Goal: Task Accomplishment & Management: Manage account settings

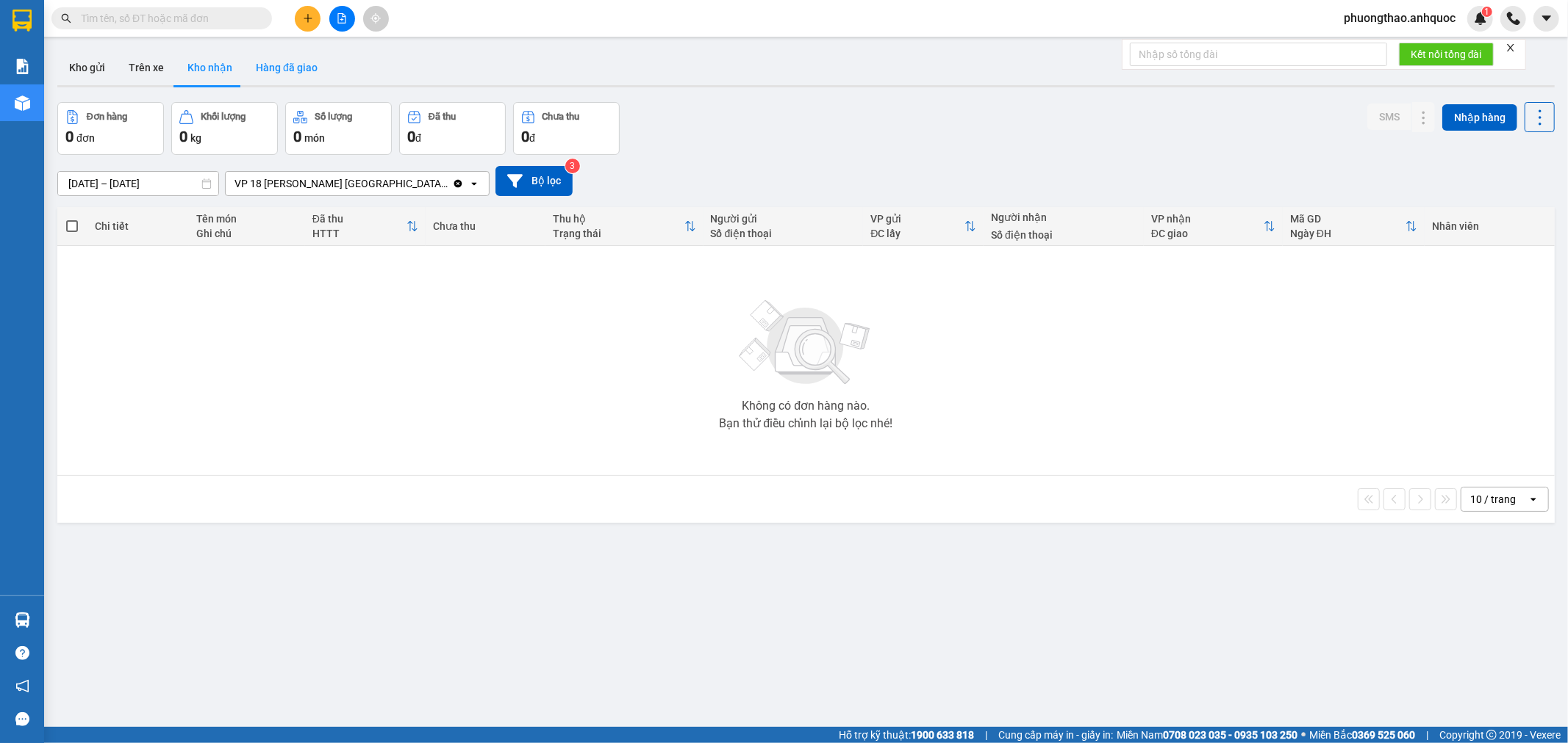
click at [259, 70] on button "Hàng đã giao" at bounding box center [287, 67] width 86 height 36
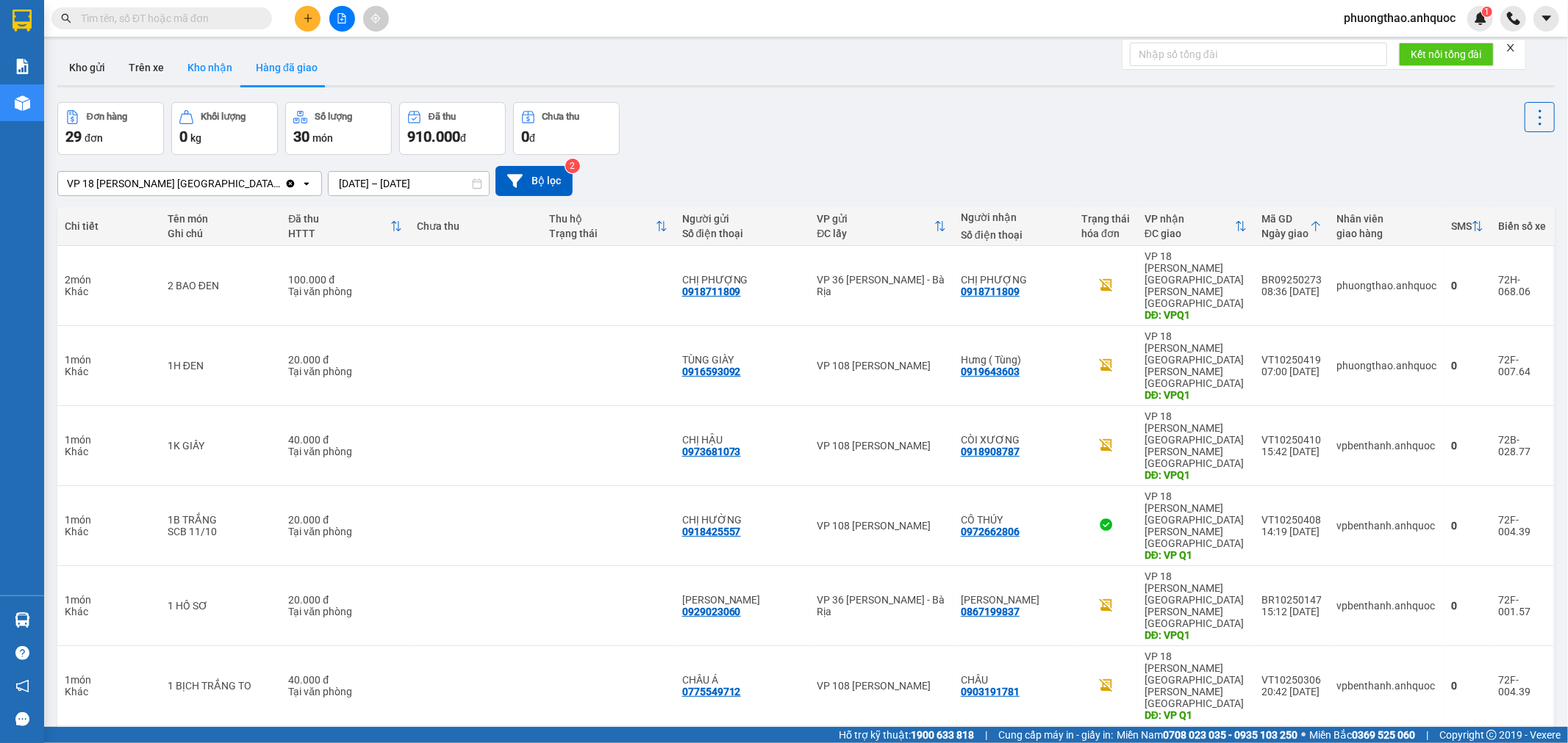
click at [201, 70] on button "Kho nhận" at bounding box center [210, 67] width 68 height 36
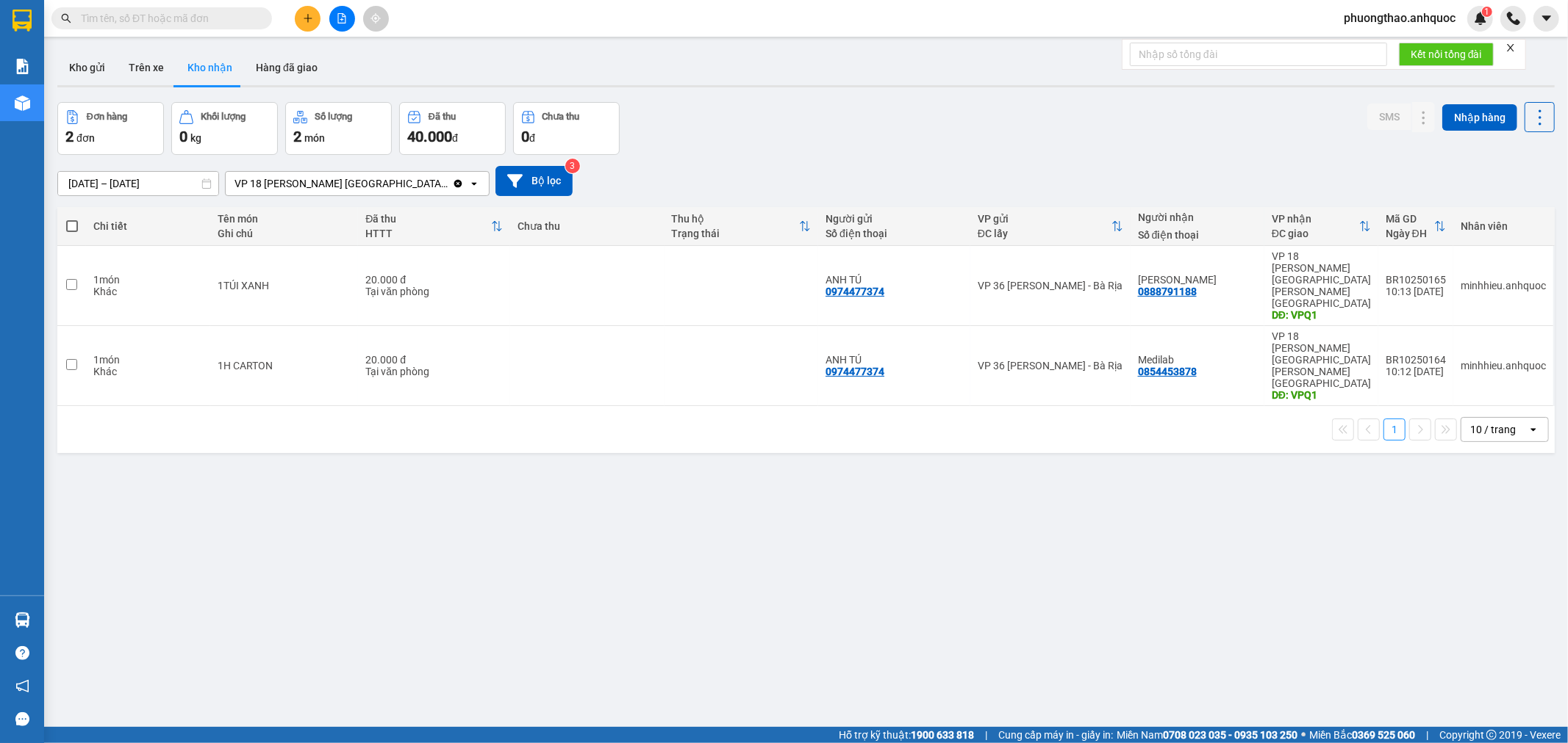
click at [292, 463] on div "ver 1.8.146 Kho gửi Trên xe [PERSON_NAME] Hàng đã [PERSON_NAME] hàng 2 đơn [PER…" at bounding box center [805, 415] width 1509 height 743
click at [257, 77] on button "Hàng đã giao" at bounding box center [287, 67] width 86 height 36
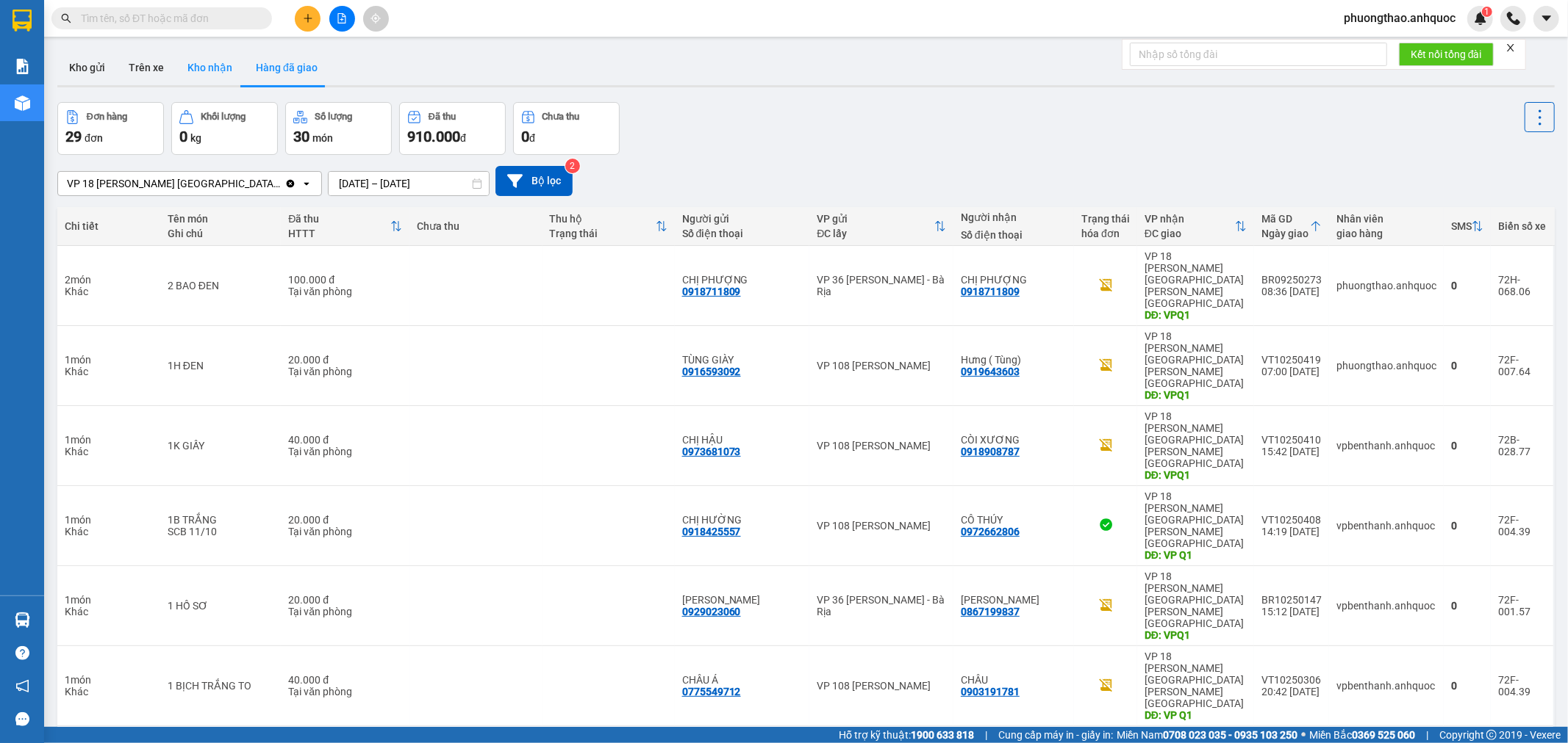
click at [201, 54] on button "Kho nhận" at bounding box center [210, 67] width 68 height 36
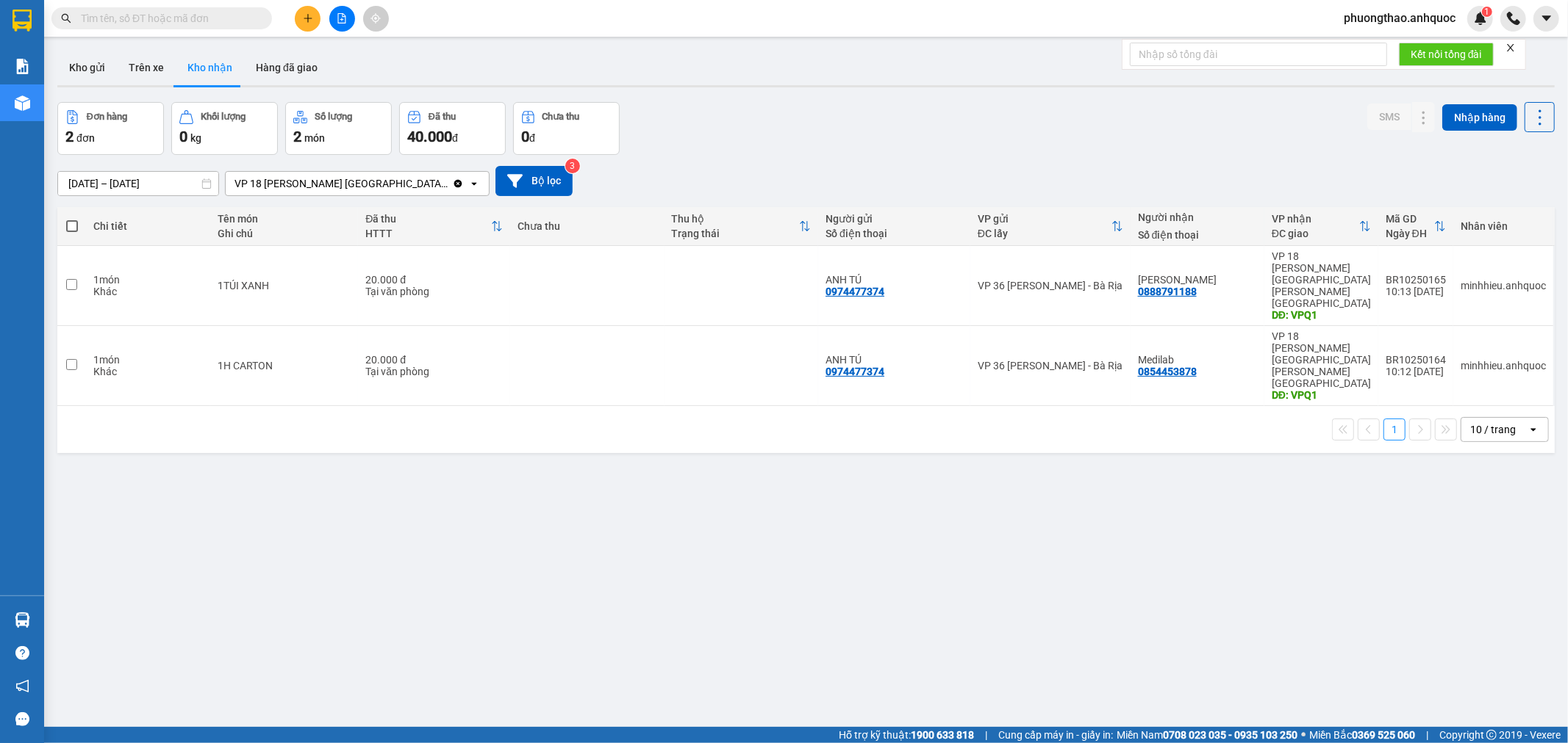
click at [310, 17] on icon "plus" at bounding box center [307, 18] width 10 height 10
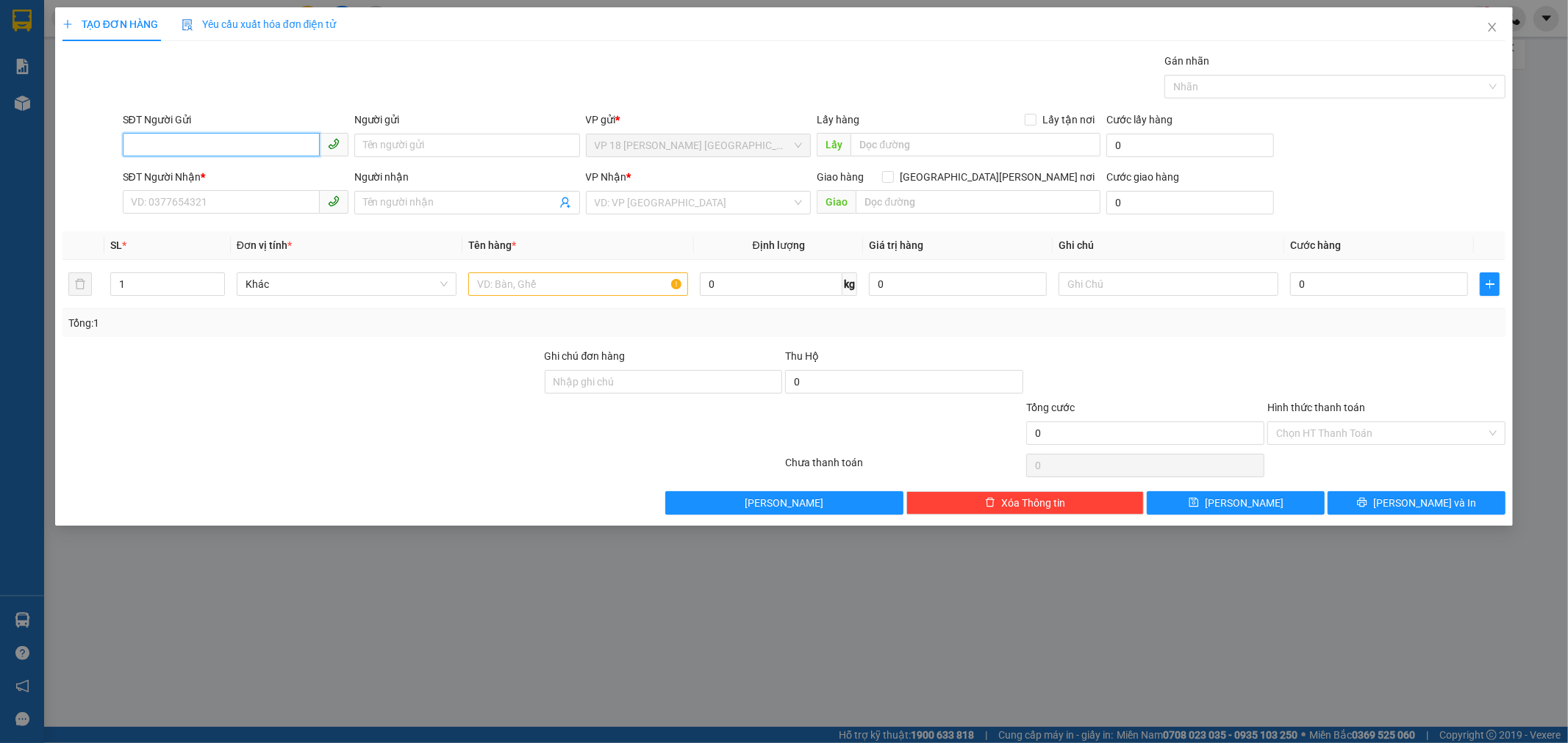
click at [252, 148] on input "SĐT Người Gửi" at bounding box center [221, 145] width 197 height 24
click at [251, 175] on div "0901119684 - A TÚ" at bounding box center [235, 175] width 208 height 16
type input "0901119684"
type input "A TÚ"
type input "0962212852"
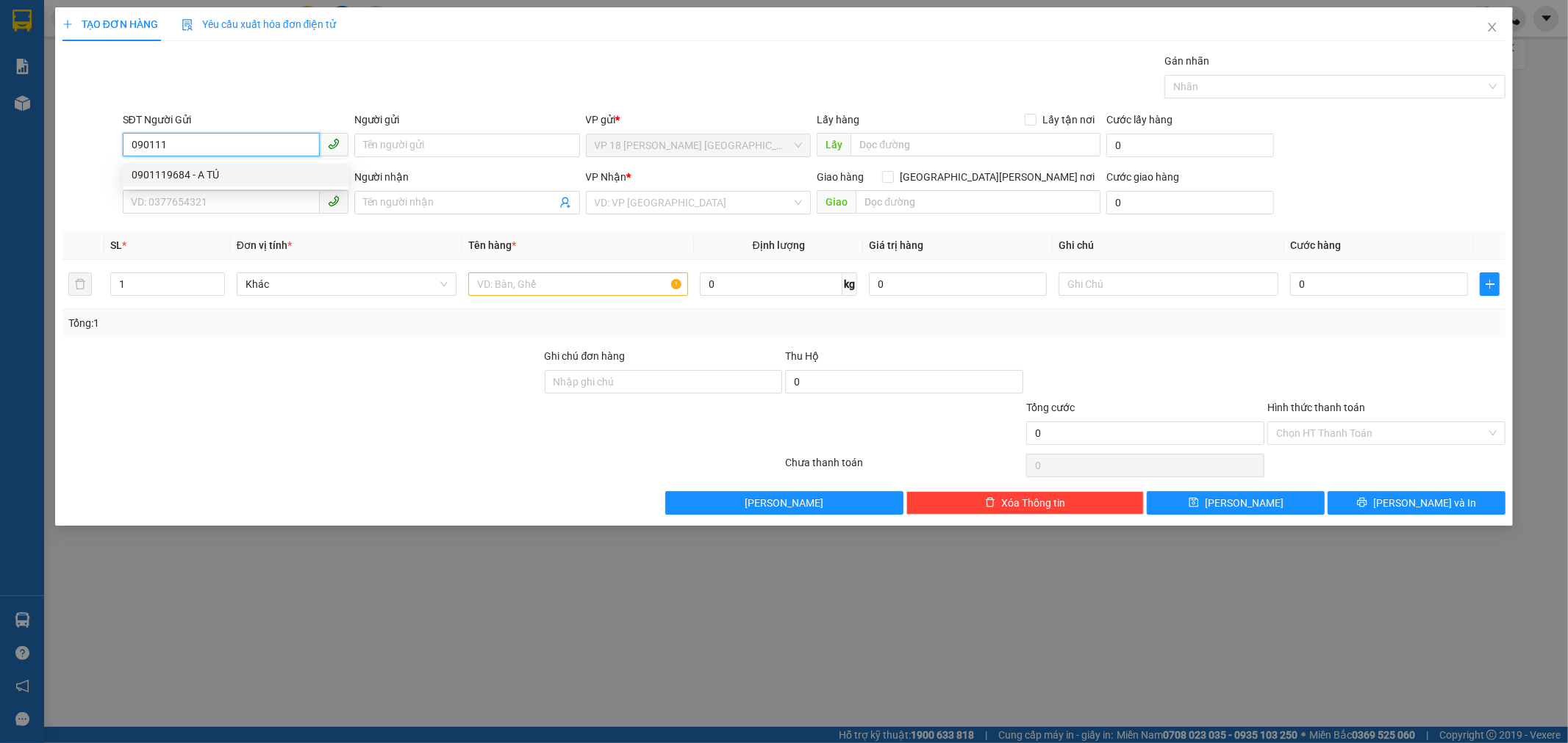
type input "[PERSON_NAME]"
type input "VPVT"
type input "40.000"
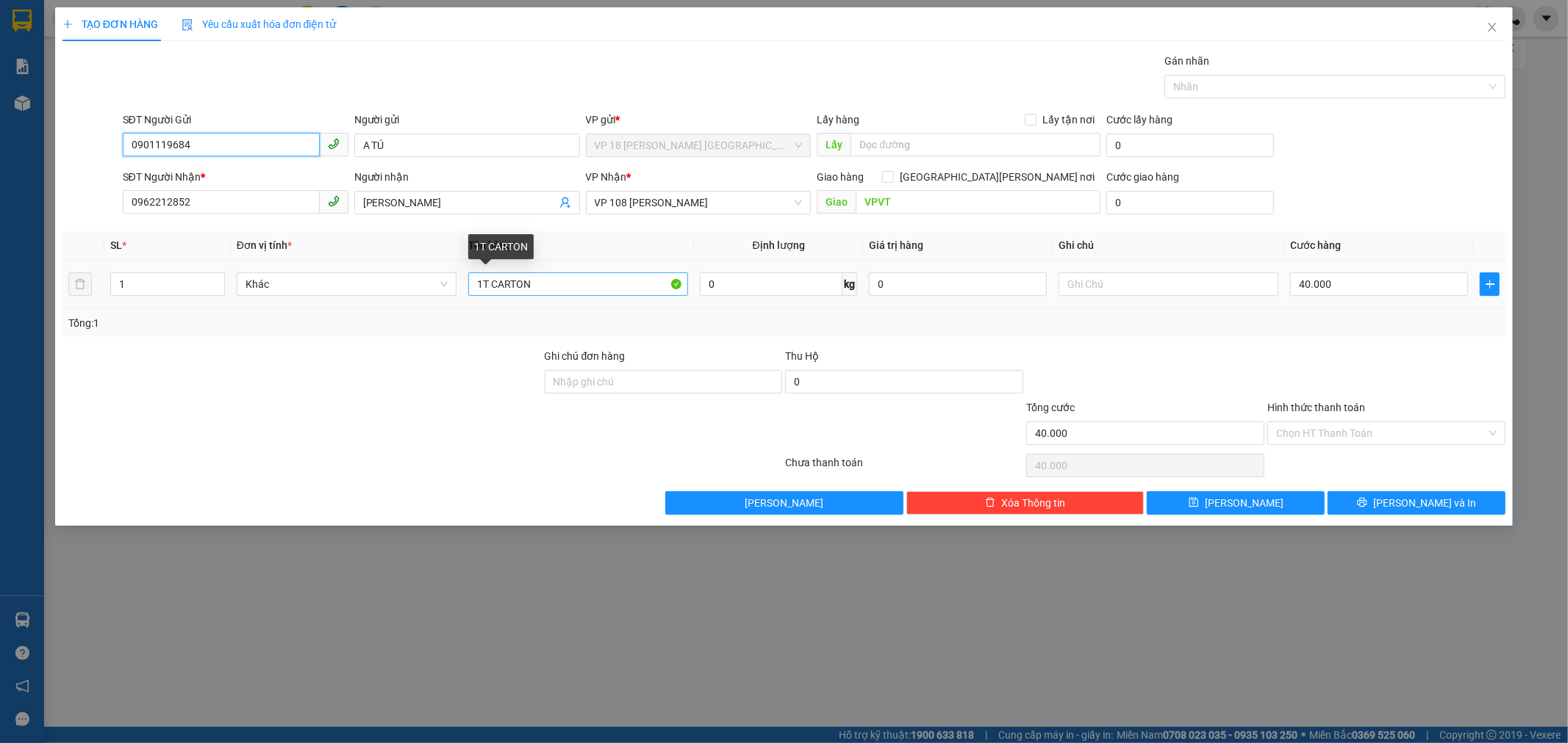
type input "0901119684"
click at [544, 288] on input "1T CARTON" at bounding box center [578, 284] width 220 height 24
click at [1338, 287] on input "40.000" at bounding box center [1378, 284] width 178 height 24
click at [1365, 490] on div "Transit Pickup Surcharge Ids Transit Deliver Surcharge Ids Transit Deliver Surc…" at bounding box center [784, 283] width 1443 height 462
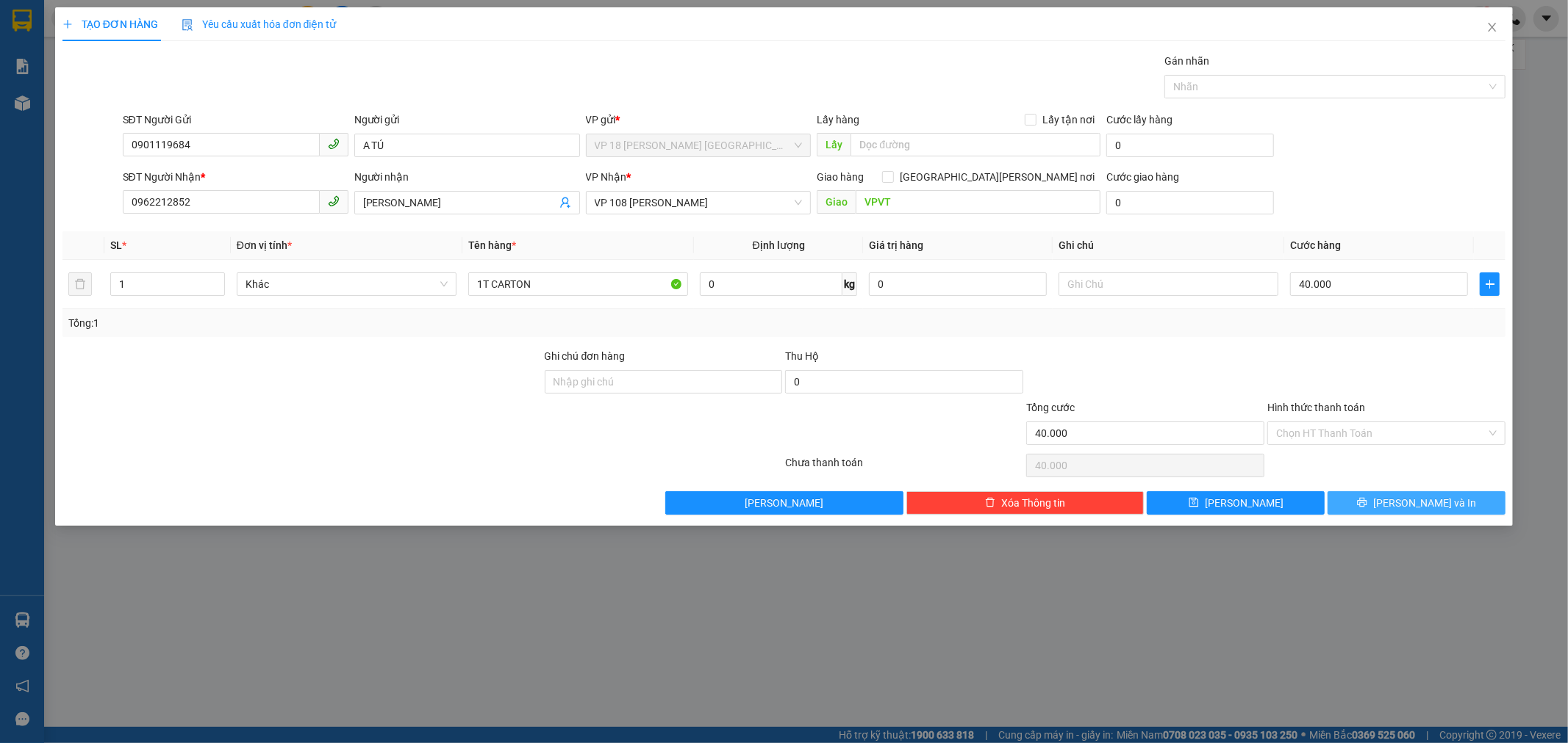
click at [1365, 500] on button "[PERSON_NAME] và In" at bounding box center [1416, 504] width 178 height 24
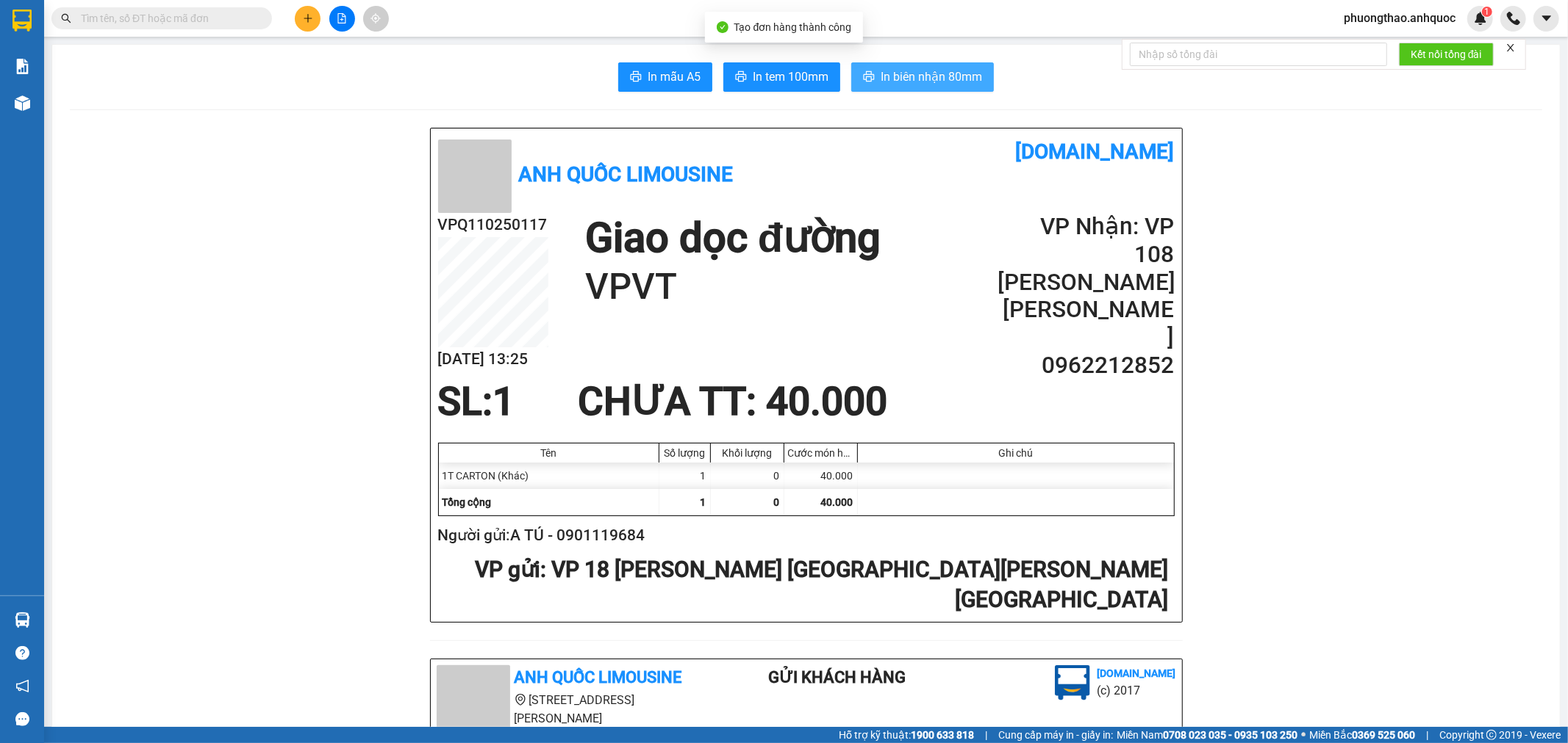
click at [899, 78] on span "In biên nhận 80mm" at bounding box center [930, 76] width 101 height 18
click at [753, 77] on span "In tem 100mm" at bounding box center [790, 76] width 76 height 18
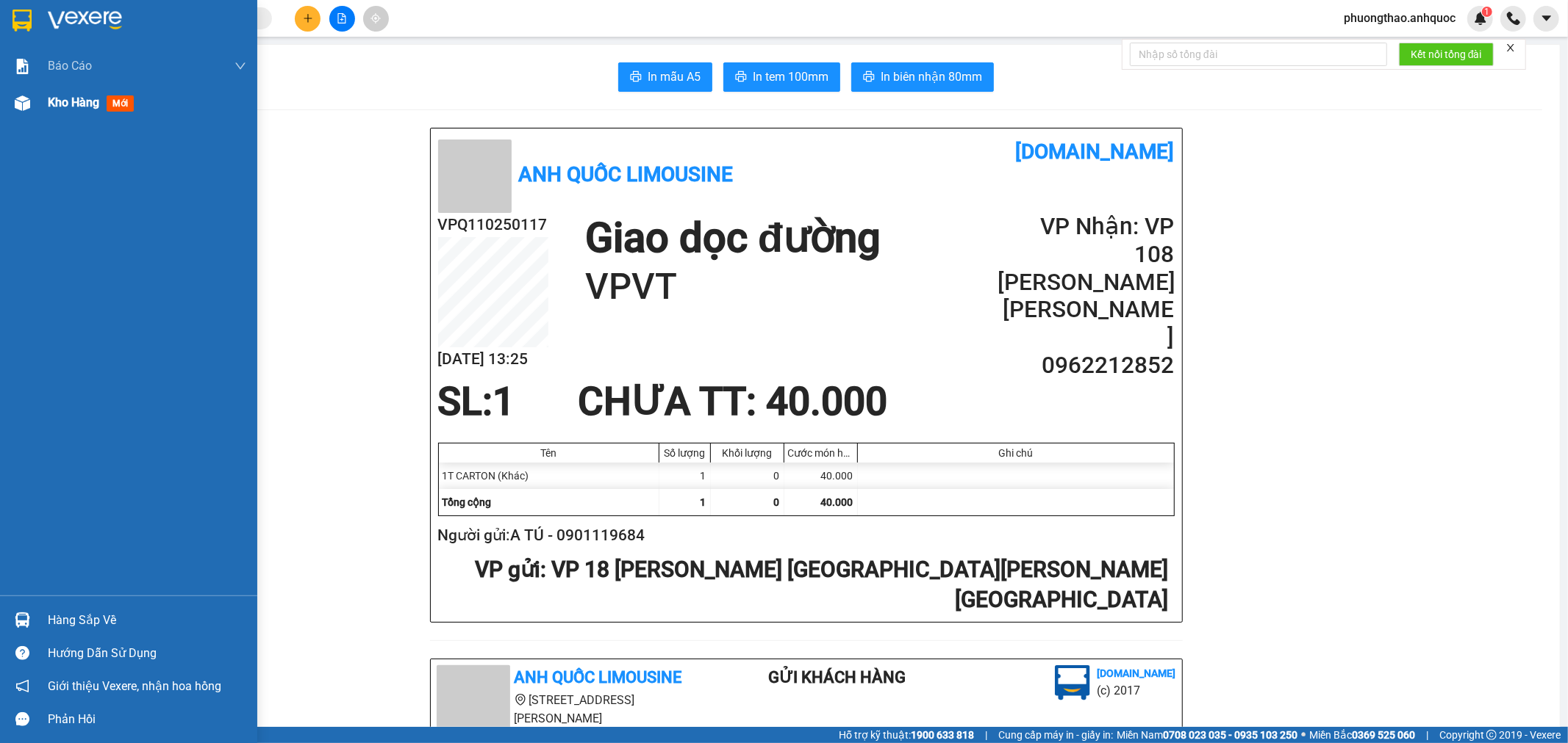
click at [52, 112] on div "Kho hàng mới" at bounding box center [93, 102] width 92 height 18
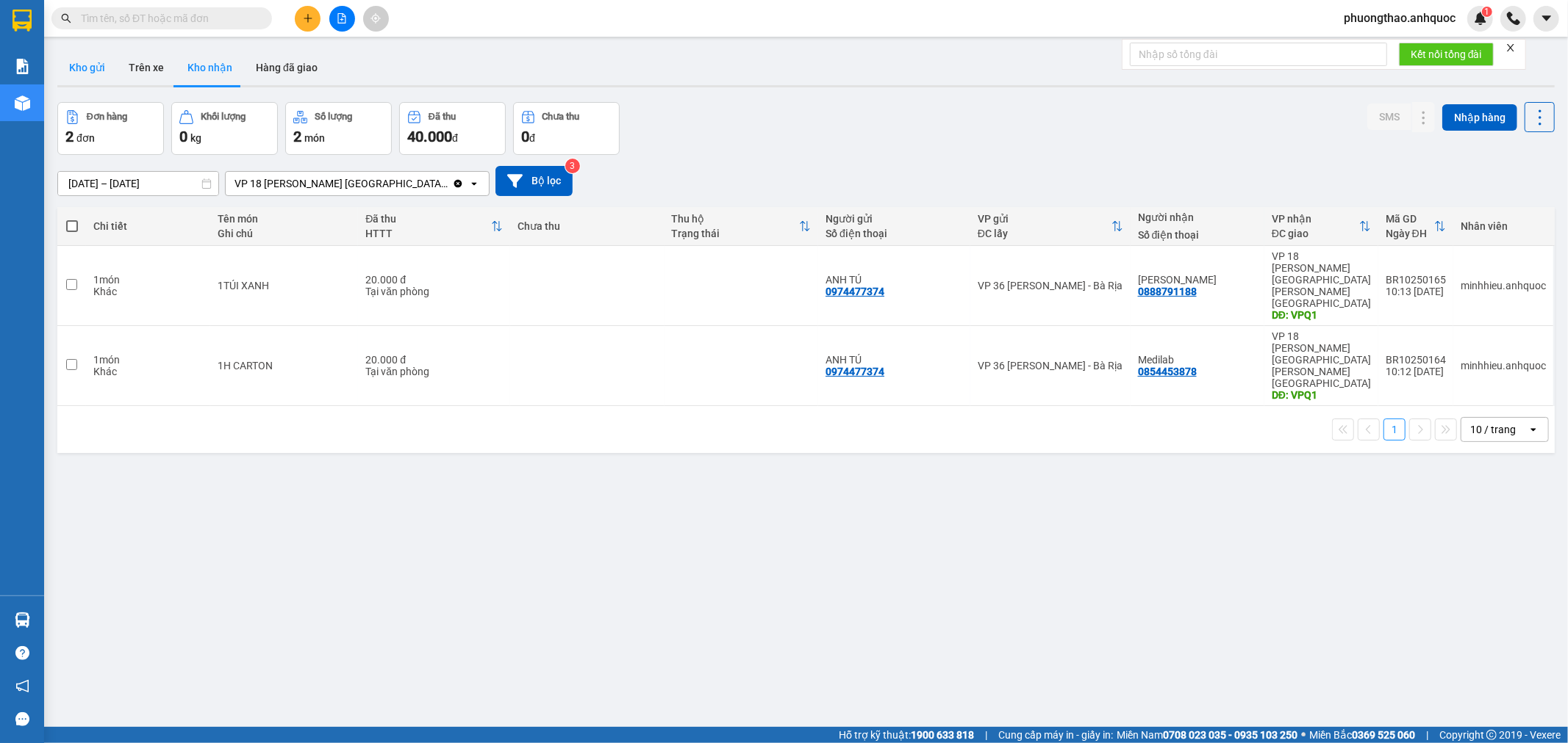
click at [94, 68] on button "Kho gửi" at bounding box center [87, 67] width 59 height 36
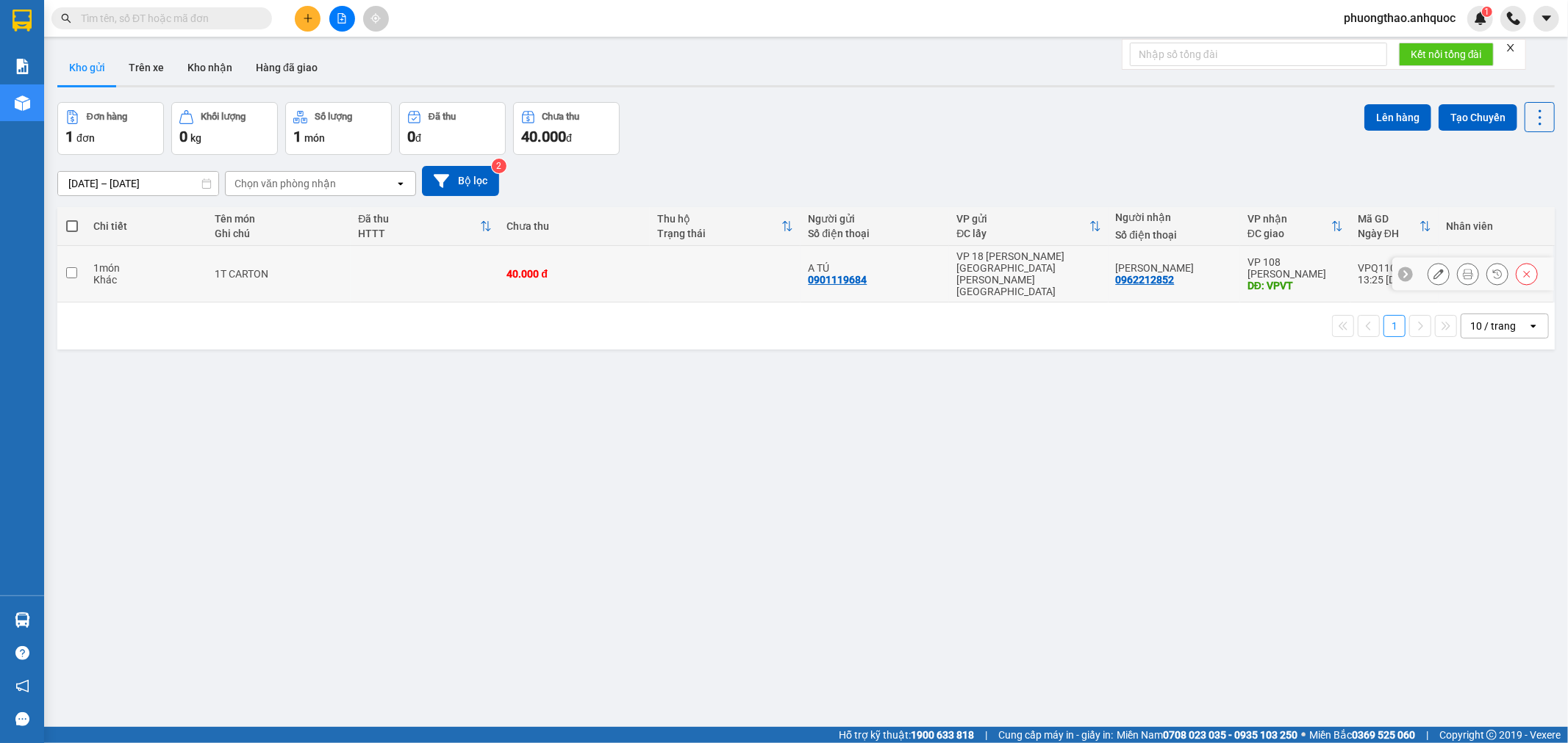
click at [547, 275] on td "40.000 đ" at bounding box center [574, 274] width 150 height 56
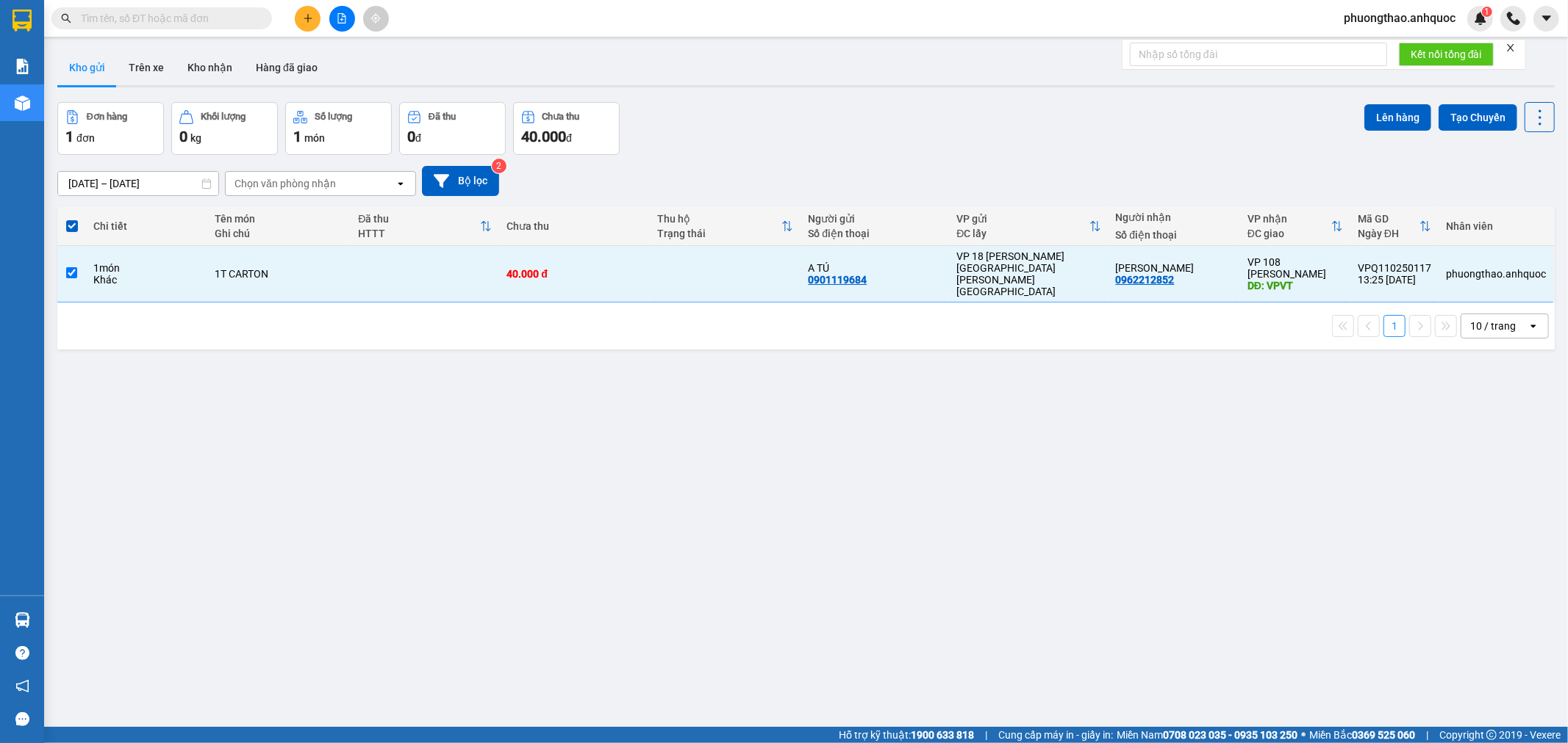
click at [155, 278] on div "Khác" at bounding box center [146, 280] width 107 height 12
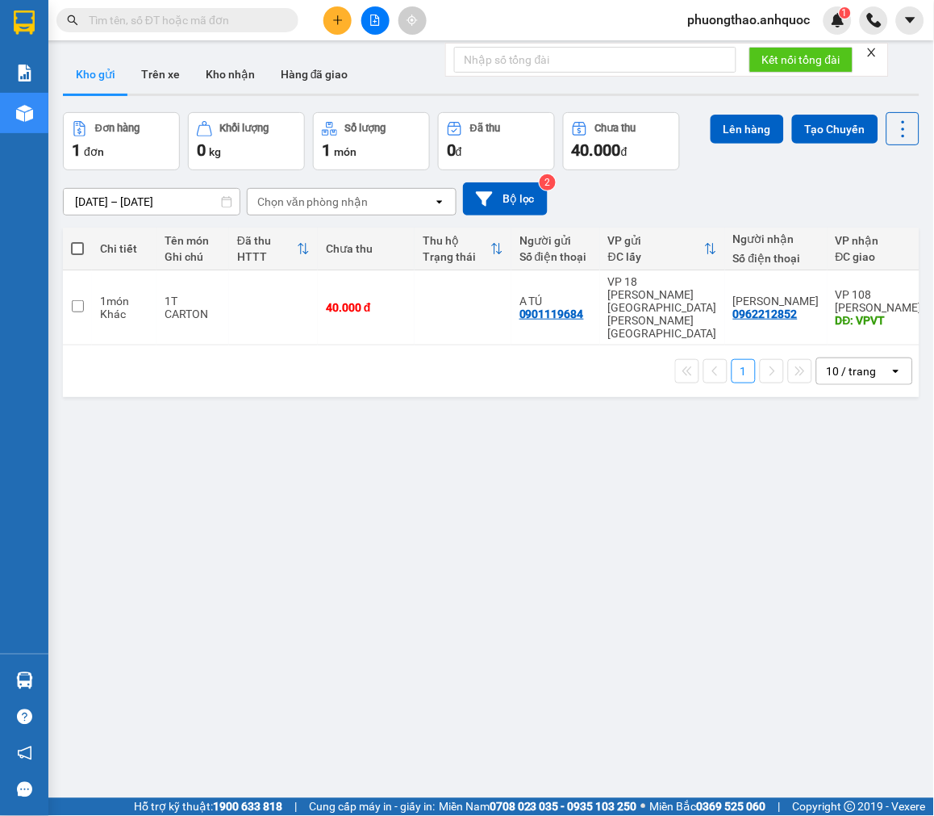
click at [78, 248] on span at bounding box center [77, 248] width 13 height 13
click at [77, 240] on input "checkbox" at bounding box center [77, 240] width 0 height 0
checkbox input "true"
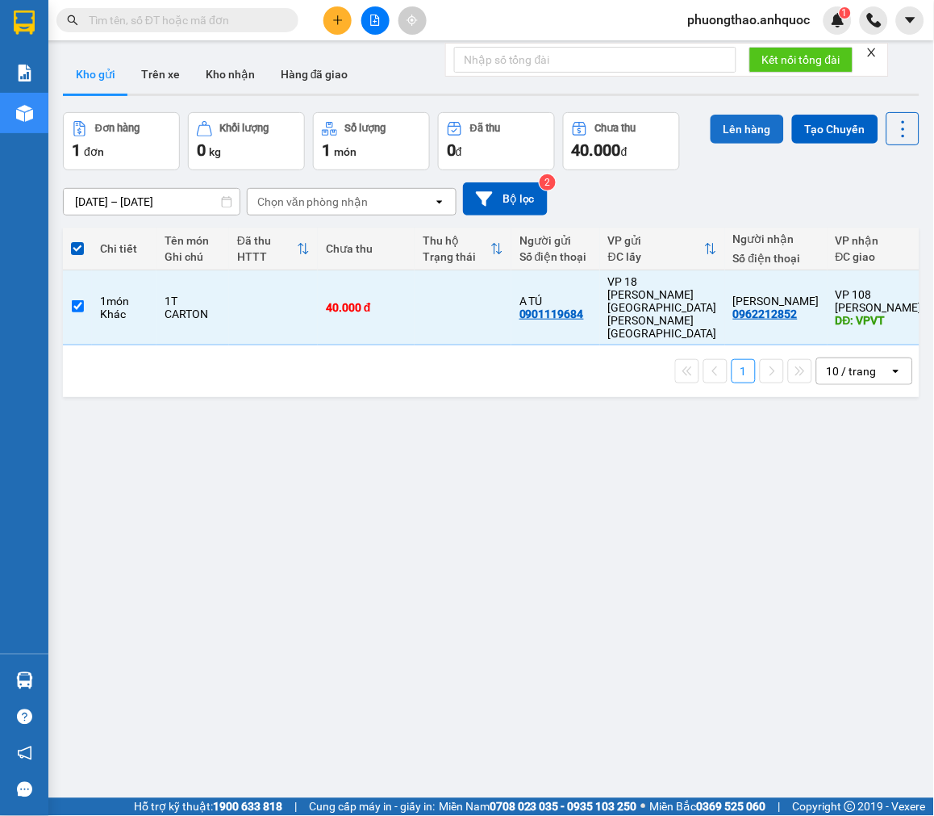
click at [724, 129] on button "Lên hàng" at bounding box center [747, 129] width 73 height 29
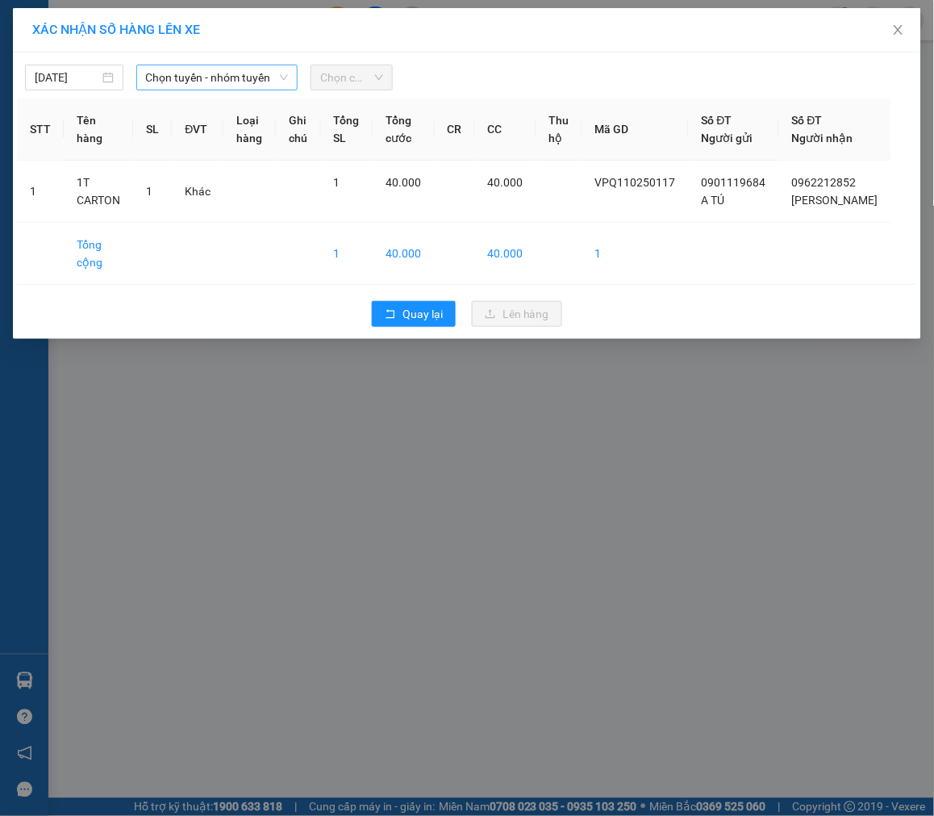
click at [219, 69] on span "Chọn tuyến - nhóm tuyến" at bounding box center [217, 77] width 142 height 24
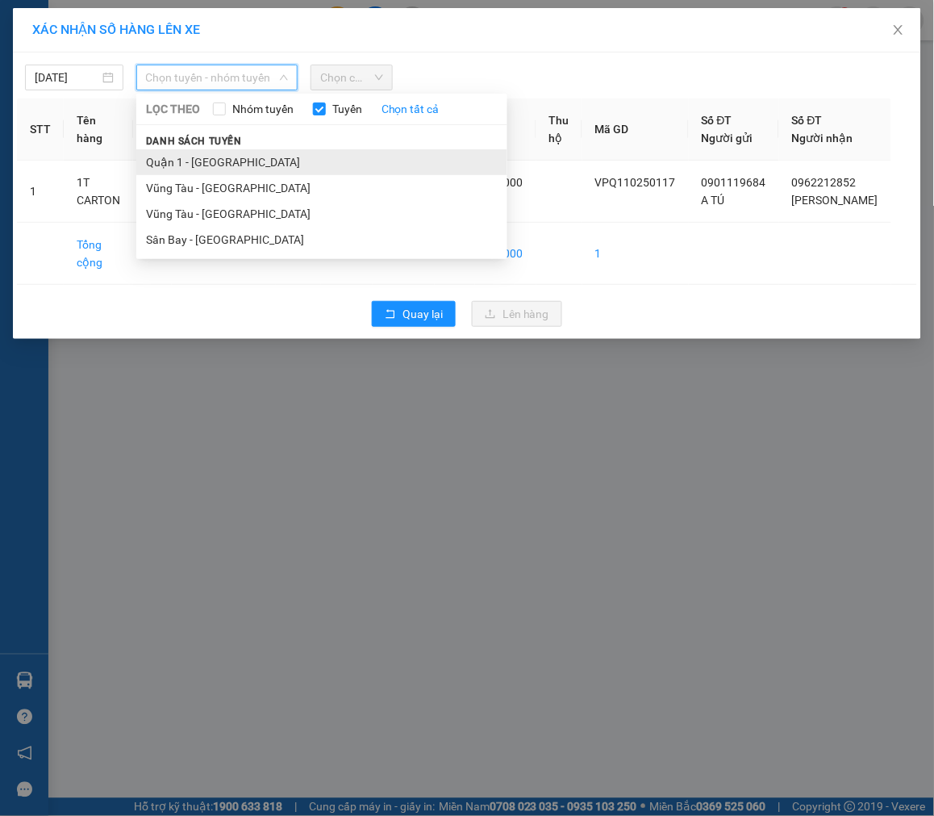
click at [210, 167] on li "Quận 1 - [GEOGRAPHIC_DATA]" at bounding box center [321, 162] width 371 height 26
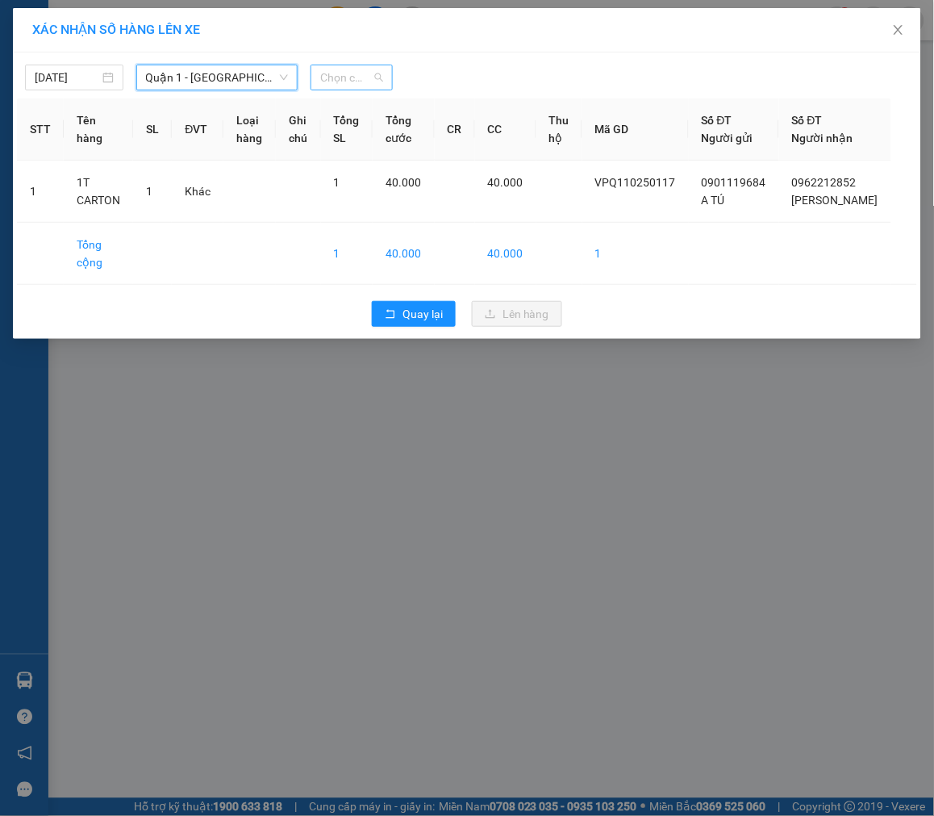
click at [352, 81] on span "Chọn chuyến" at bounding box center [351, 77] width 63 height 24
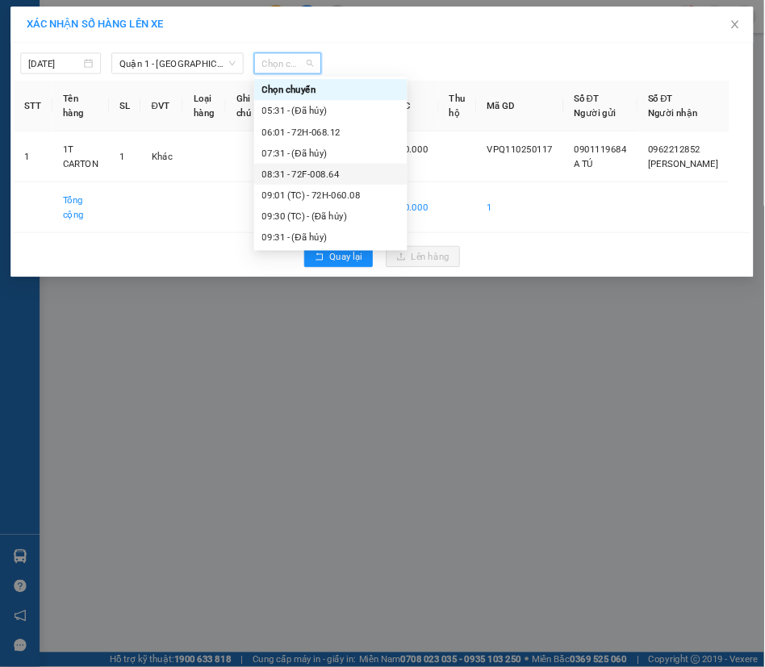
scroll to position [269, 0]
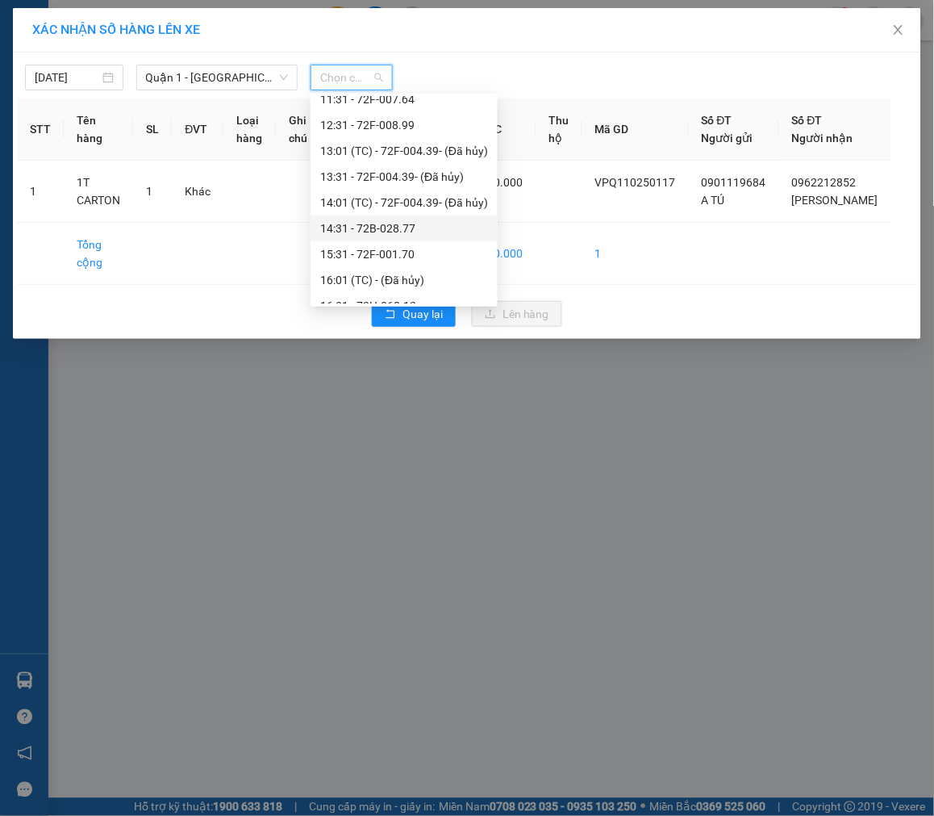
click at [403, 228] on div "14:31 - 72B-028.77" at bounding box center [404, 228] width 168 height 18
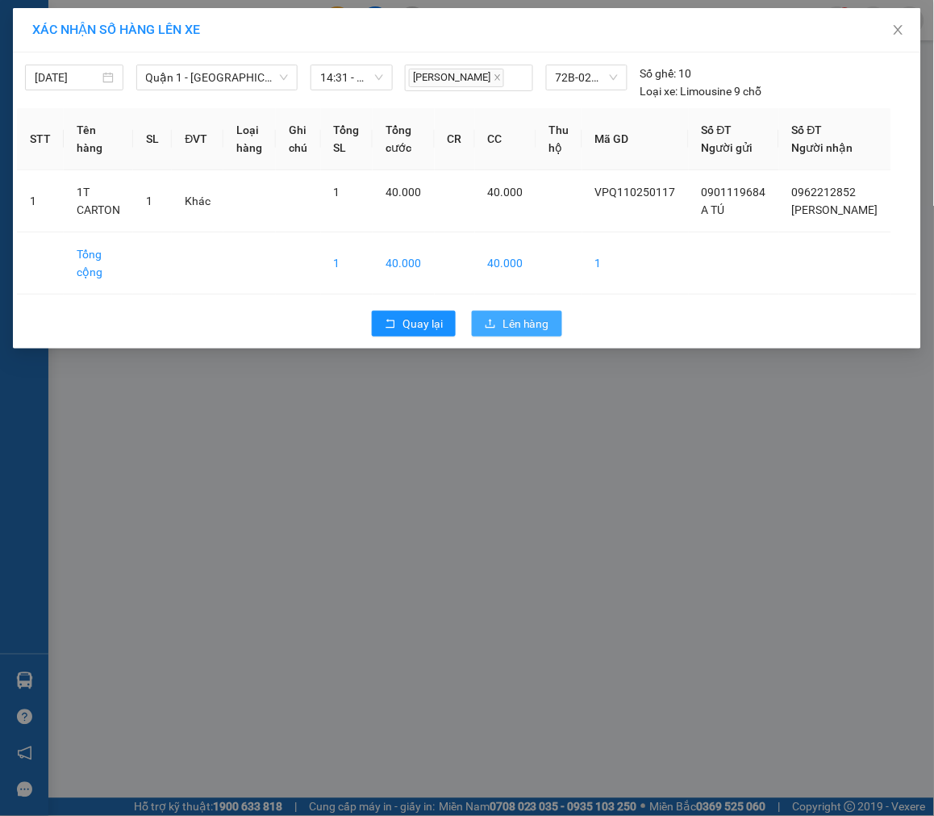
click at [493, 329] on icon "upload" at bounding box center [490, 323] width 11 height 11
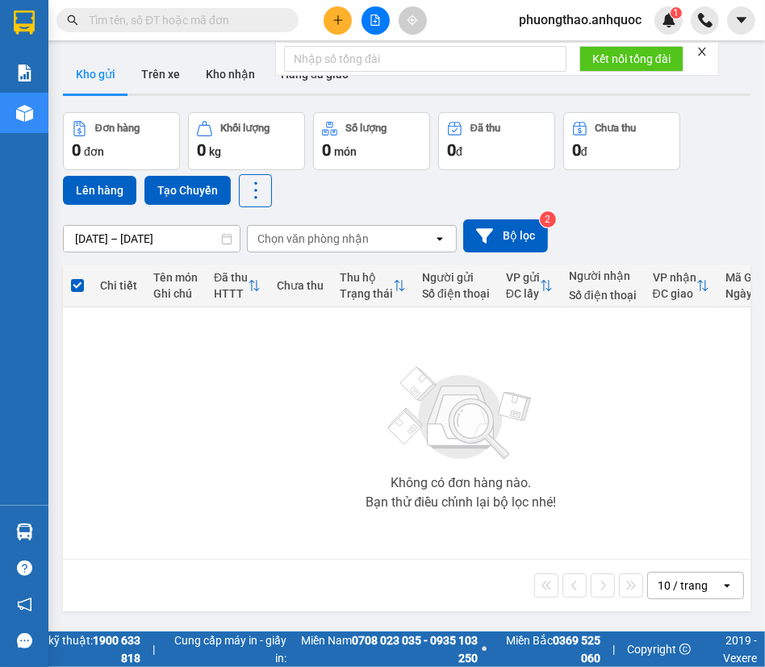
click at [703, 50] on icon "close" at bounding box center [702, 52] width 8 height 8
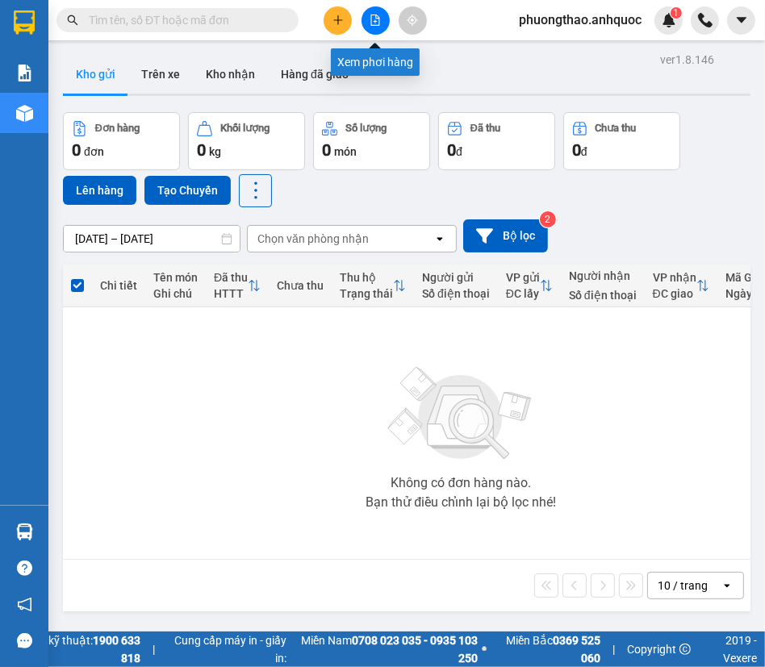
click at [378, 15] on icon "file-add" at bounding box center [374, 20] width 11 height 11
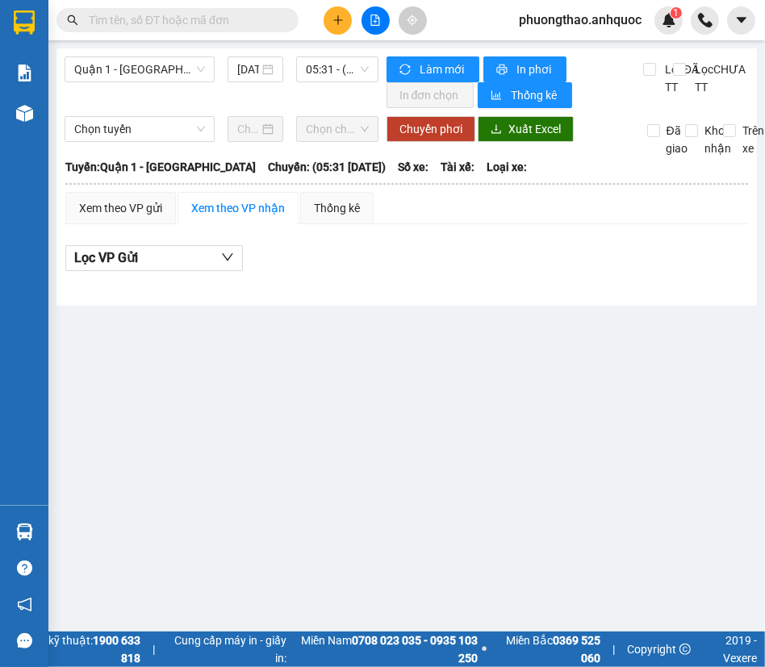
click at [136, 10] on span at bounding box center [177, 20] width 242 height 24
click at [131, 73] on span "Quận 1 - [GEOGRAPHIC_DATA]" at bounding box center [139, 69] width 131 height 24
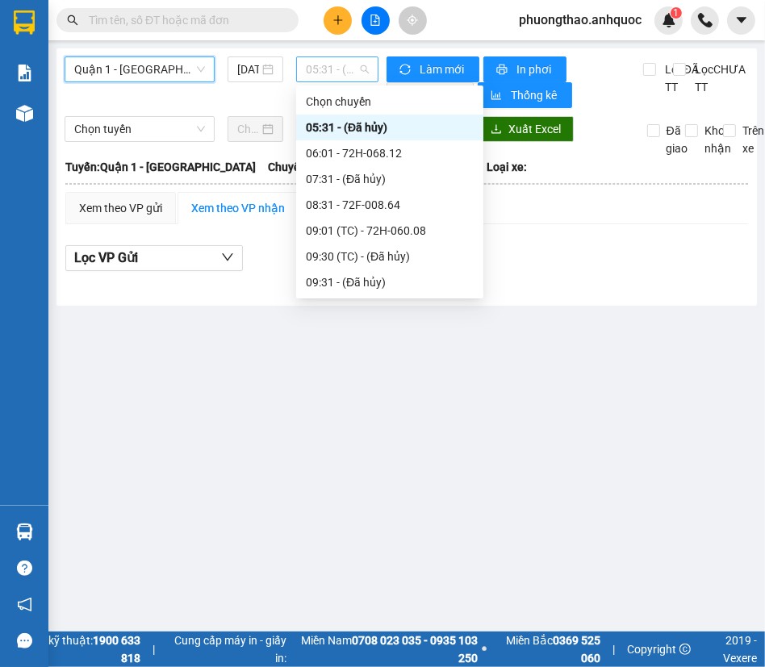
click at [329, 68] on span "05:31 - (Đã hủy)" at bounding box center [337, 69] width 63 height 24
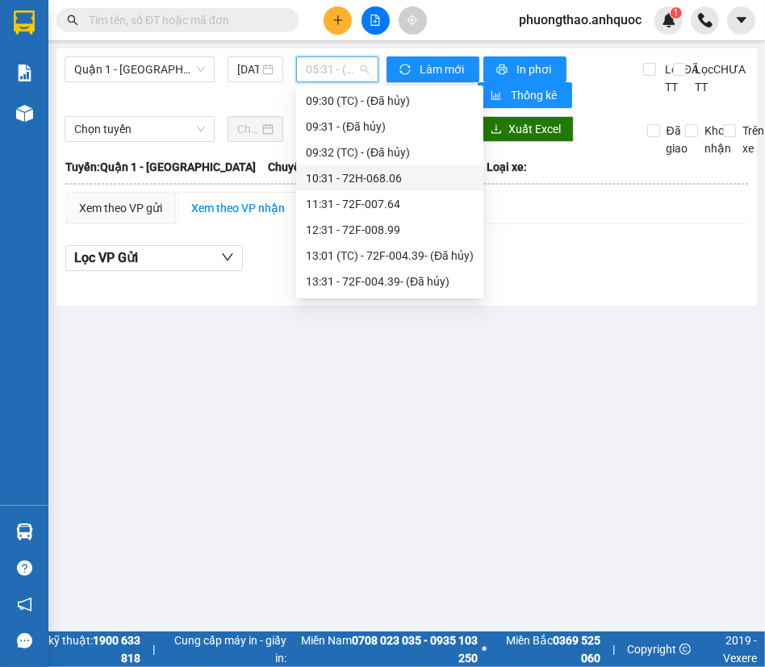
scroll to position [219, 0]
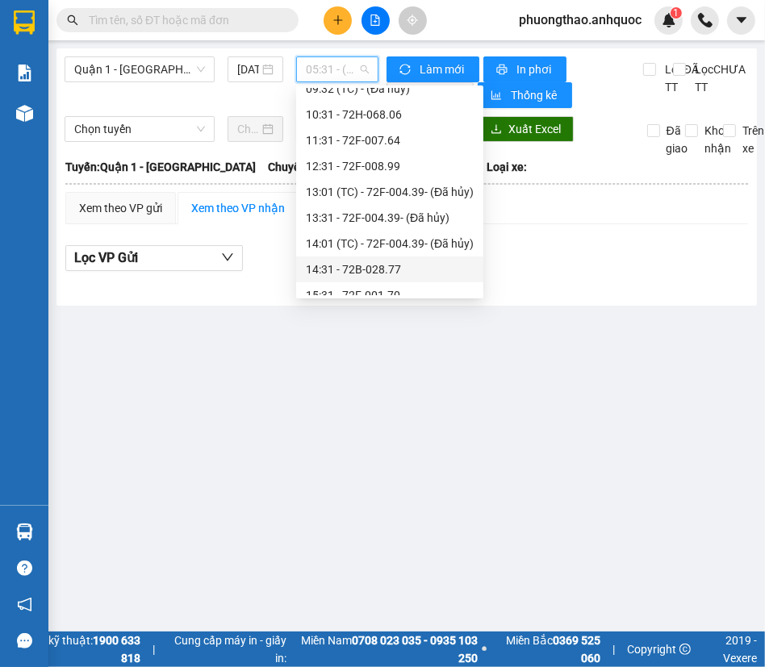
click at [378, 271] on div "14:31 - 72B-028.77" at bounding box center [390, 270] width 168 height 18
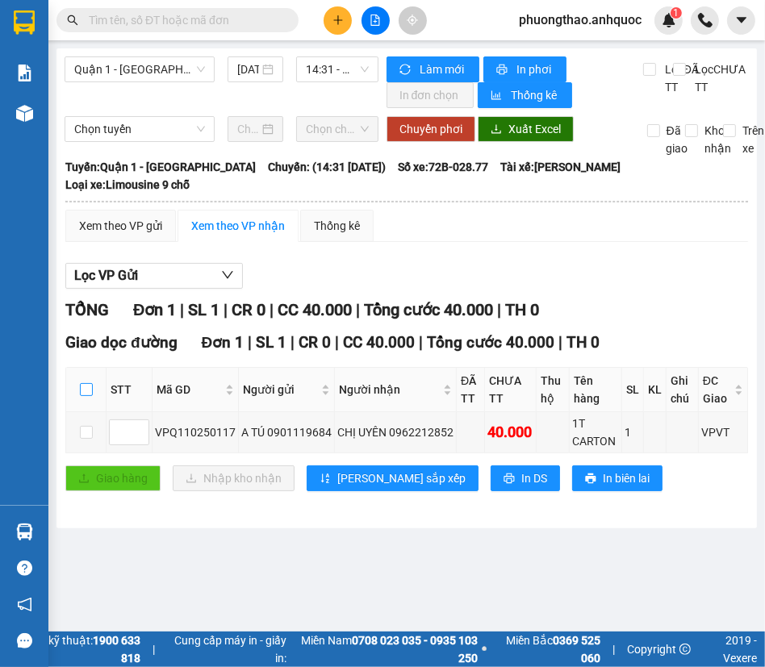
click at [90, 393] on input "checkbox" at bounding box center [86, 389] width 13 height 13
checkbox input "true"
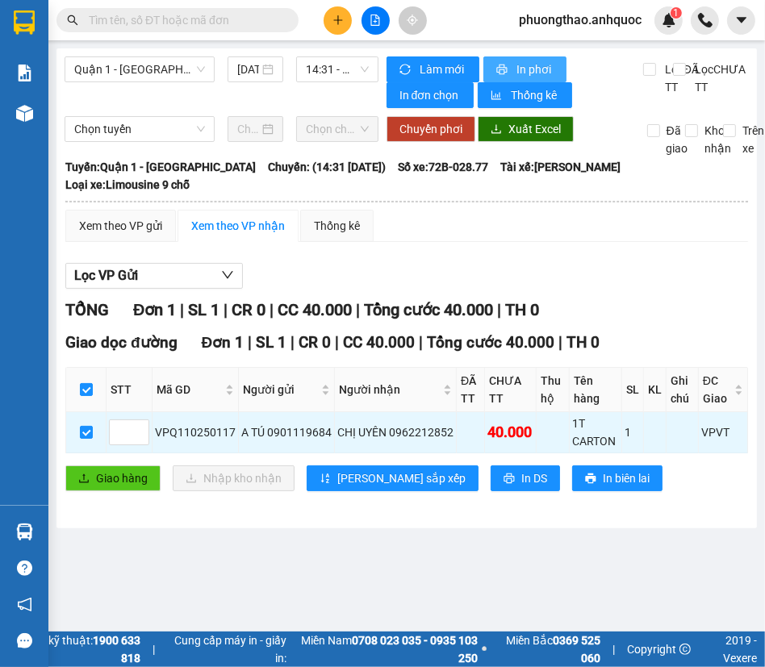
click at [524, 67] on span "In phơi" at bounding box center [534, 69] width 37 height 18
click at [338, 19] on icon "plus" at bounding box center [337, 19] width 9 height 1
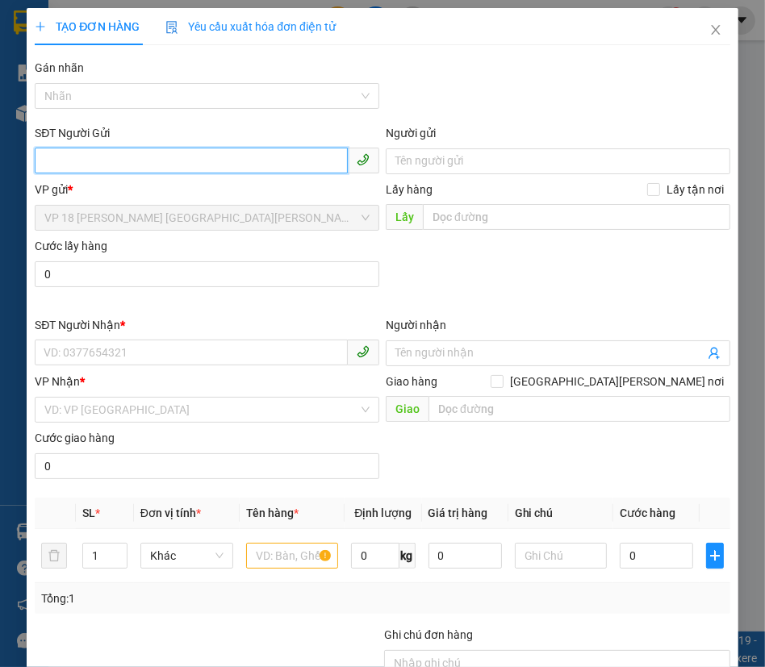
click at [106, 165] on input "SĐT Người Gửi" at bounding box center [191, 161] width 313 height 26
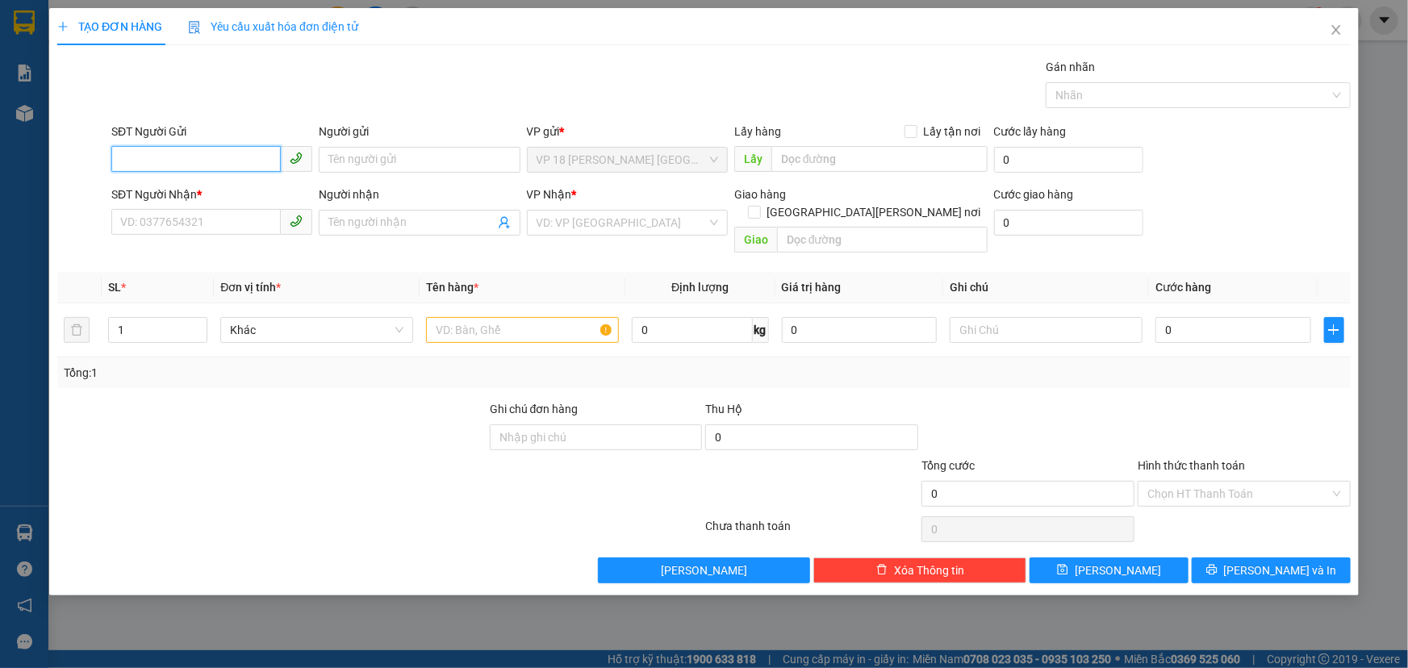
click at [170, 157] on input "SĐT Người Gửi" at bounding box center [195, 159] width 169 height 26
type input "0983788964"
click at [359, 158] on input "Người gửi" at bounding box center [419, 160] width 201 height 26
type input "HOÀNG"
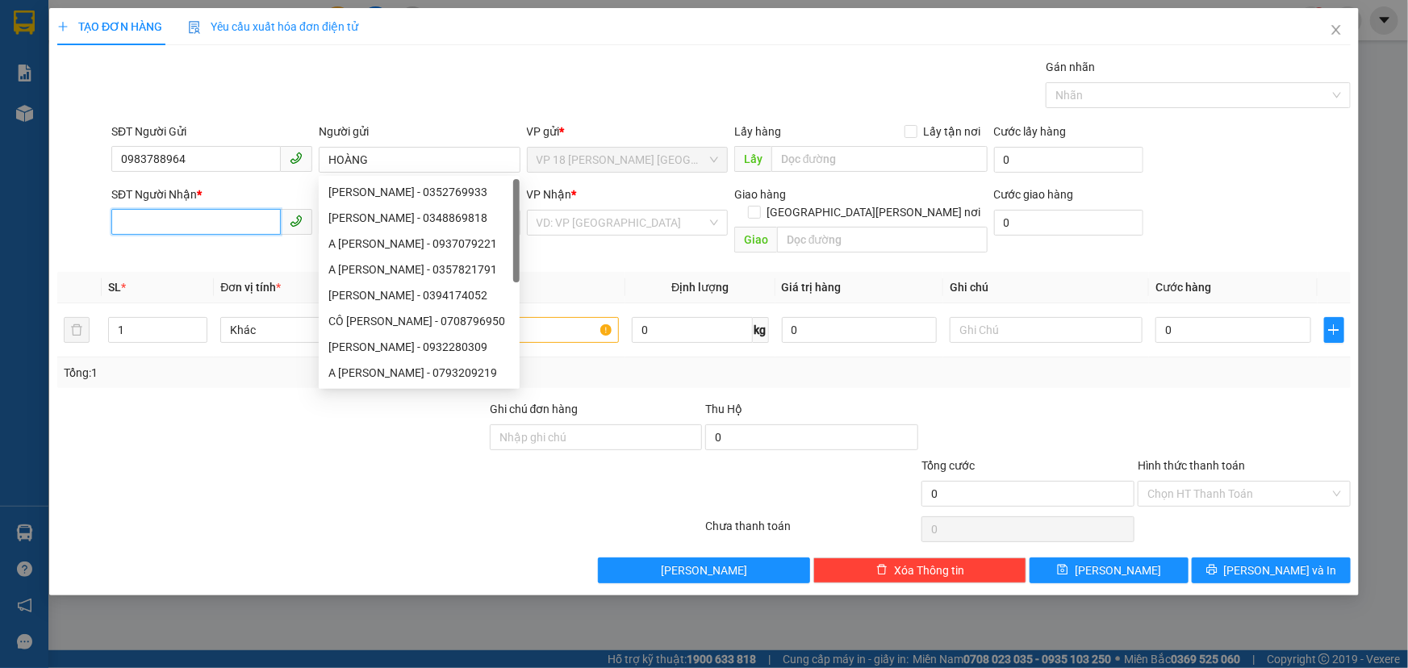
click at [241, 223] on input "SĐT Người Nhận *" at bounding box center [195, 222] width 169 height 26
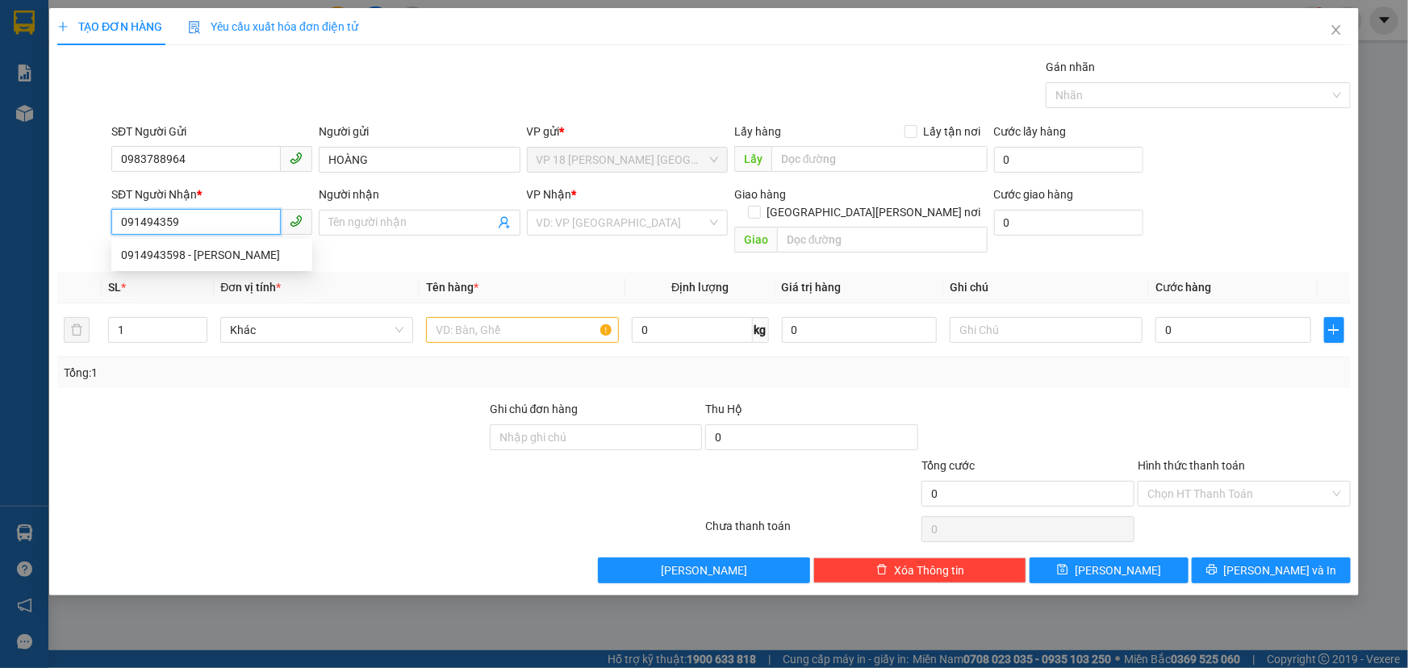
type input "0914943598"
click at [232, 263] on div "0914943598 - [PERSON_NAME]" at bounding box center [211, 255] width 181 height 18
type input "[PERSON_NAME]"
type input "VPBR"
type input "TM 12/9 [PERSON_NAME]"
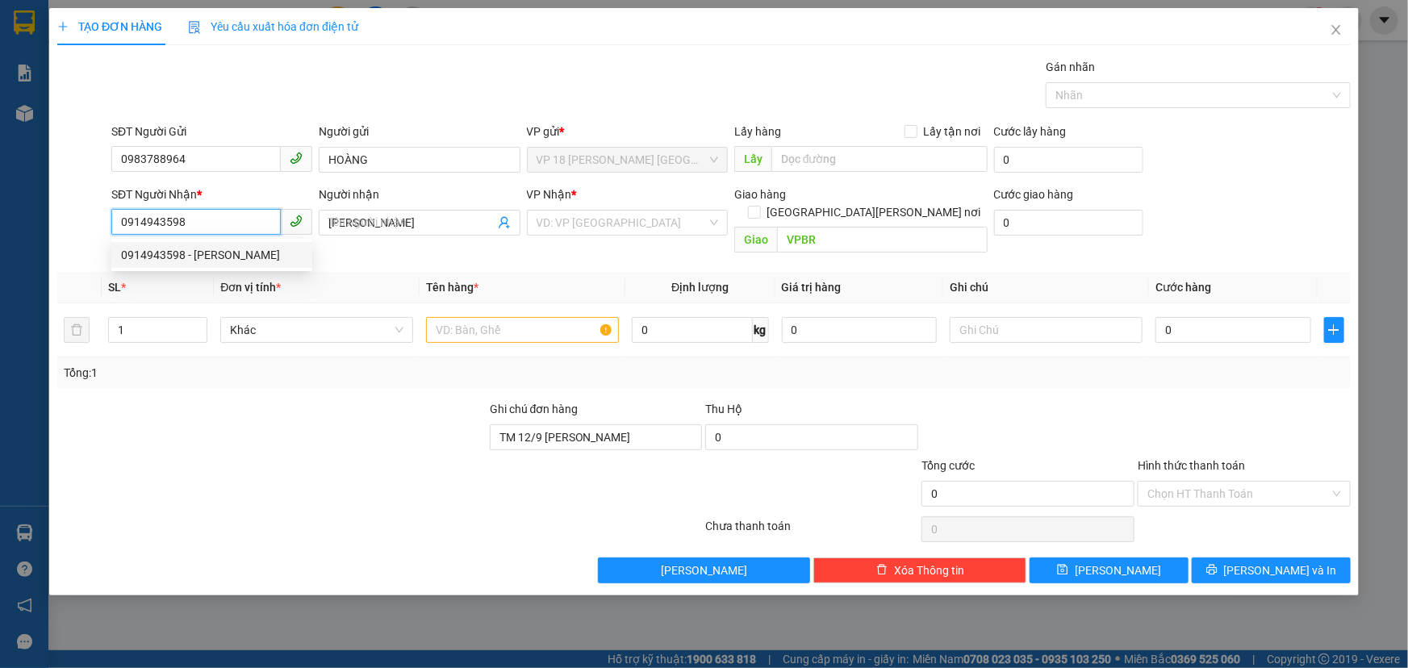
type input "20.000"
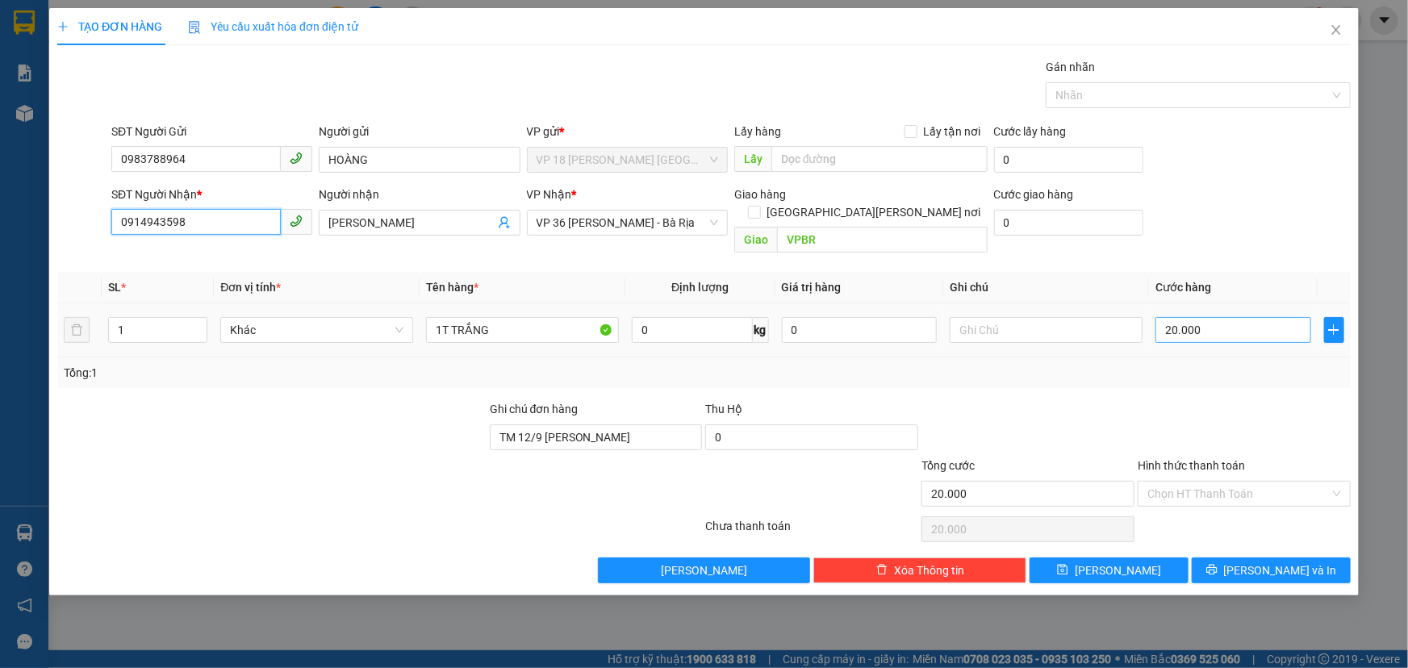
type input "0914943598"
click at [1210, 317] on input "20.000" at bounding box center [1233, 330] width 156 height 26
type input "0"
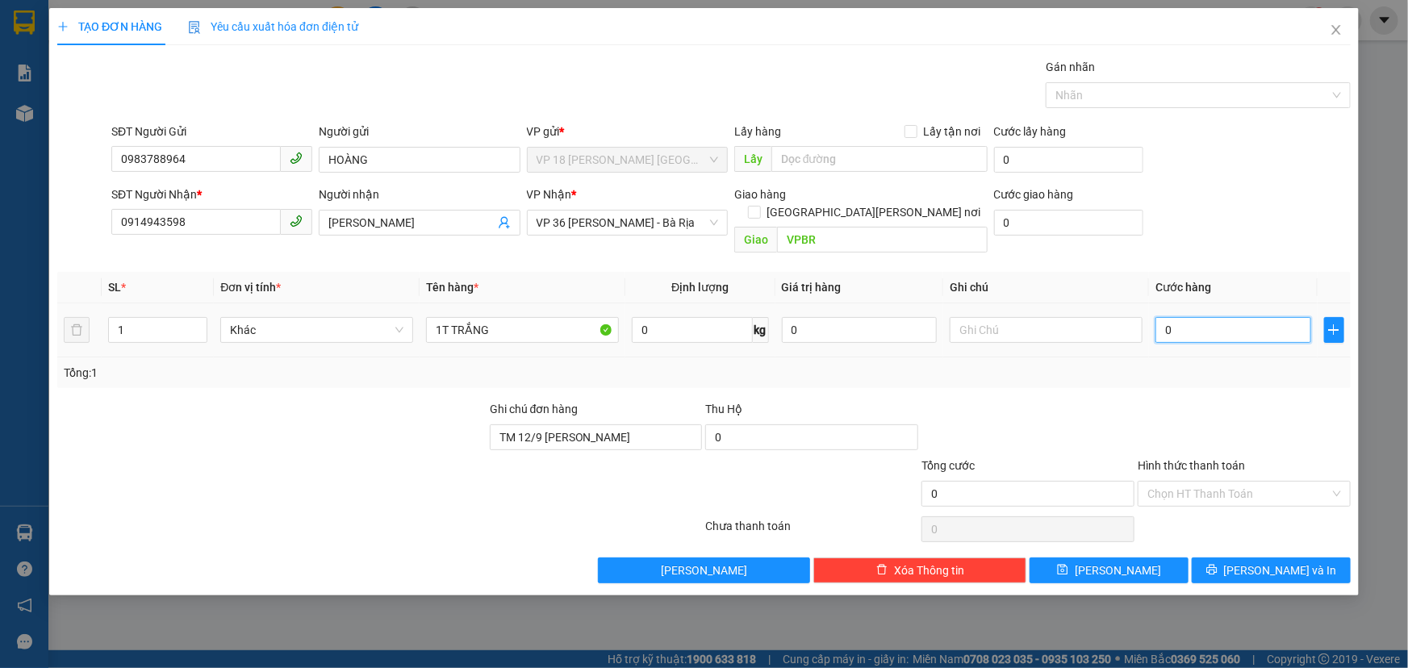
type input "4"
type input "04"
type input "40"
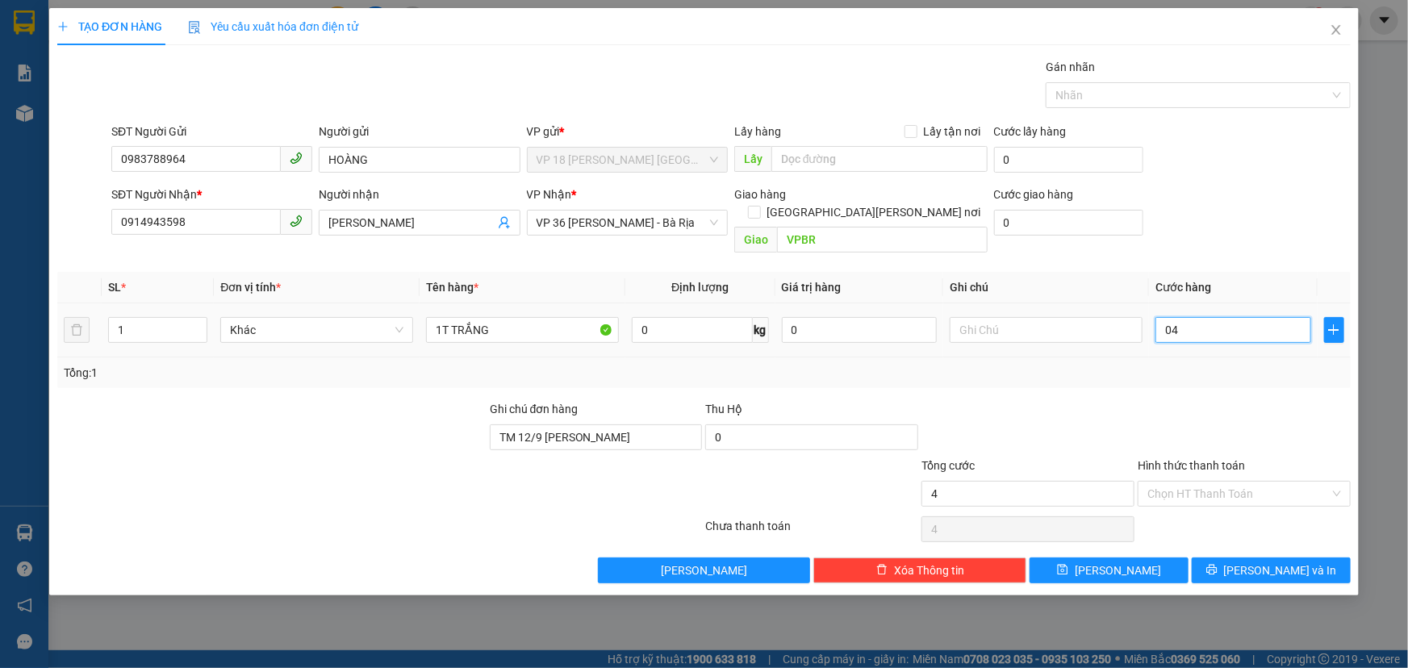
type input "040"
type input "400"
type input "0.400"
type input "4.000"
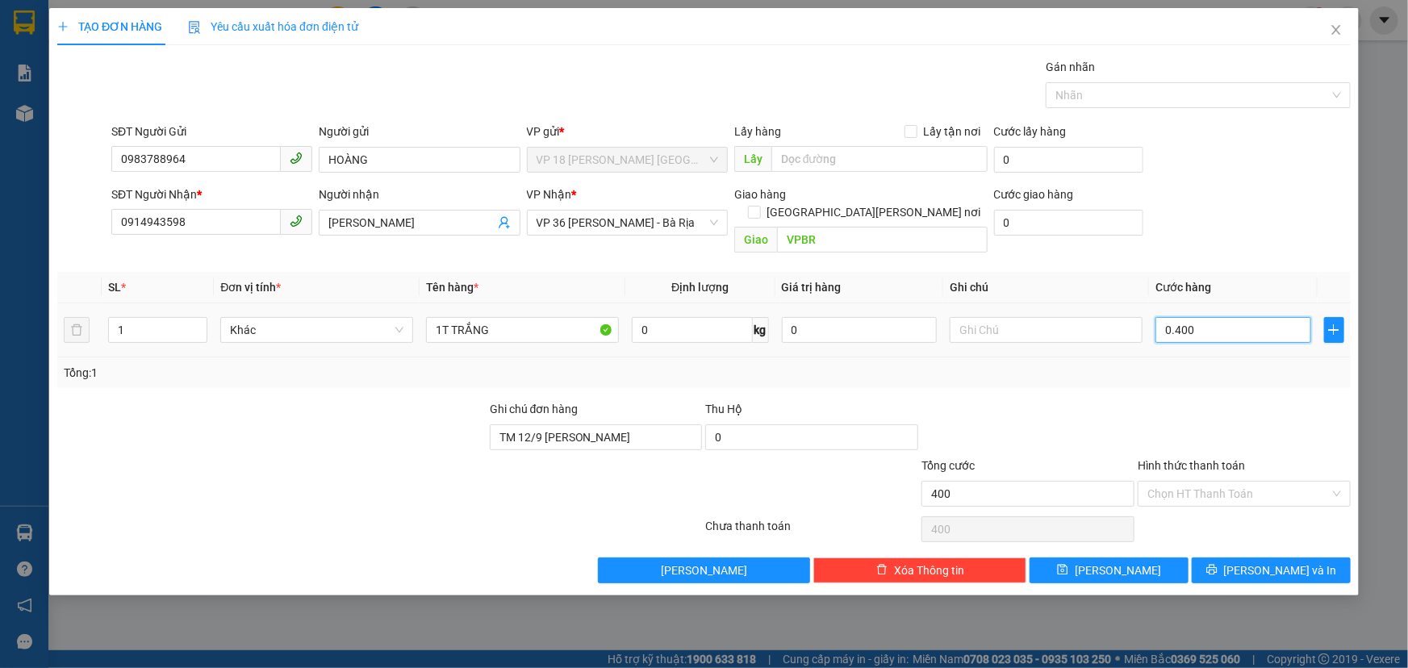
type input "4.000"
type input "04.000"
type input "40.000"
click at [1172, 317] on input "040.000" at bounding box center [1233, 330] width 156 height 26
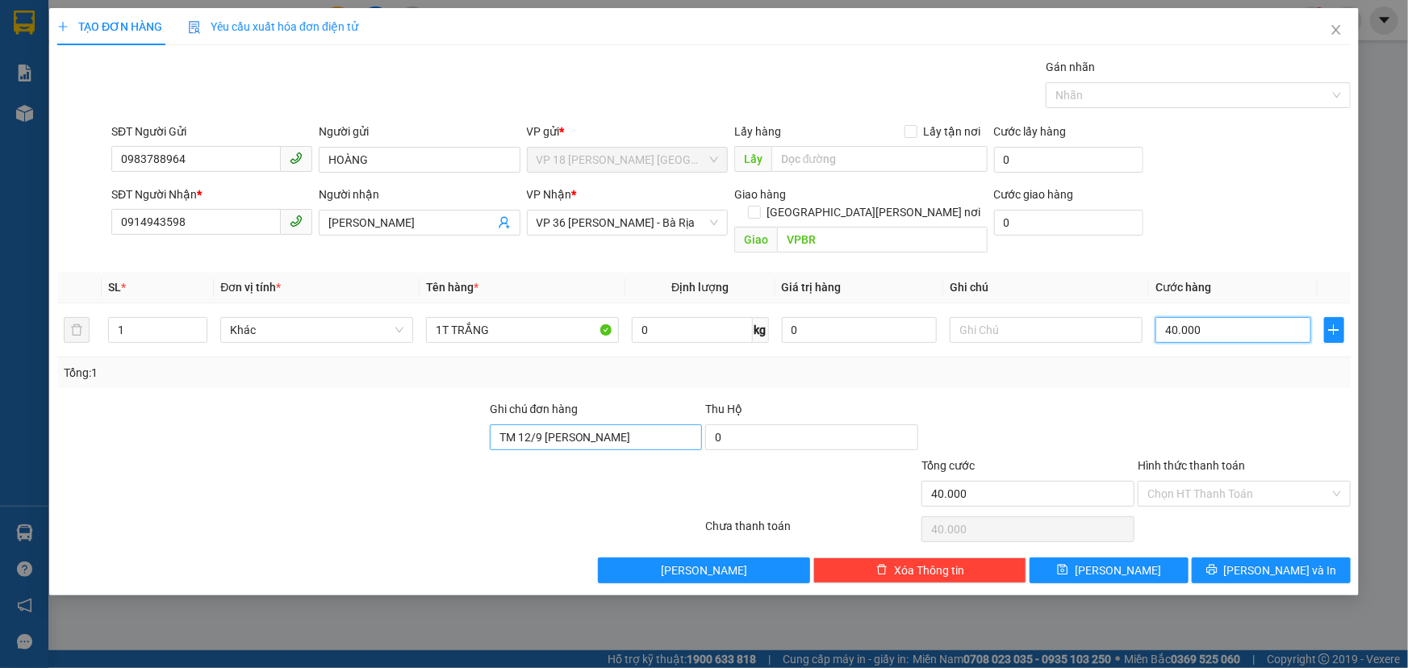
type input "40.000"
click at [637, 424] on input "TM 12/9 [PERSON_NAME]" at bounding box center [596, 437] width 213 height 26
click at [1206, 317] on input "40.000" at bounding box center [1233, 330] width 156 height 26
type input "0"
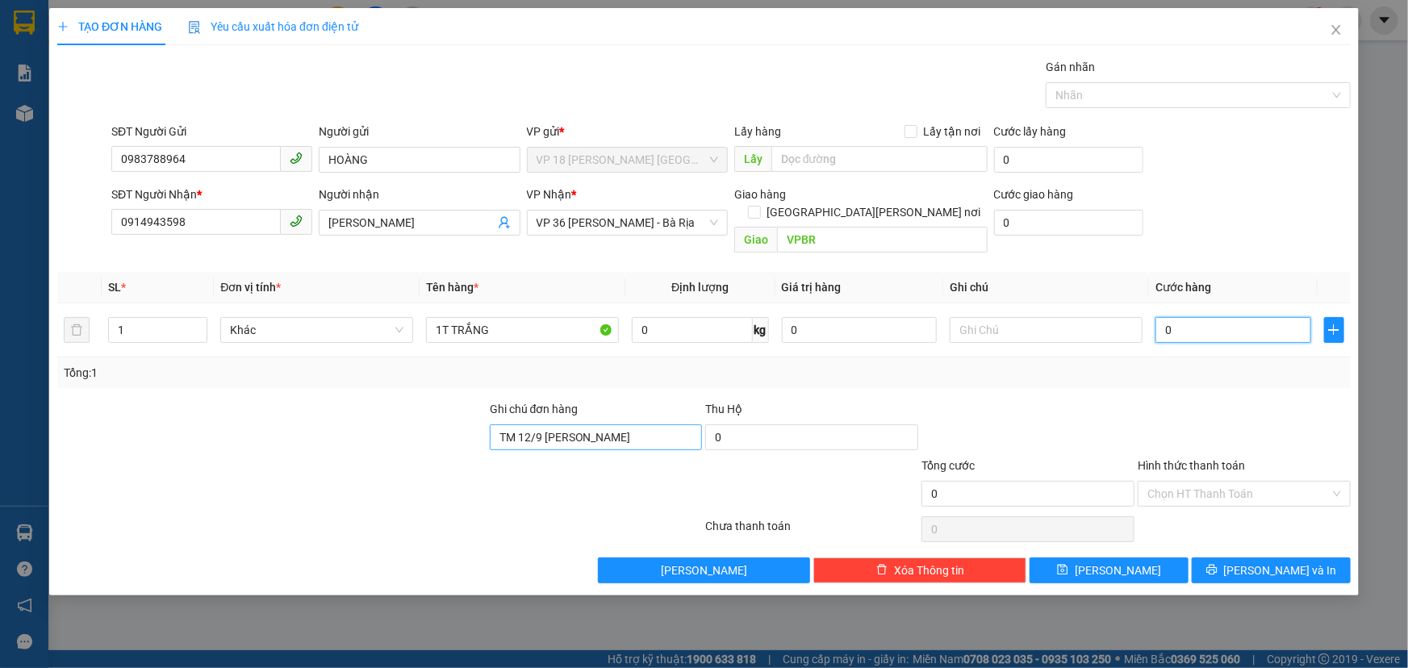
type input "0"
click at [618, 424] on input "TM 12/9 [PERSON_NAME]" at bounding box center [596, 437] width 213 height 26
type input "T"
click at [1187, 317] on input "0" at bounding box center [1233, 330] width 156 height 26
type input "4"
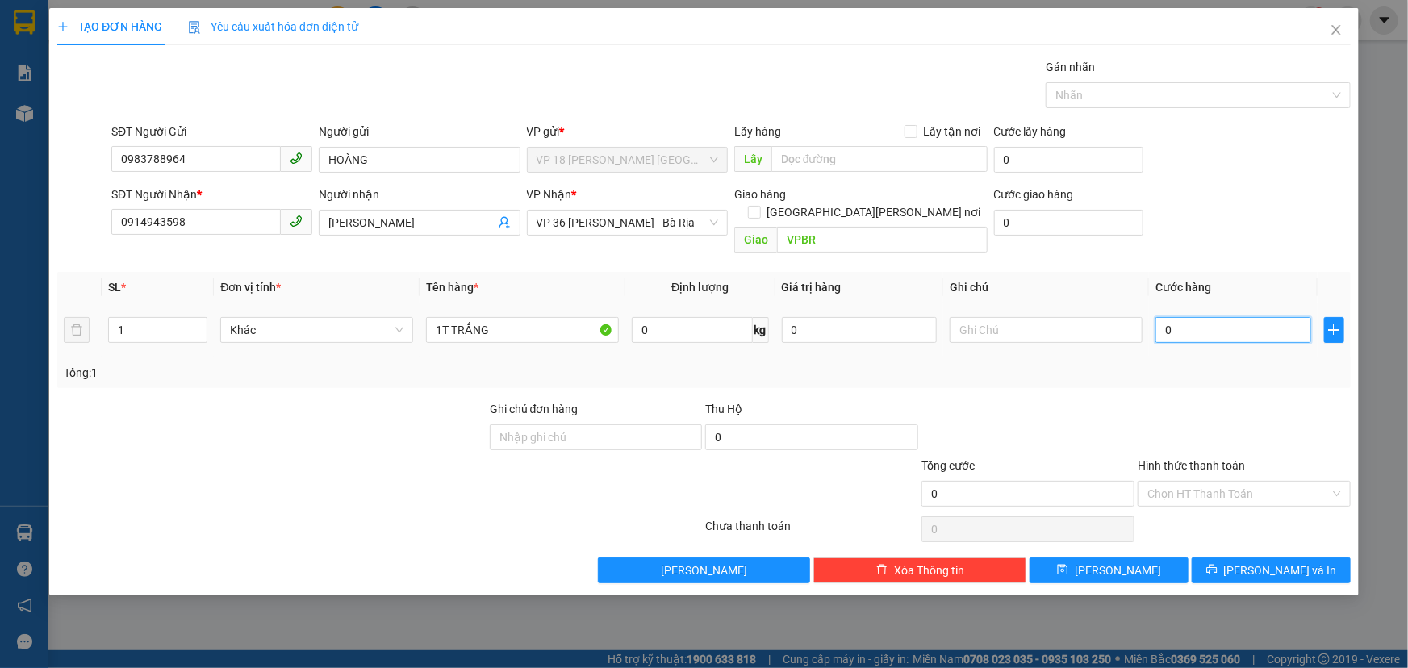
type input "4"
type input "40"
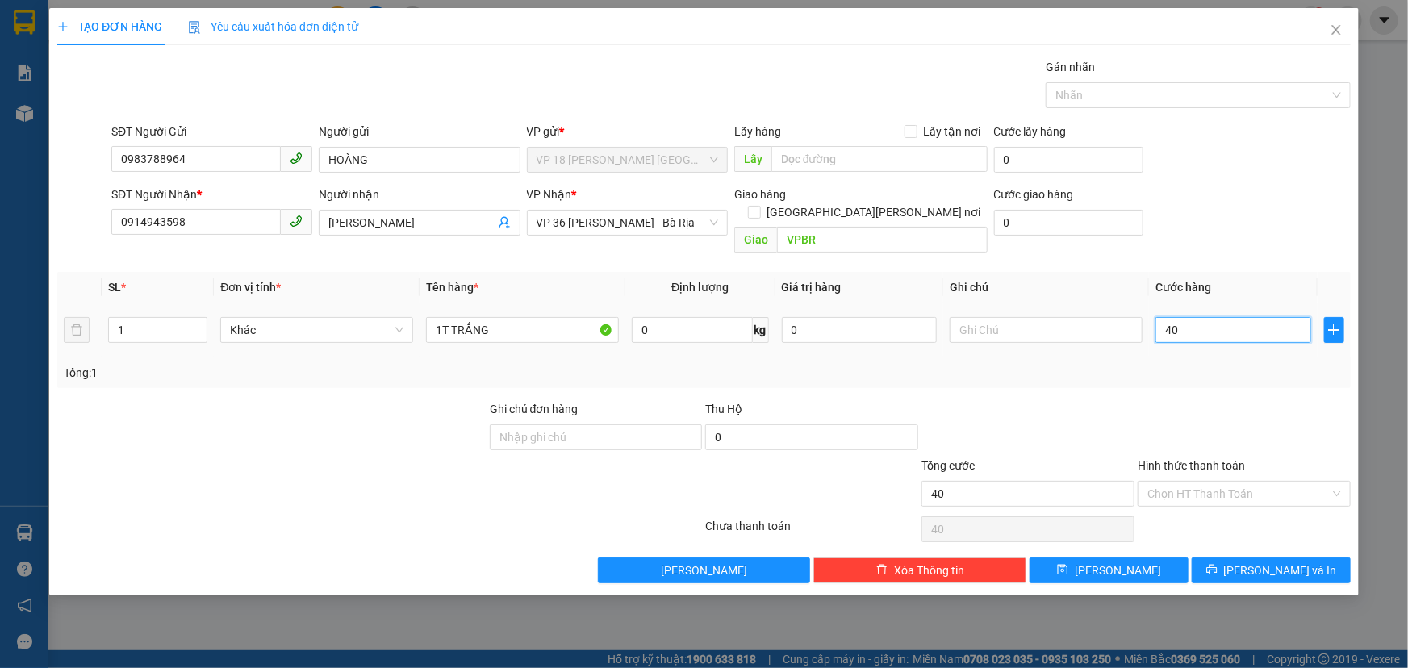
type input "400"
type input "4.000"
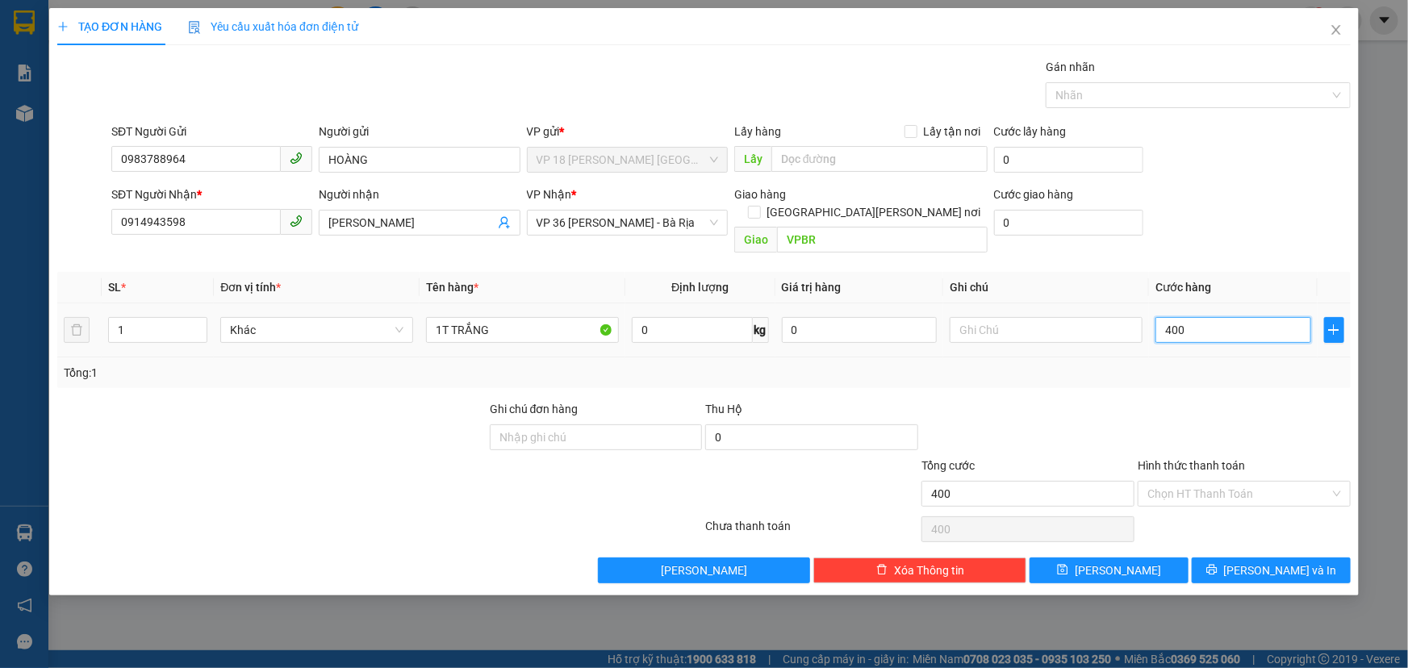
type input "4.000"
type input "40.000"
click at [1270, 561] on span "[PERSON_NAME] và In" at bounding box center [1280, 570] width 113 height 18
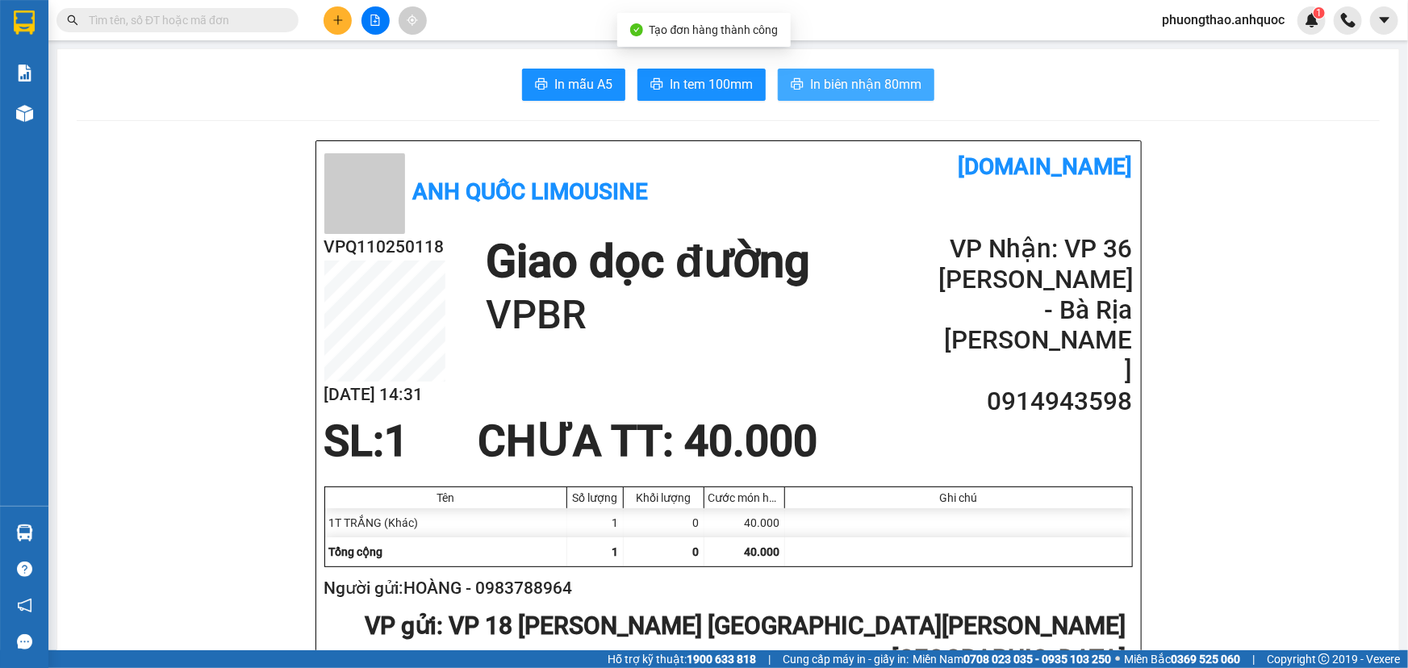
click at [853, 90] on span "In biên nhận 80mm" at bounding box center [865, 84] width 111 height 20
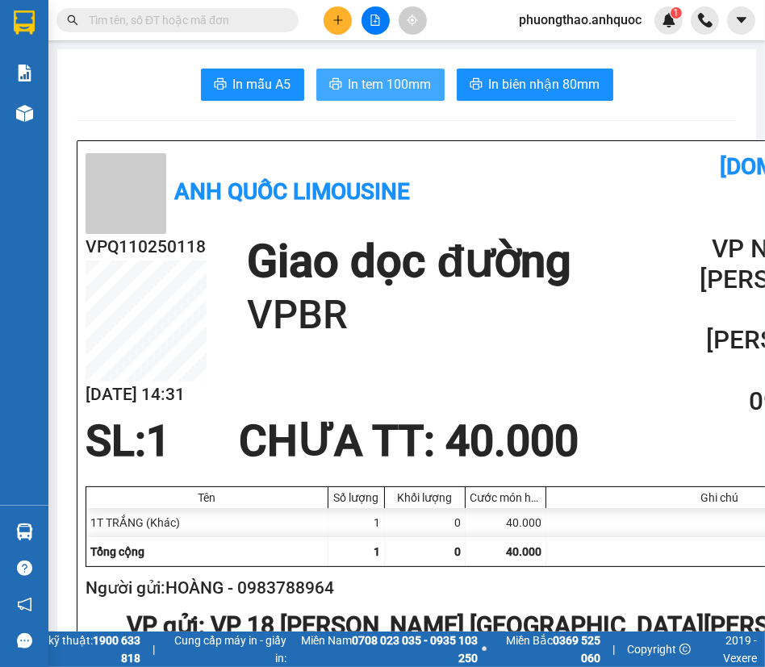
click at [372, 86] on span "In tem 100mm" at bounding box center [389, 84] width 83 height 20
click at [337, 21] on icon "plus" at bounding box center [337, 19] width 1 height 9
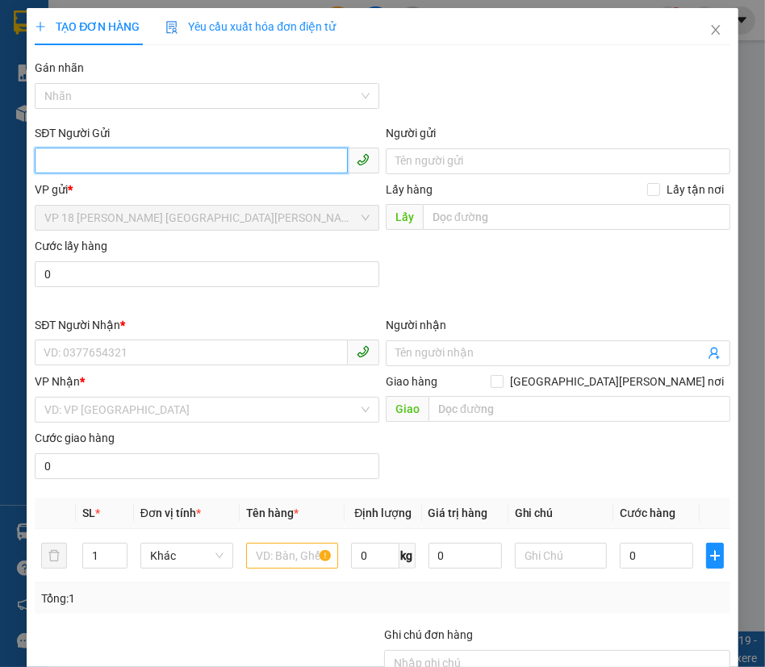
click at [90, 157] on input "SĐT Người Gửi" at bounding box center [191, 161] width 313 height 26
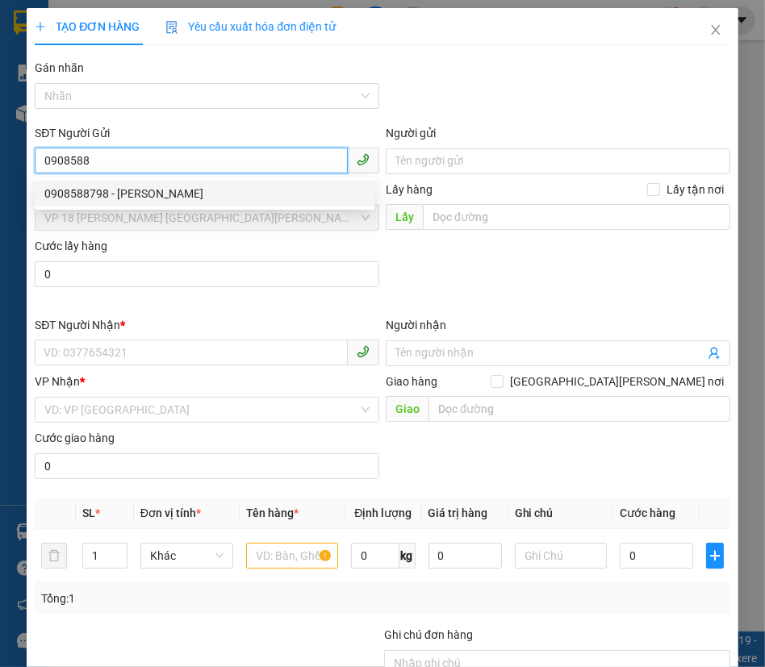
click at [105, 189] on div "0908588798 - [PERSON_NAME]" at bounding box center [204, 194] width 320 height 18
type input "0908588798"
type input "[PERSON_NAME]"
type input "0907050151"
type input "[PERSON_NAME]"
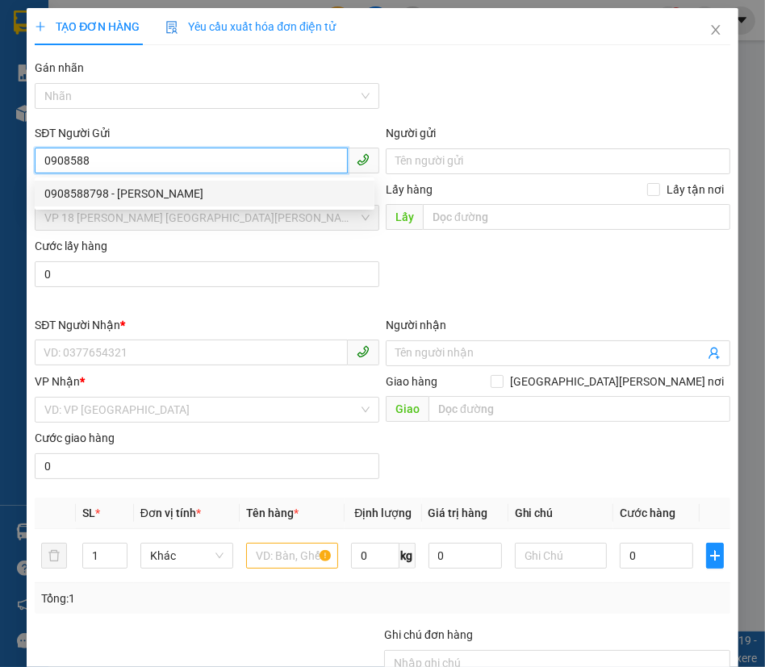
type input "VPBR"
type input "TM 10/10 THANH"
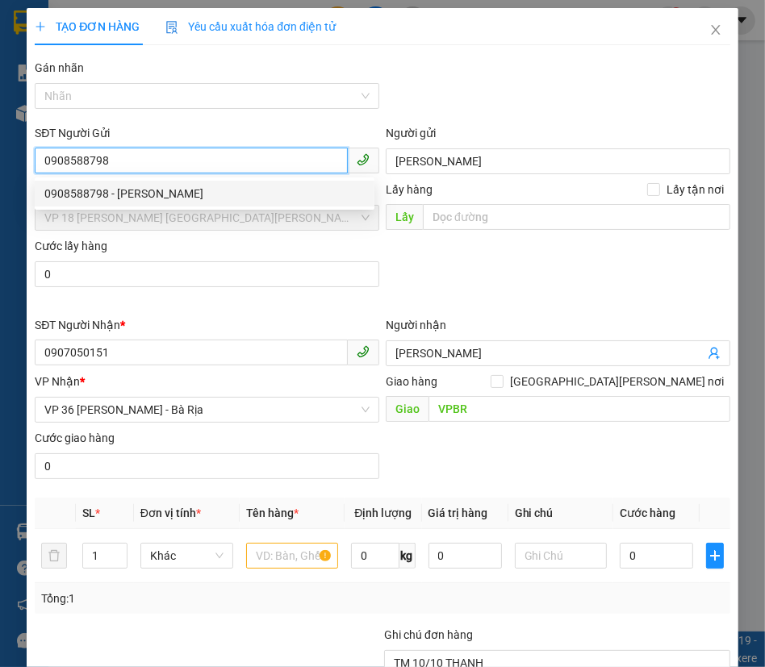
type input "30.000"
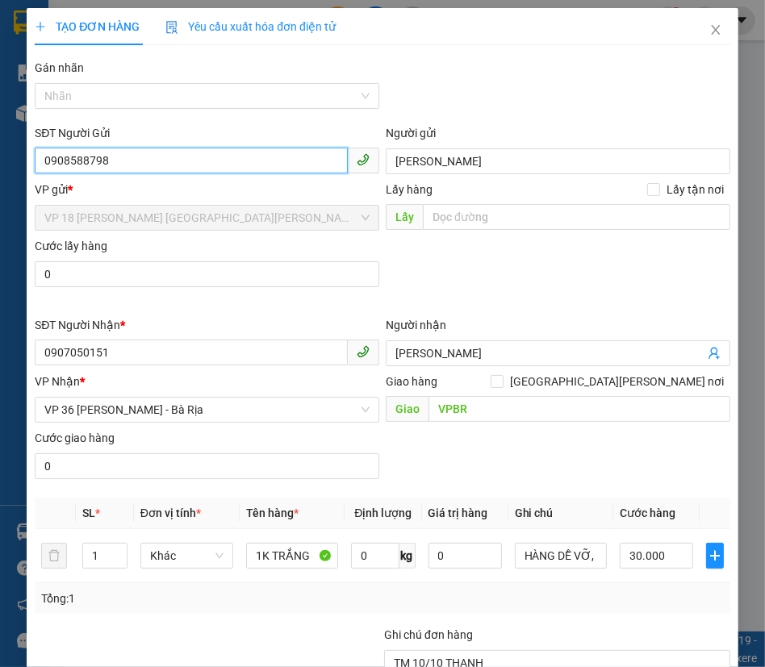
scroll to position [219, 0]
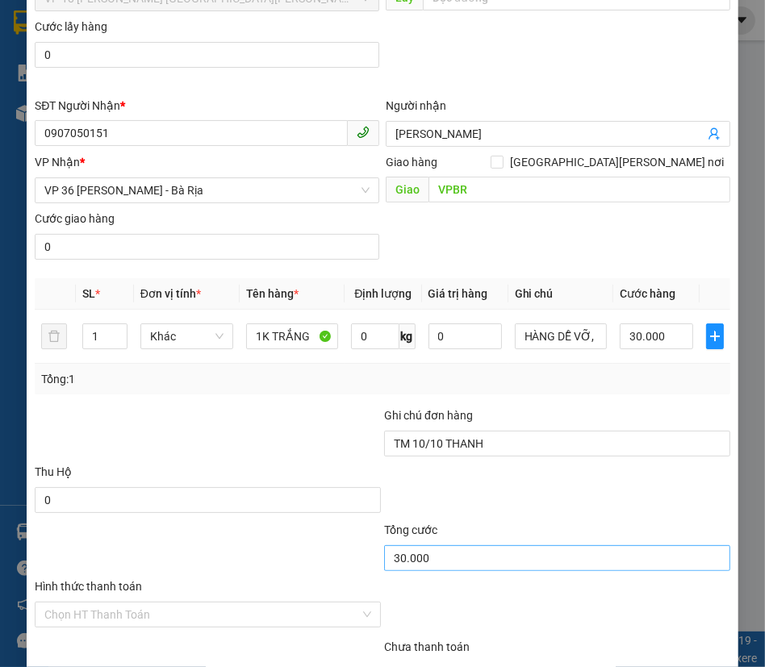
type input "0908588798"
click at [465, 552] on input "30.000" at bounding box center [557, 558] width 346 height 26
click at [444, 560] on input "30.000" at bounding box center [557, 558] width 346 height 26
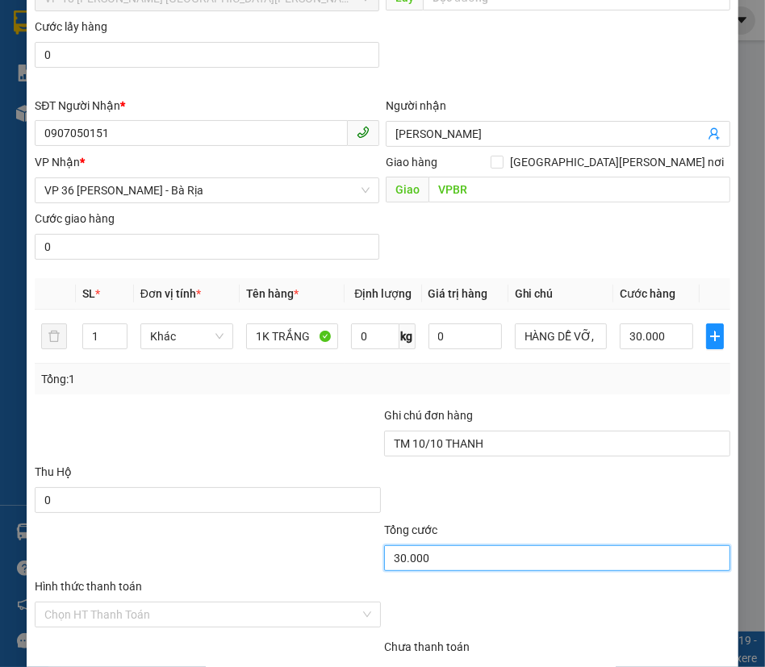
click at [522, 565] on input "30.000" at bounding box center [557, 558] width 346 height 26
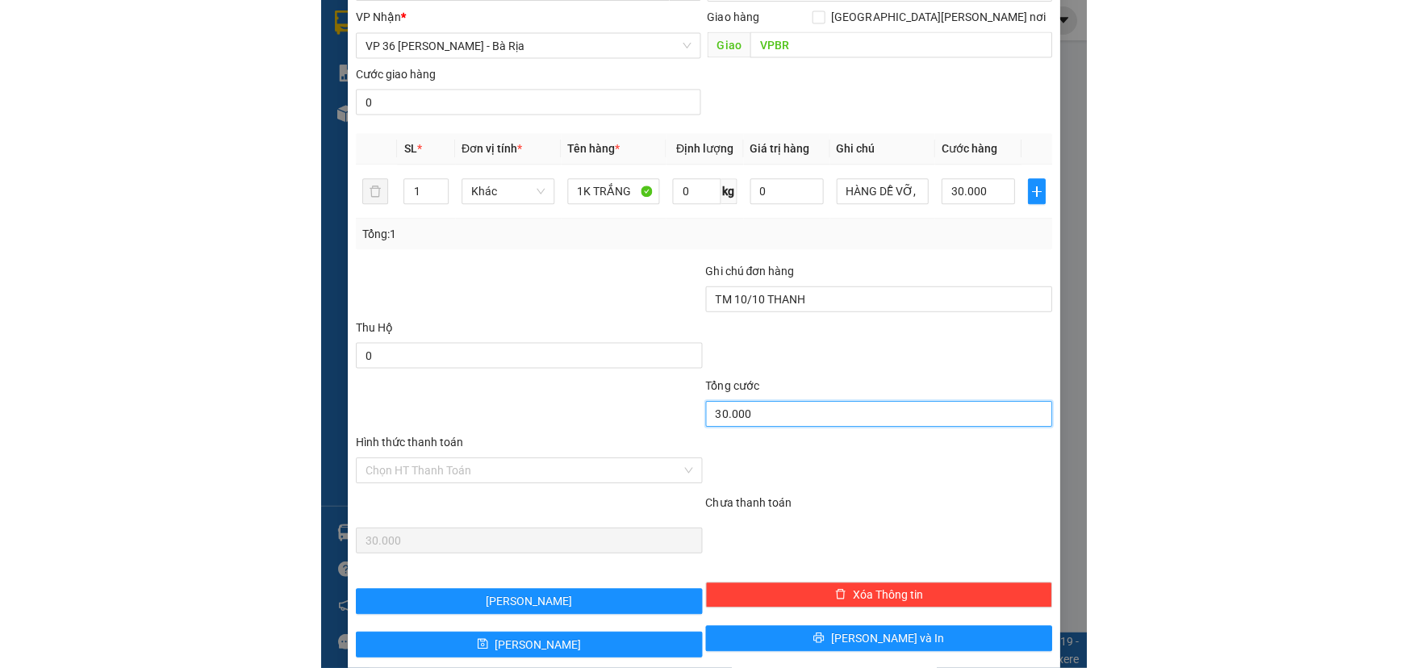
scroll to position [366, 0]
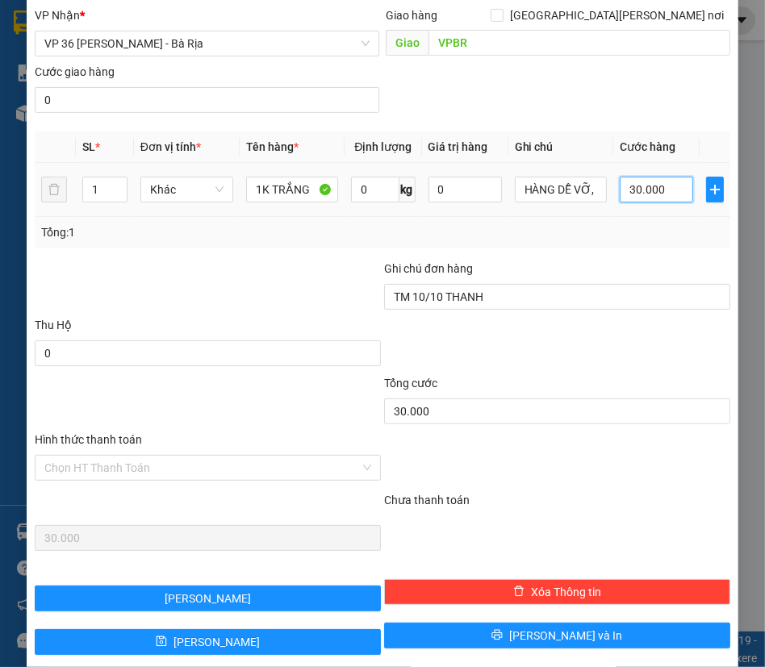
click at [661, 181] on input "30.000" at bounding box center [655, 190] width 73 height 26
type input "2"
type input "20"
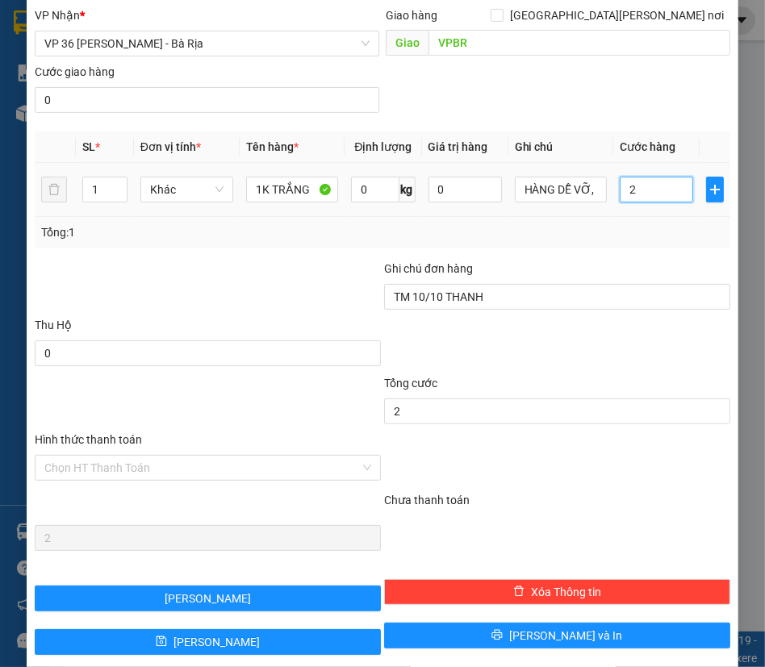
type input "20"
type input "200"
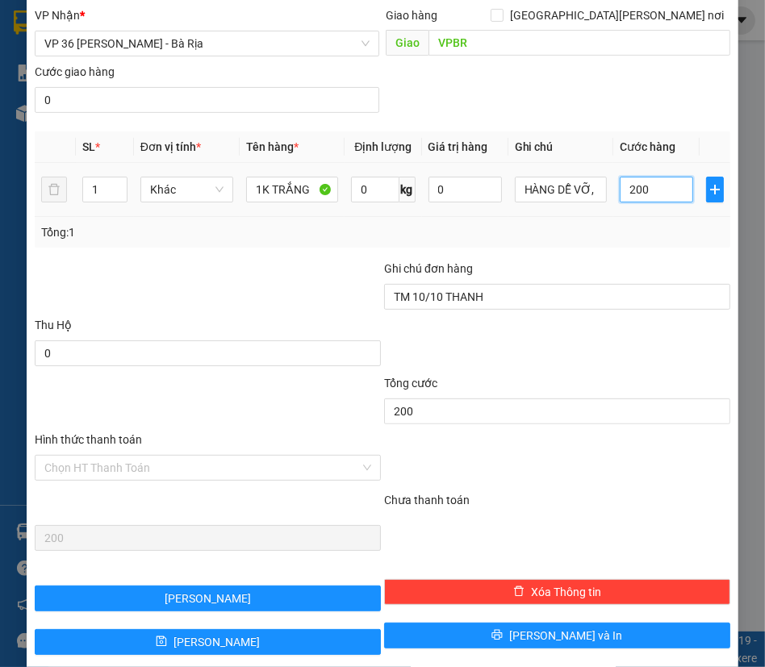
type input "2.000"
type input "20.000"
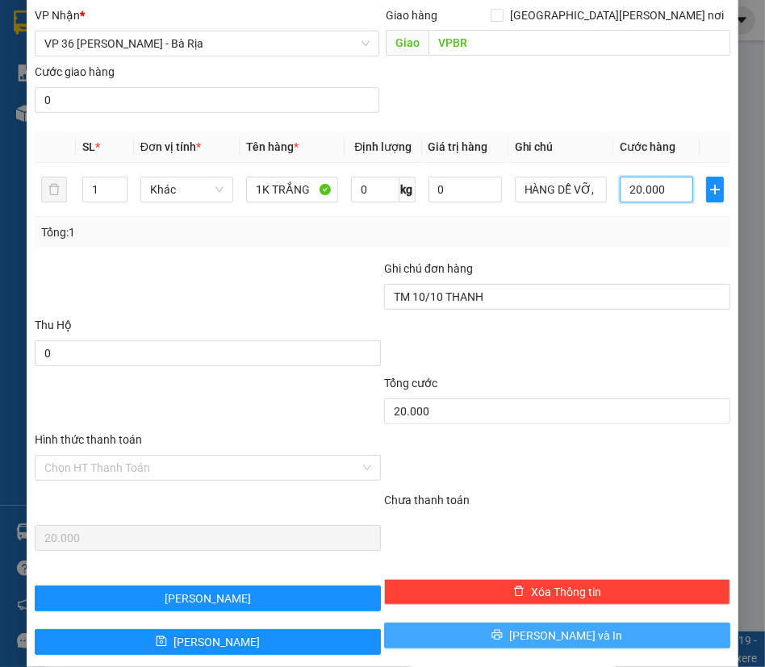
type input "20.000"
click at [486, 635] on button "[PERSON_NAME] và In" at bounding box center [557, 636] width 346 height 26
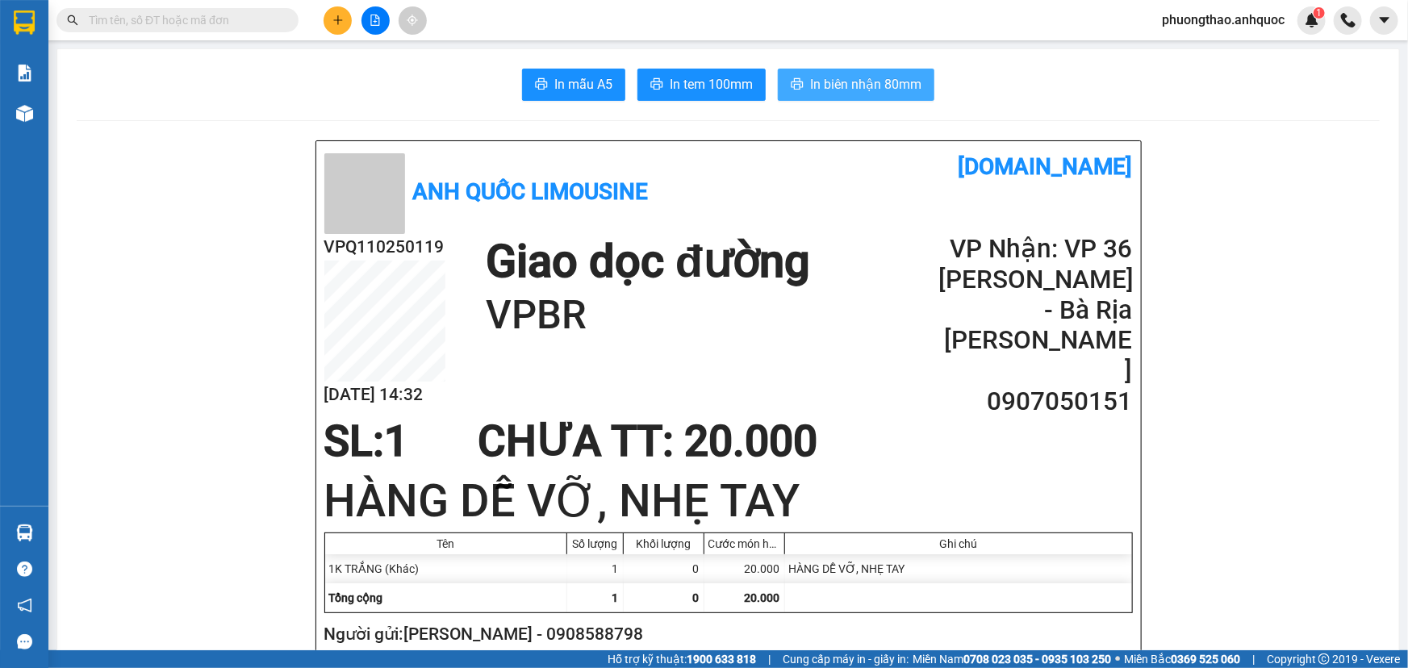
click at [854, 81] on span "In biên nhận 80mm" at bounding box center [865, 84] width 111 height 20
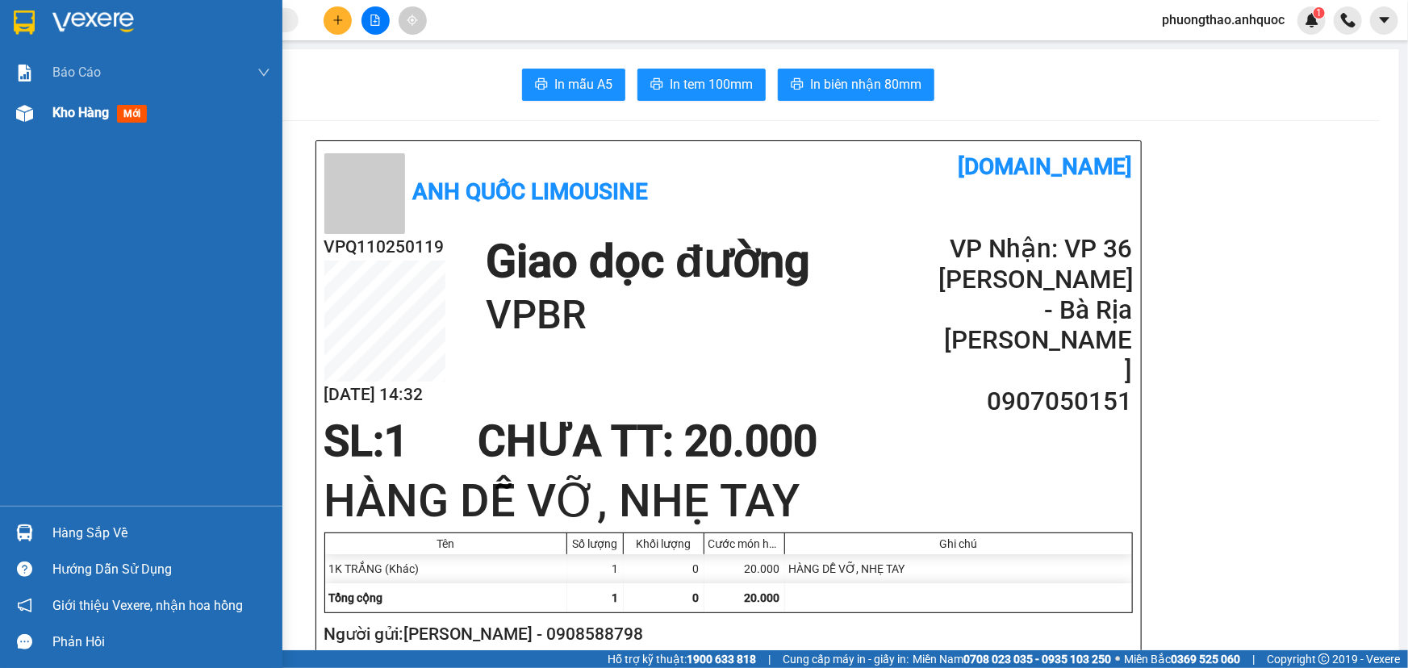
click at [65, 111] on span "Kho hàng" at bounding box center [80, 112] width 56 height 15
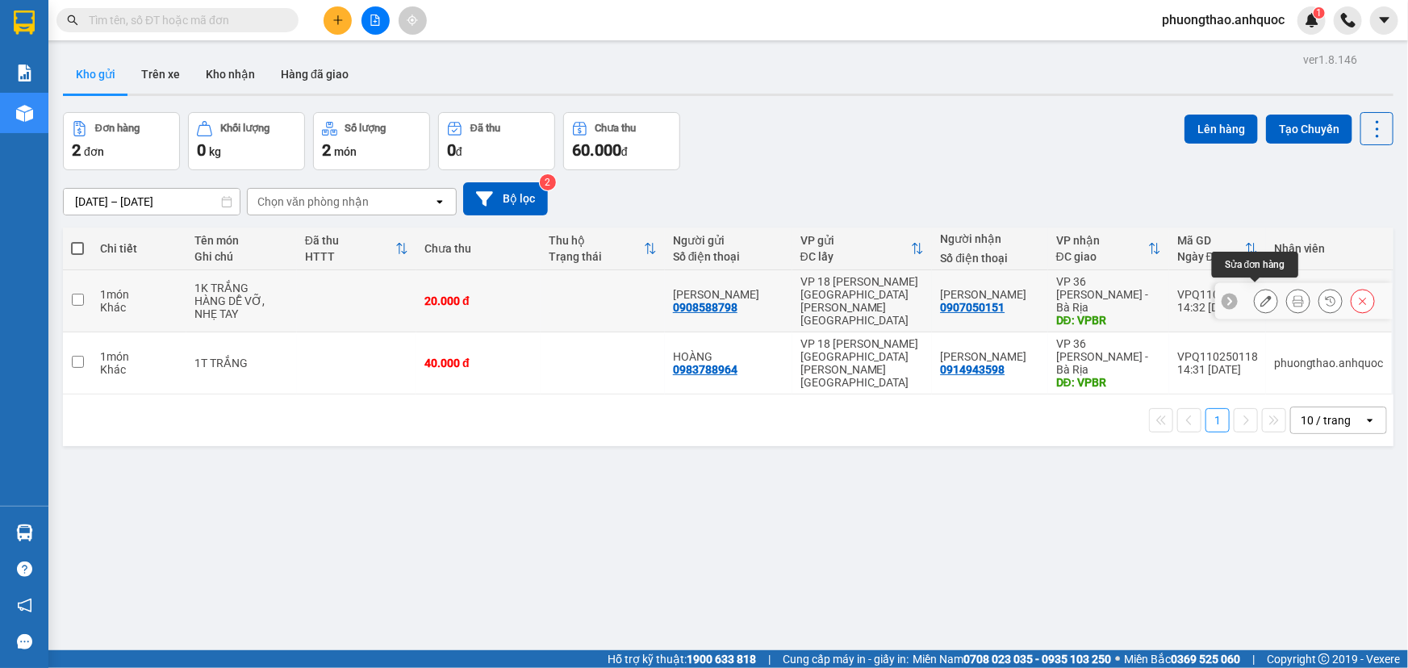
click at [1260, 296] on icon at bounding box center [1265, 300] width 11 height 11
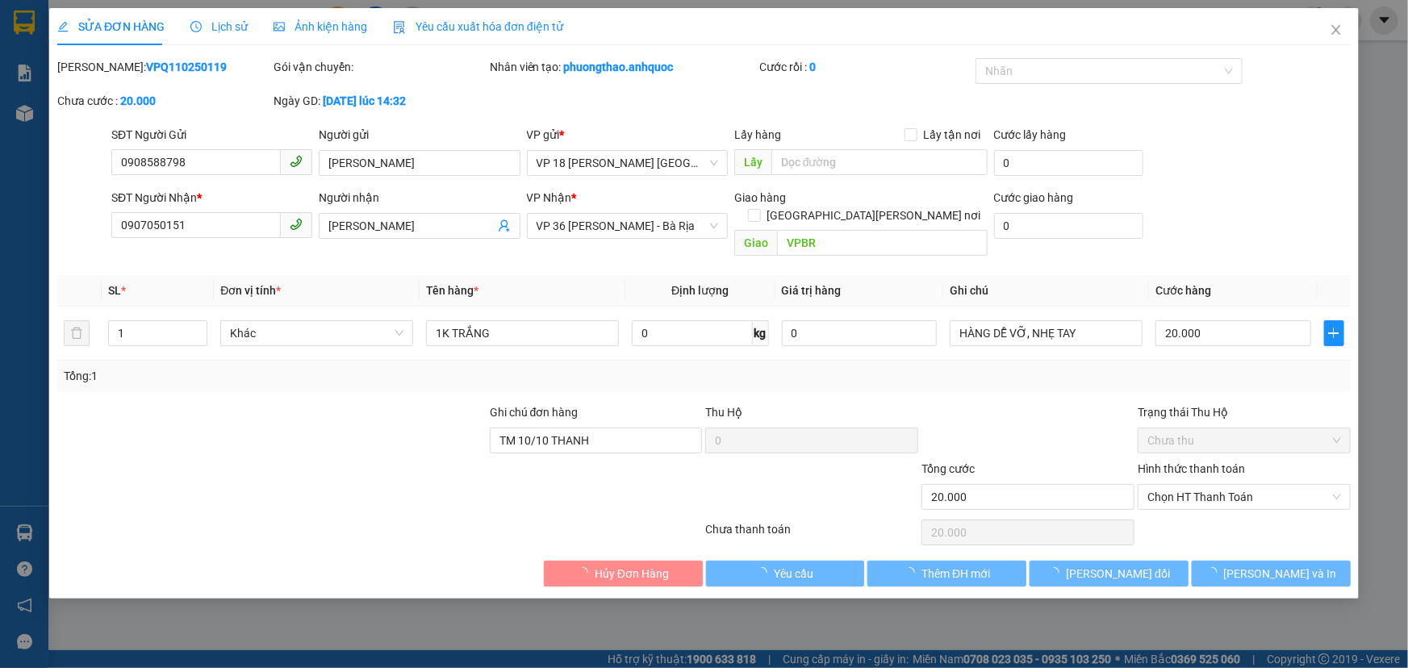
type input "0908588798"
type input "[PERSON_NAME]"
type input "0907050151"
type input "[PERSON_NAME]"
type input "VPBR"
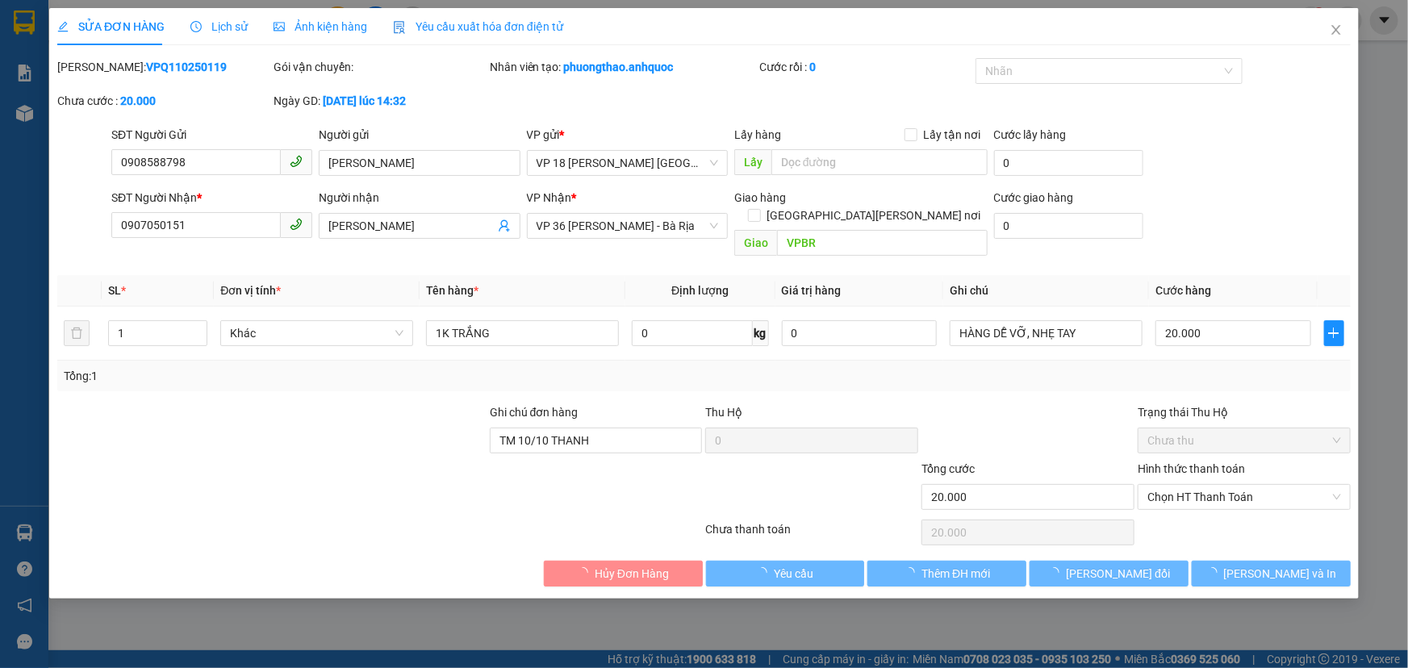
type input "TM 10/10 THANH"
type input "20.000"
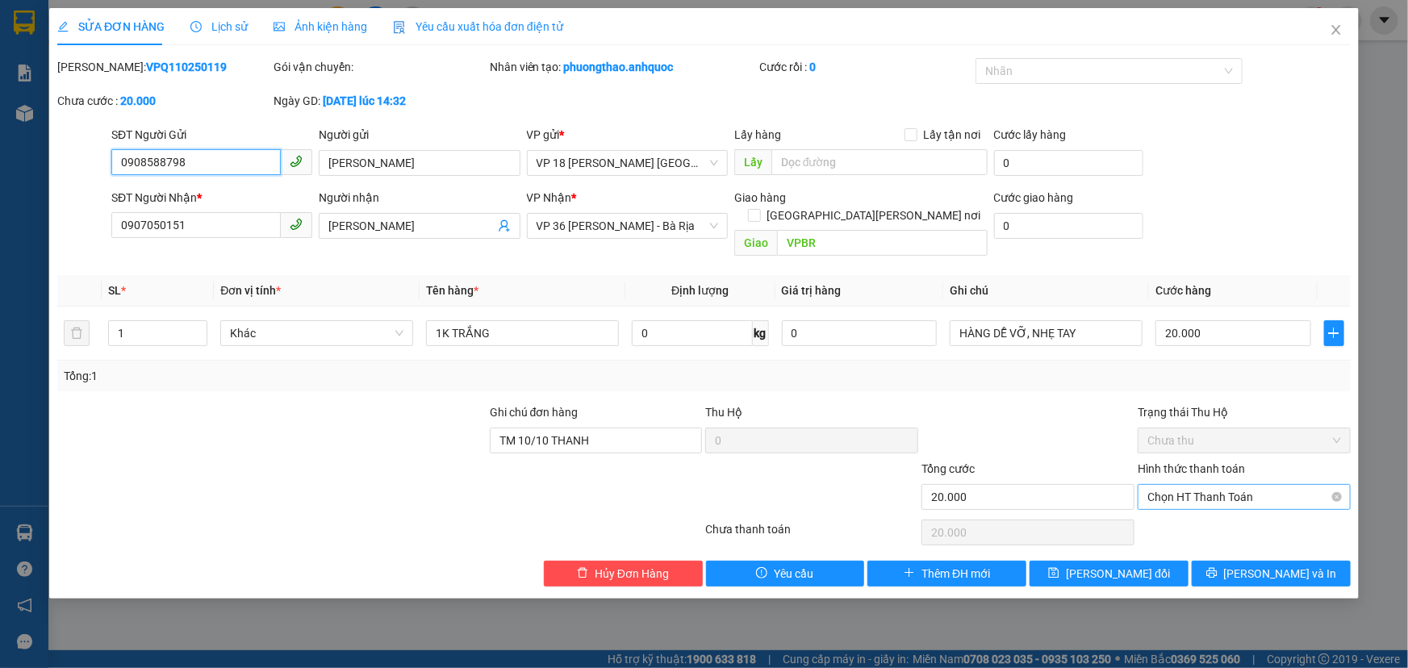
click at [1194, 485] on span "Chọn HT Thanh Toán" at bounding box center [1244, 497] width 194 height 24
click at [1194, 508] on div "Tại văn phòng" at bounding box center [1244, 511] width 194 height 18
type input "0"
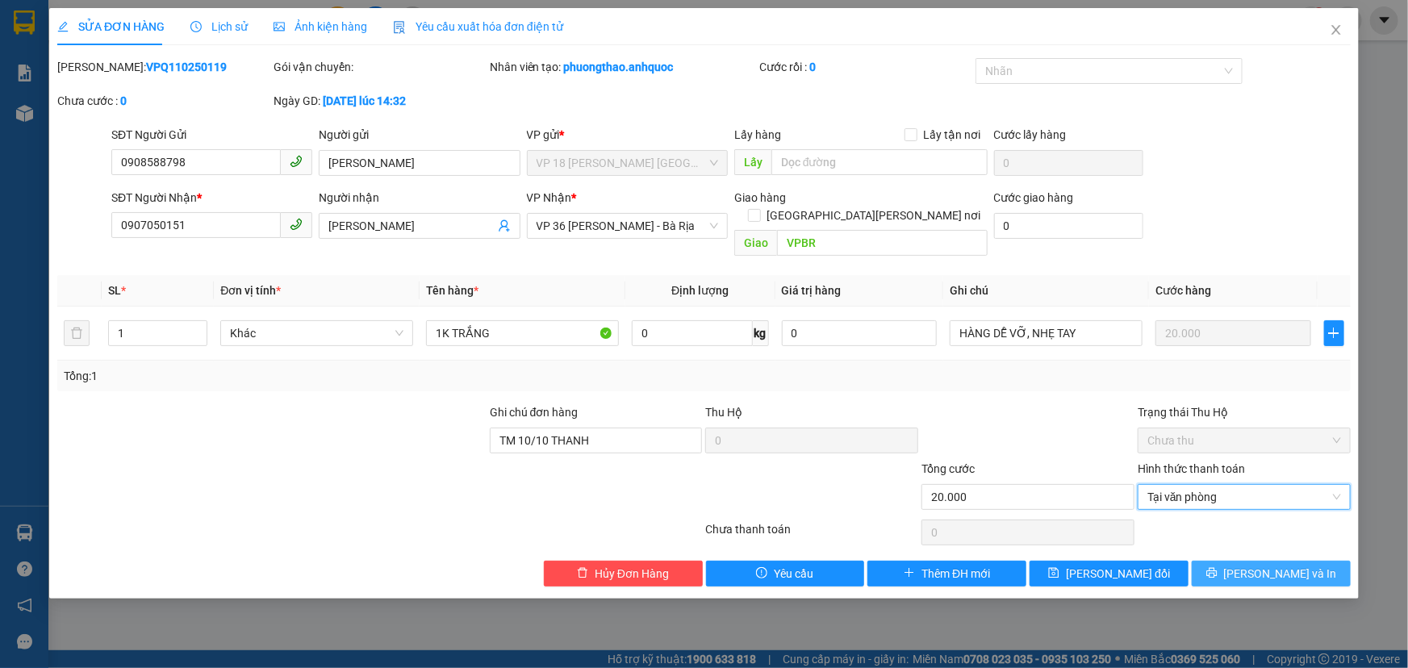
click at [1253, 561] on button "[PERSON_NAME] và In" at bounding box center [1270, 574] width 159 height 26
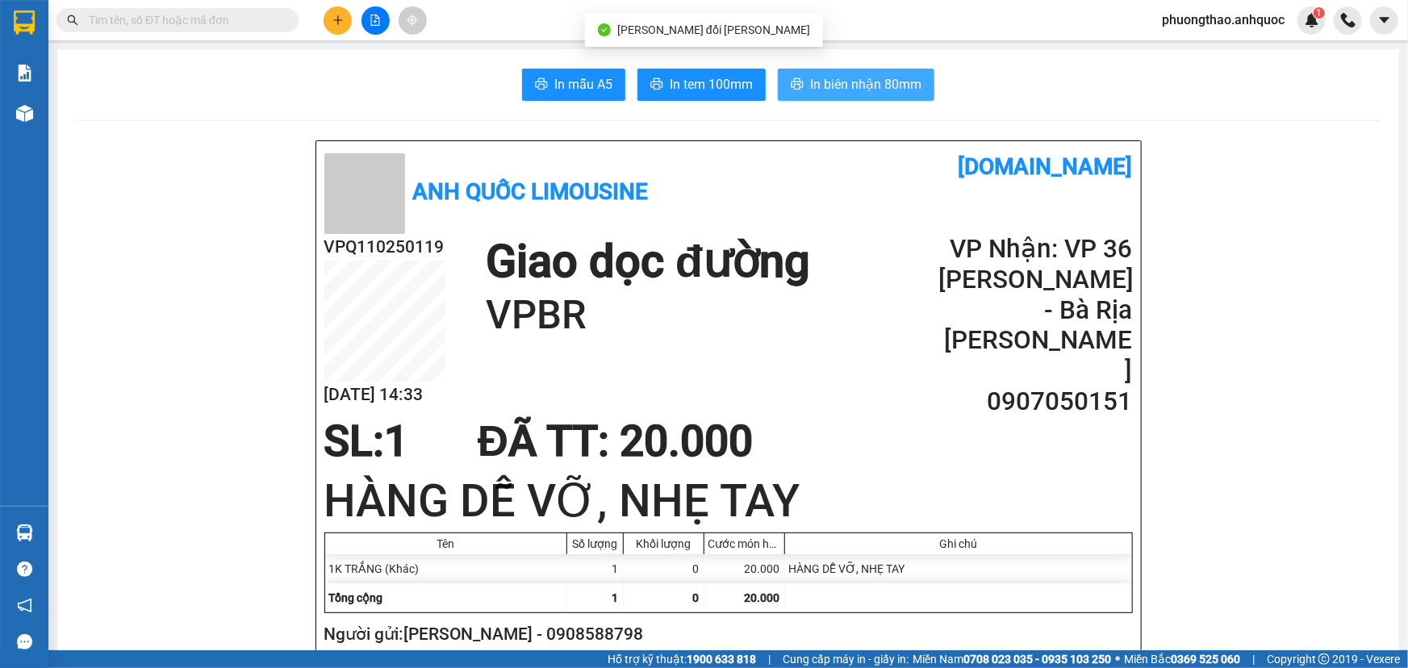
click at [837, 87] on span "In biên nhận 80mm" at bounding box center [865, 84] width 111 height 20
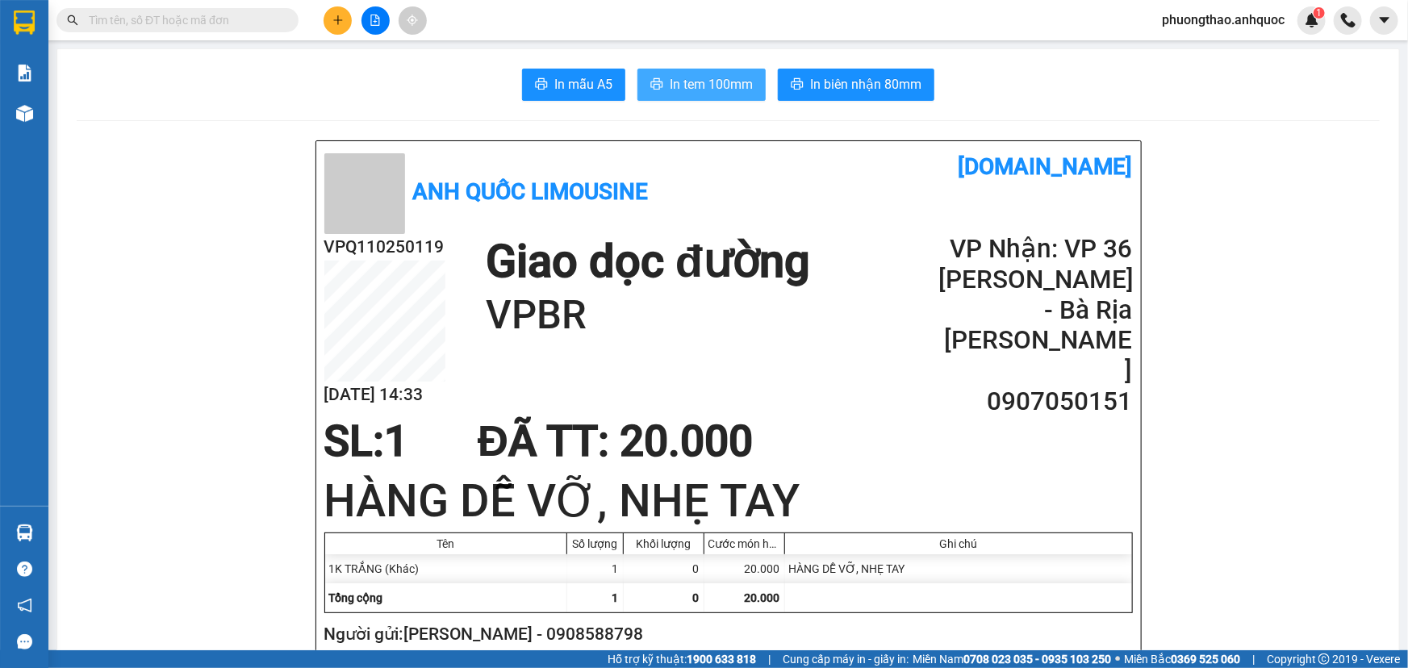
click at [705, 81] on span "In tem 100mm" at bounding box center [711, 84] width 83 height 20
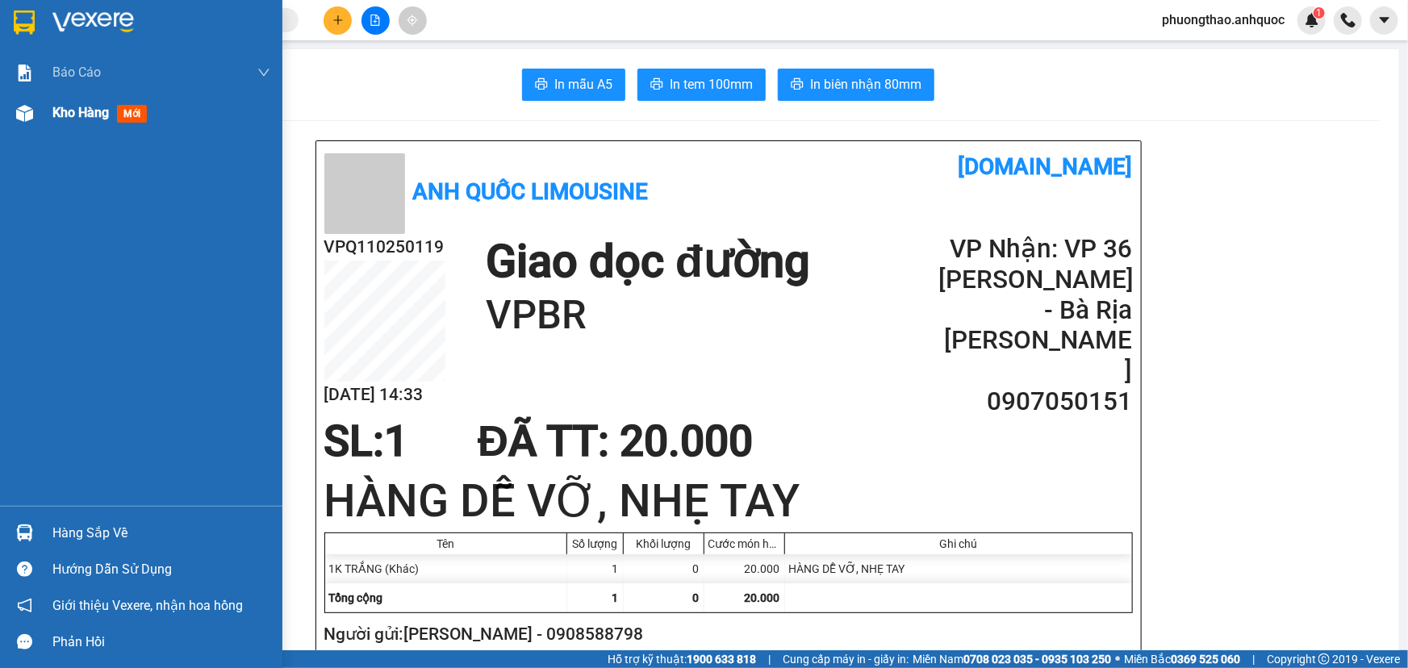
click at [81, 117] on span "Kho hàng" at bounding box center [80, 112] width 56 height 15
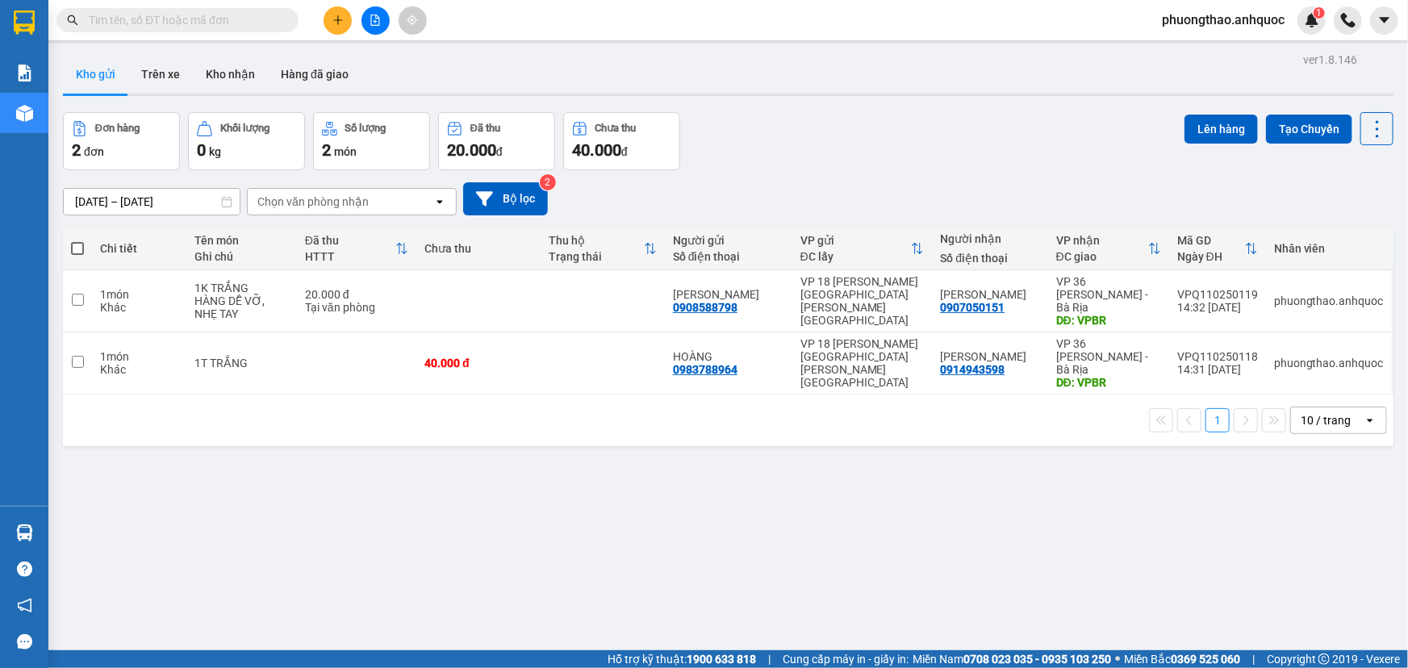
click at [77, 248] on span at bounding box center [77, 248] width 13 height 13
click at [77, 240] on input "checkbox" at bounding box center [77, 240] width 0 height 0
checkbox input "true"
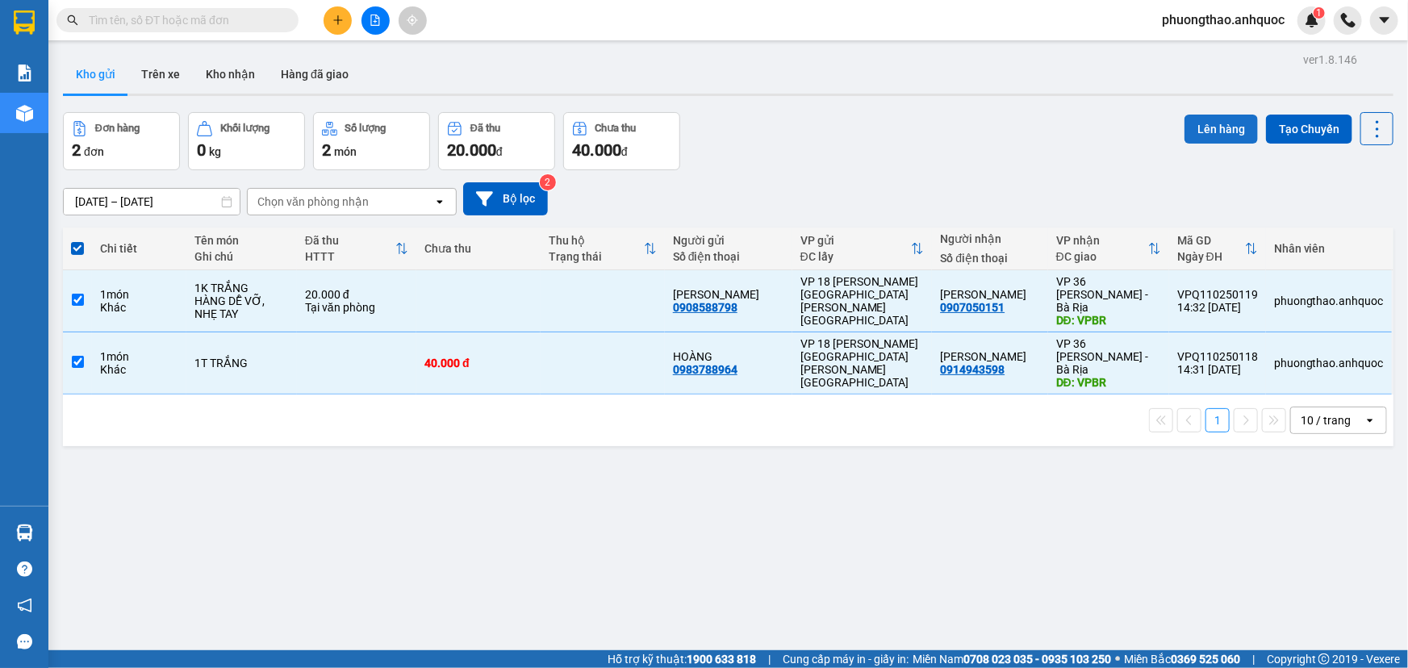
click at [1202, 128] on button "Lên hàng" at bounding box center [1220, 129] width 73 height 29
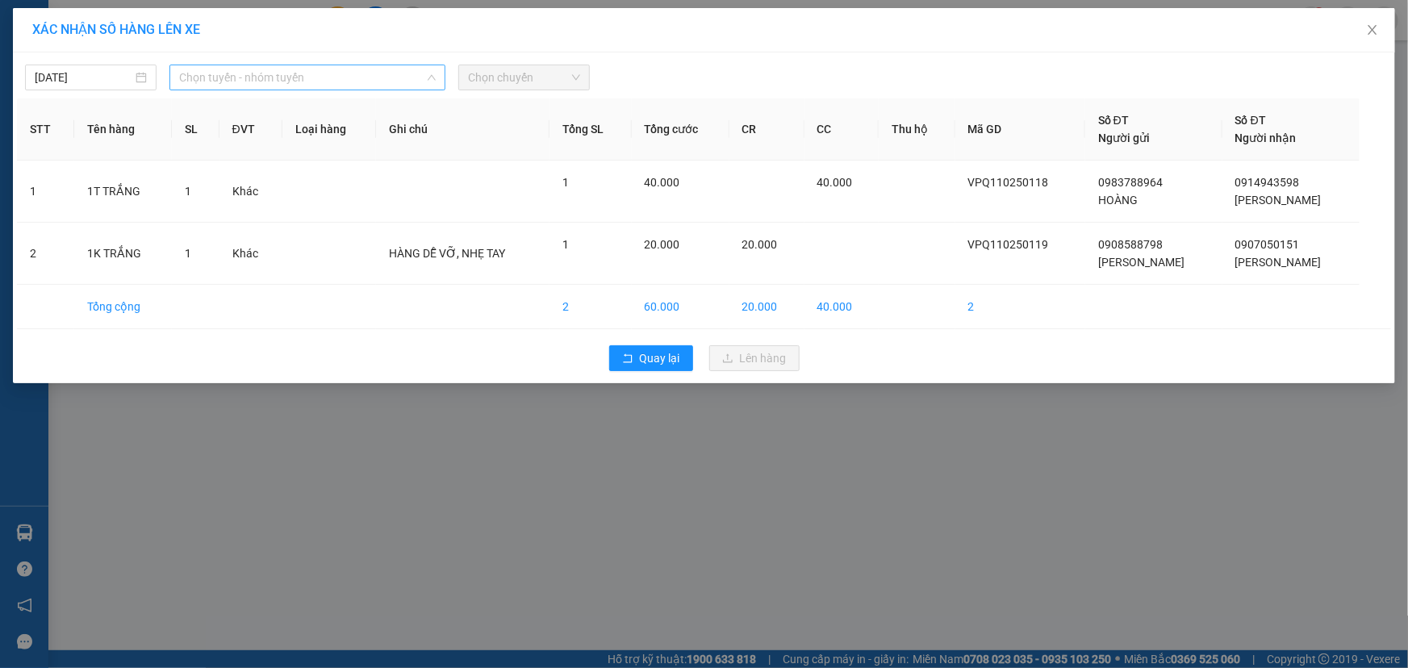
click at [240, 74] on span "Chọn tuyến - nhóm tuyến" at bounding box center [307, 77] width 257 height 24
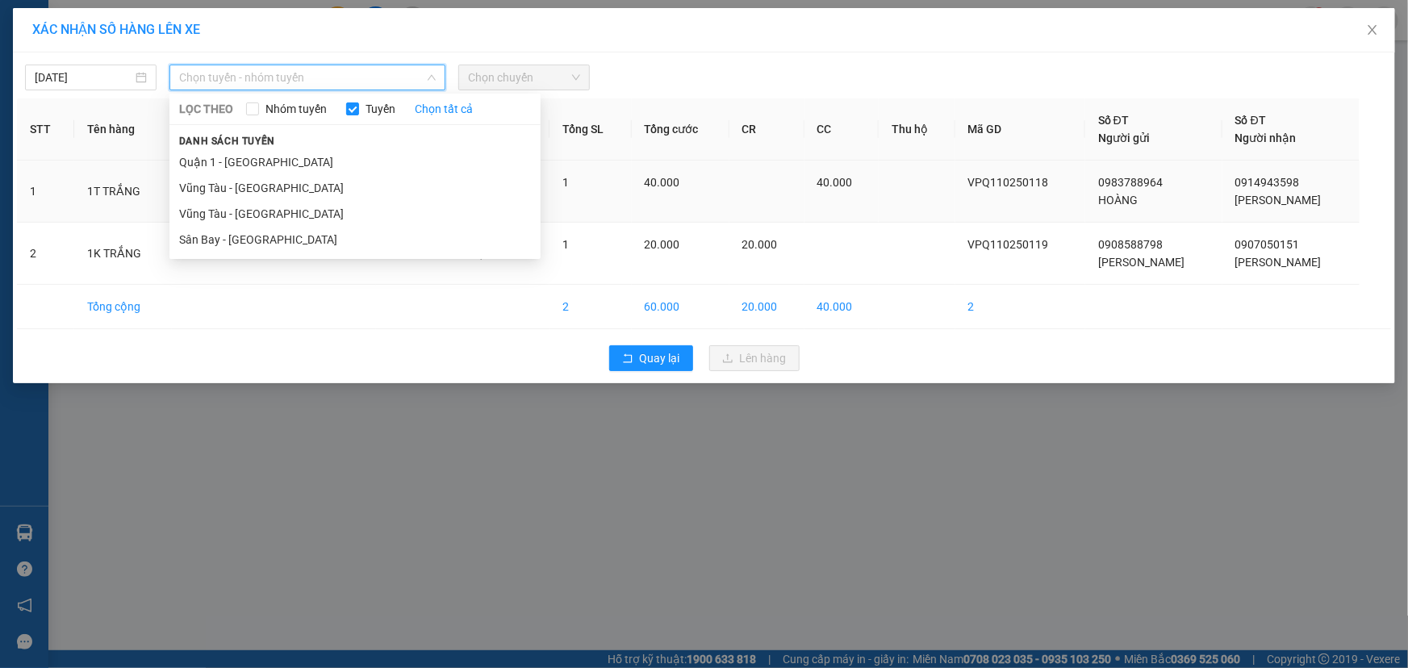
click at [243, 161] on li "Quận 1 - [GEOGRAPHIC_DATA]" at bounding box center [354, 162] width 371 height 26
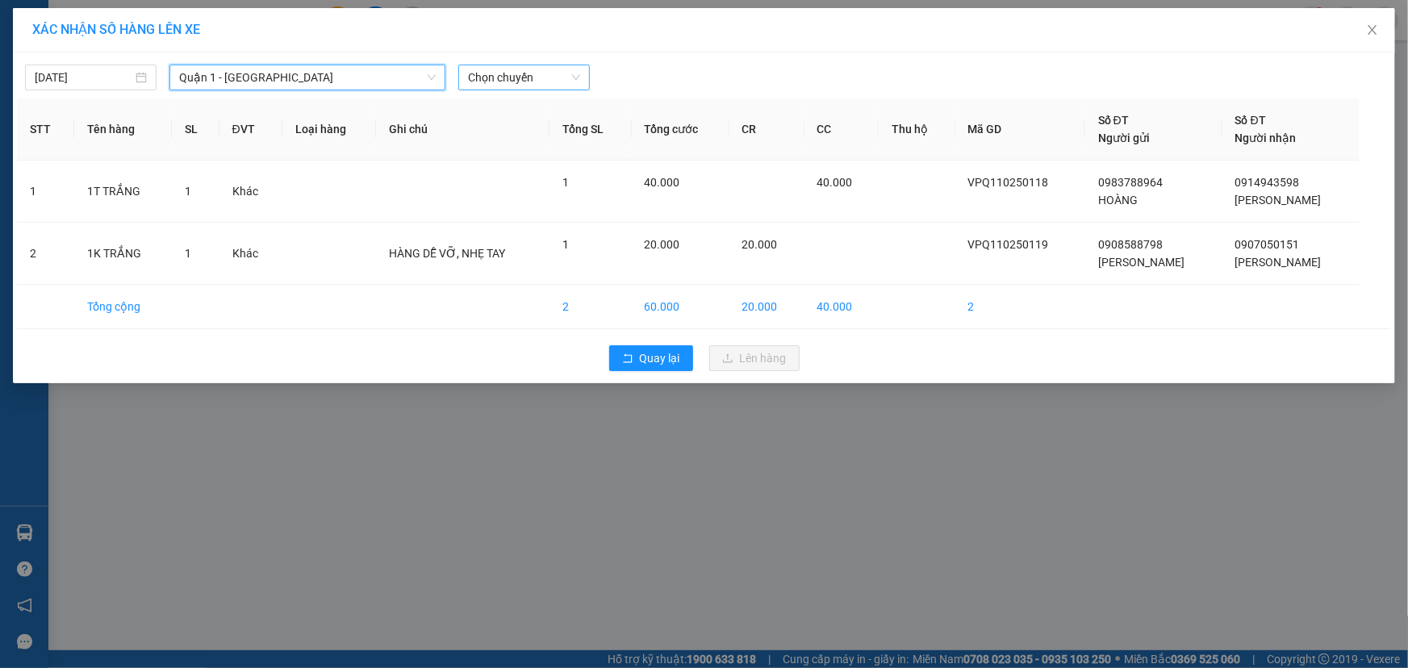
click at [507, 81] on span "Chọn chuyến" at bounding box center [524, 77] width 112 height 24
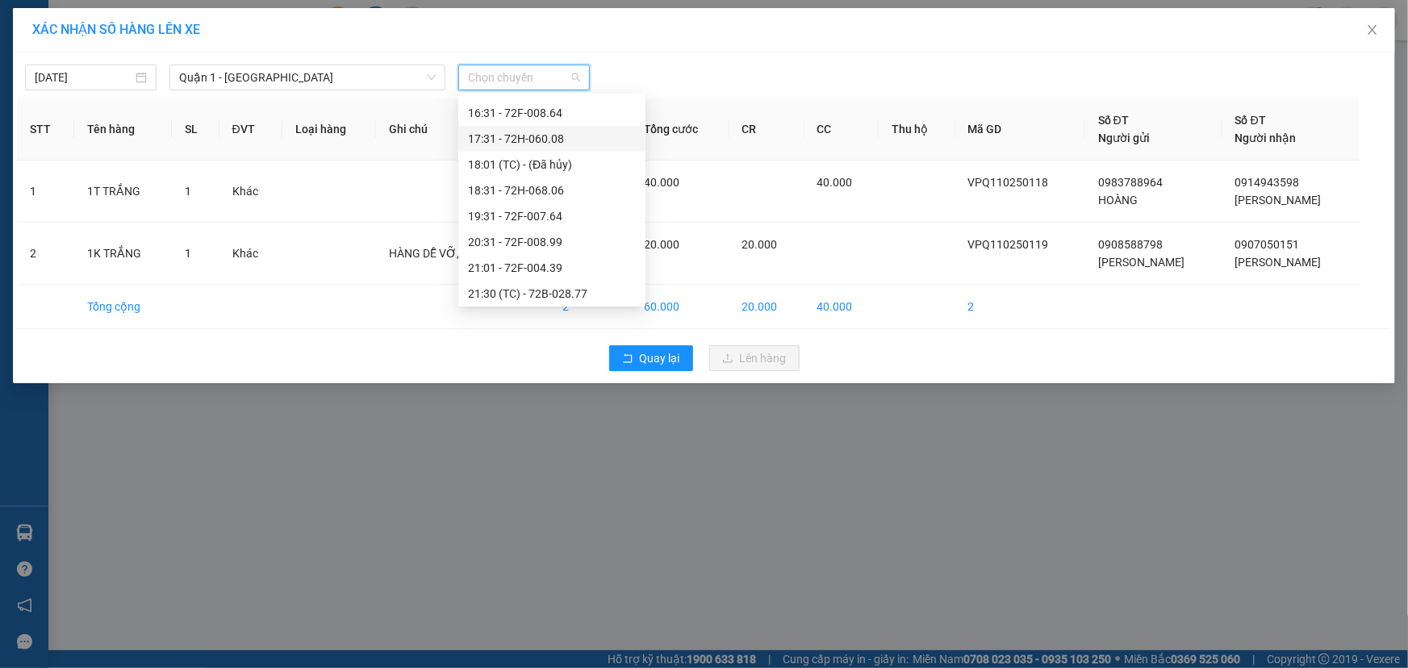
scroll to position [440, 0]
click at [572, 113] on div "14:40 (TC) - 72H-068.12" at bounding box center [552, 109] width 168 height 18
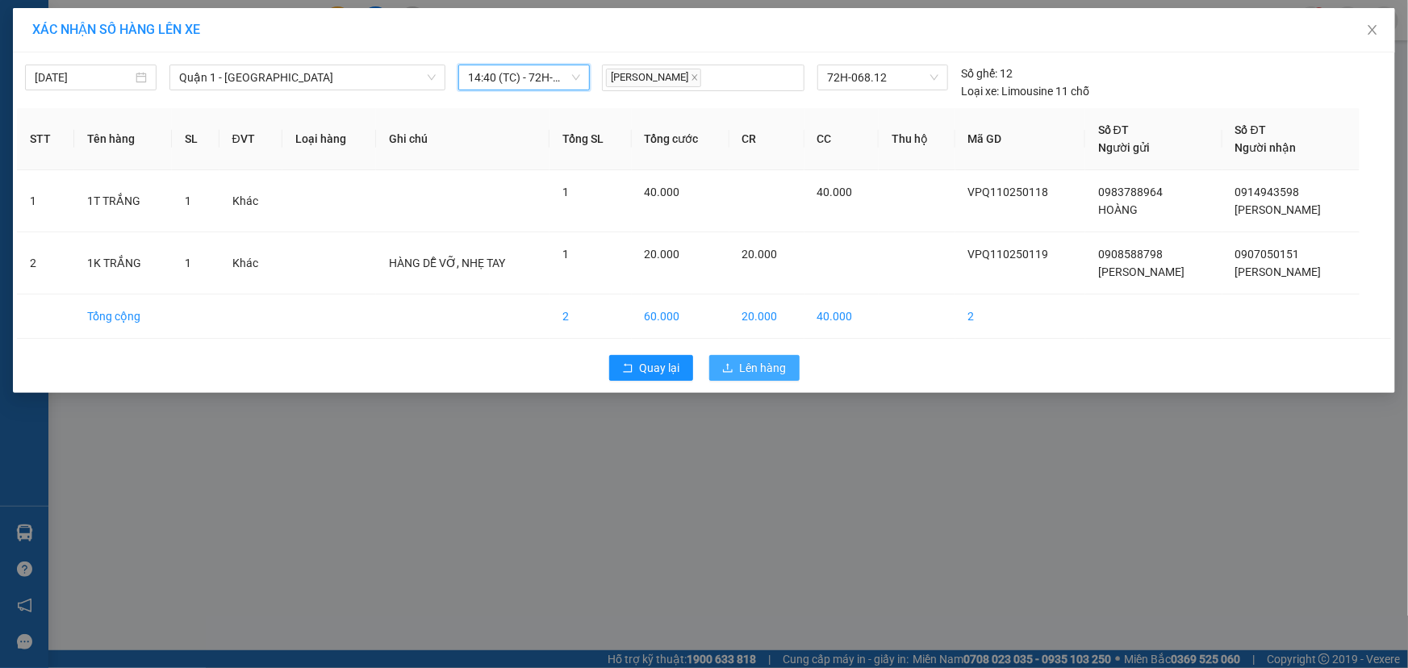
click at [766, 370] on span "Lên hàng" at bounding box center [763, 368] width 47 height 18
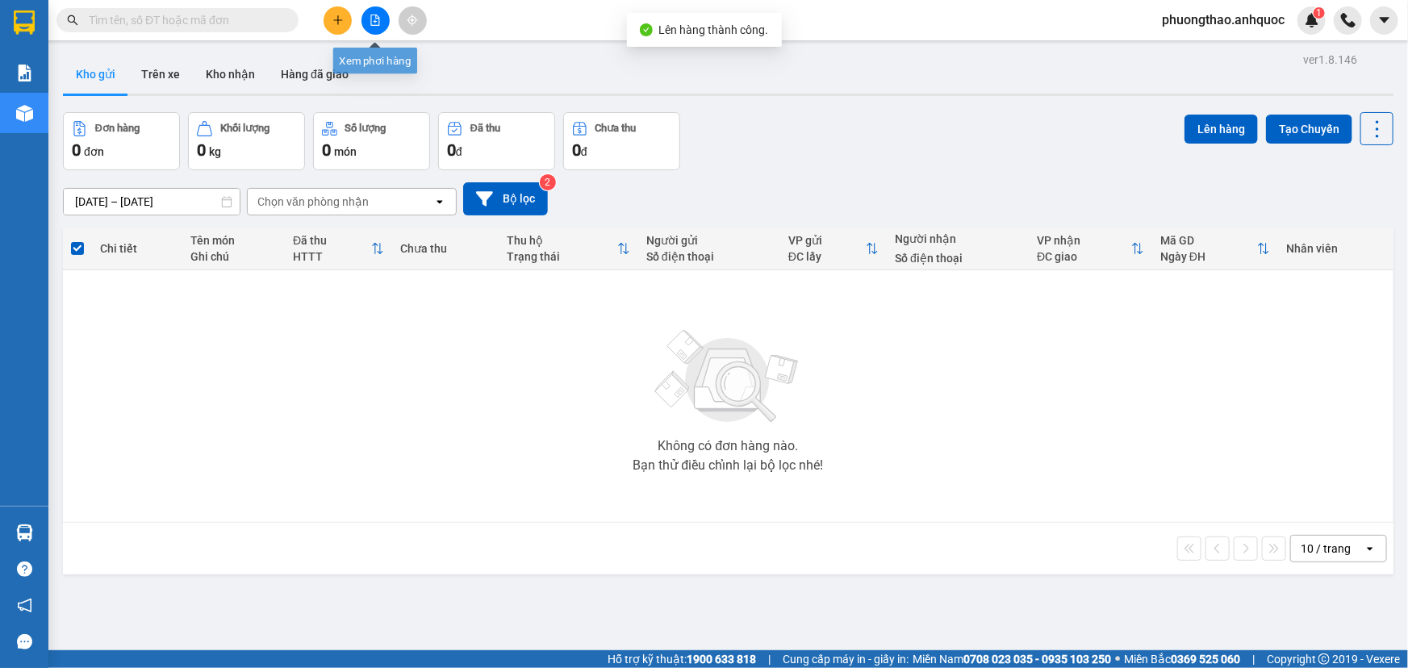
click at [378, 26] on button at bounding box center [375, 20] width 28 height 28
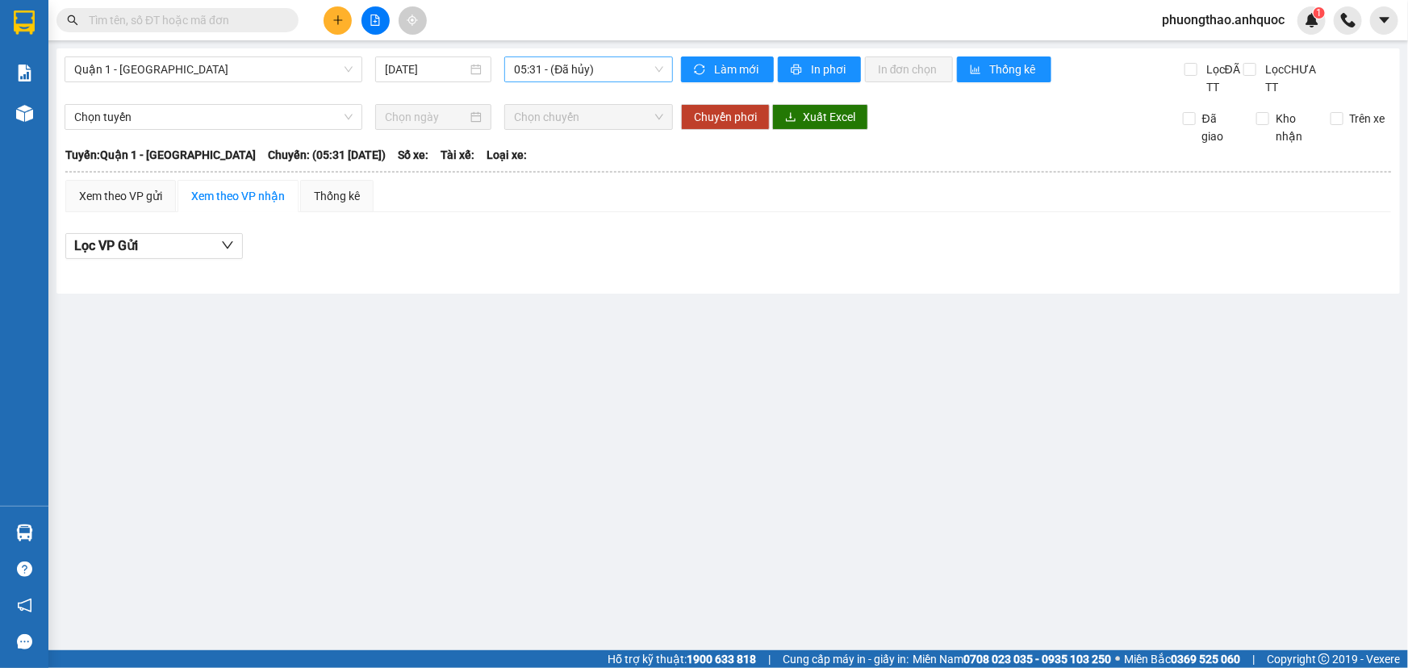
click at [523, 70] on span "05:31 - (Đã hủy)" at bounding box center [588, 69] width 149 height 24
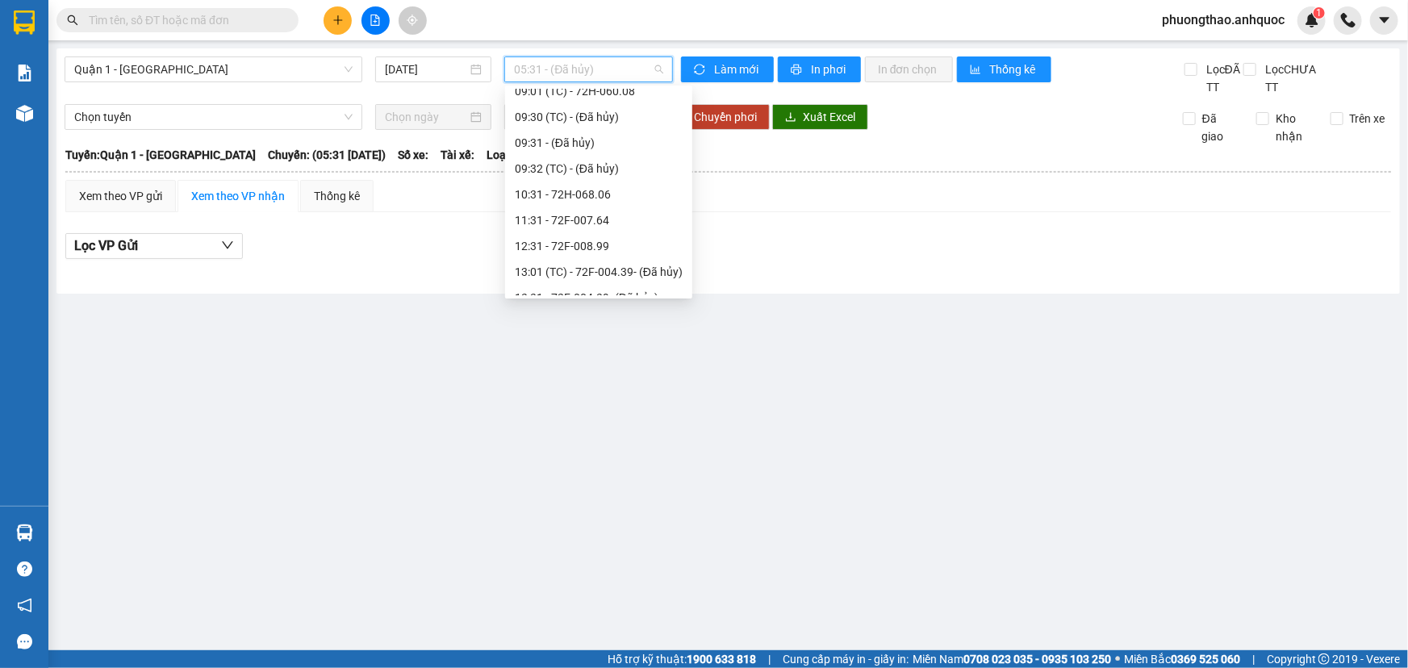
scroll to position [293, 0]
click at [596, 249] on div "14:40 (TC) - 72H-068.12" at bounding box center [599, 248] width 168 height 18
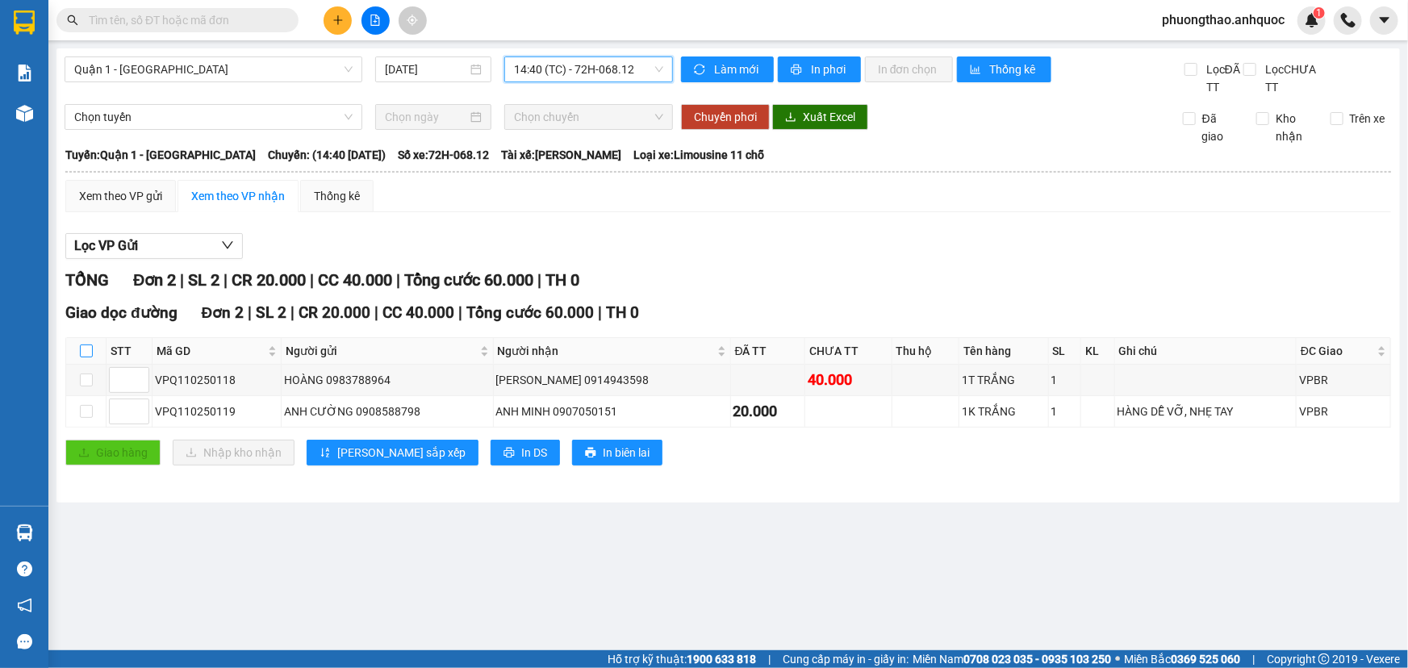
click at [86, 352] on input "checkbox" at bounding box center [86, 350] width 13 height 13
checkbox input "true"
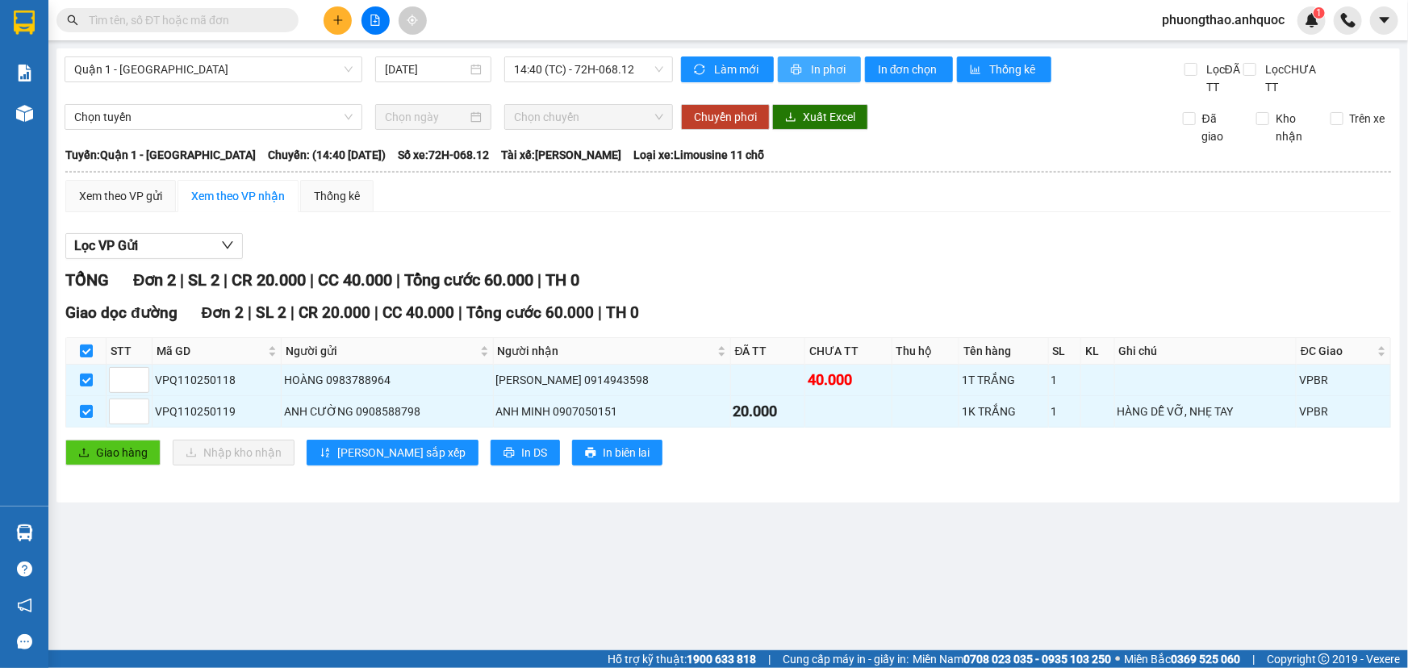
click at [833, 69] on span "In phơi" at bounding box center [829, 69] width 37 height 18
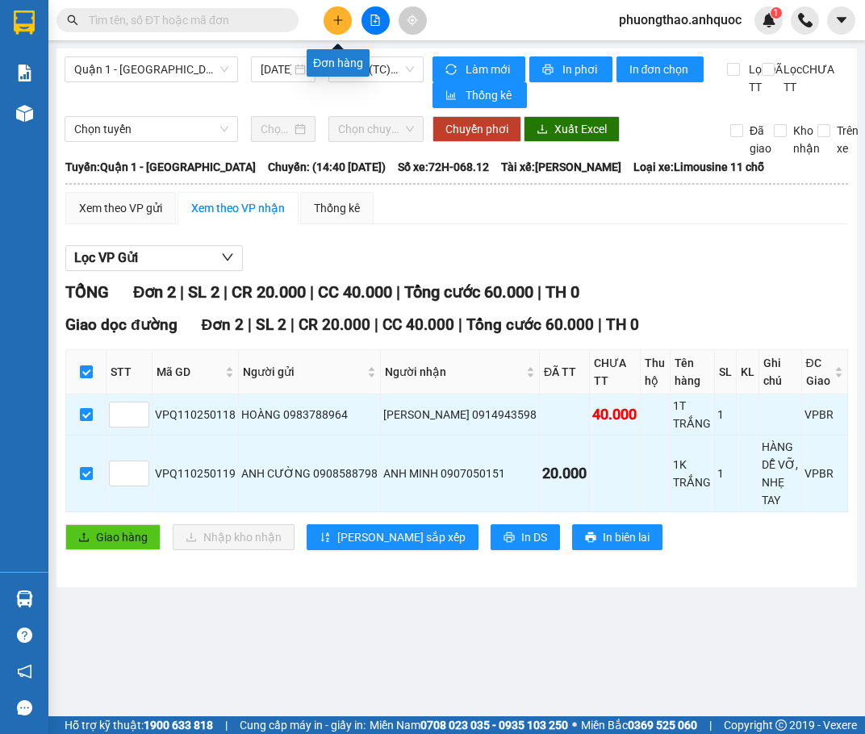
click at [327, 20] on button at bounding box center [337, 20] width 28 height 28
